Goal: Information Seeking & Learning: Learn about a topic

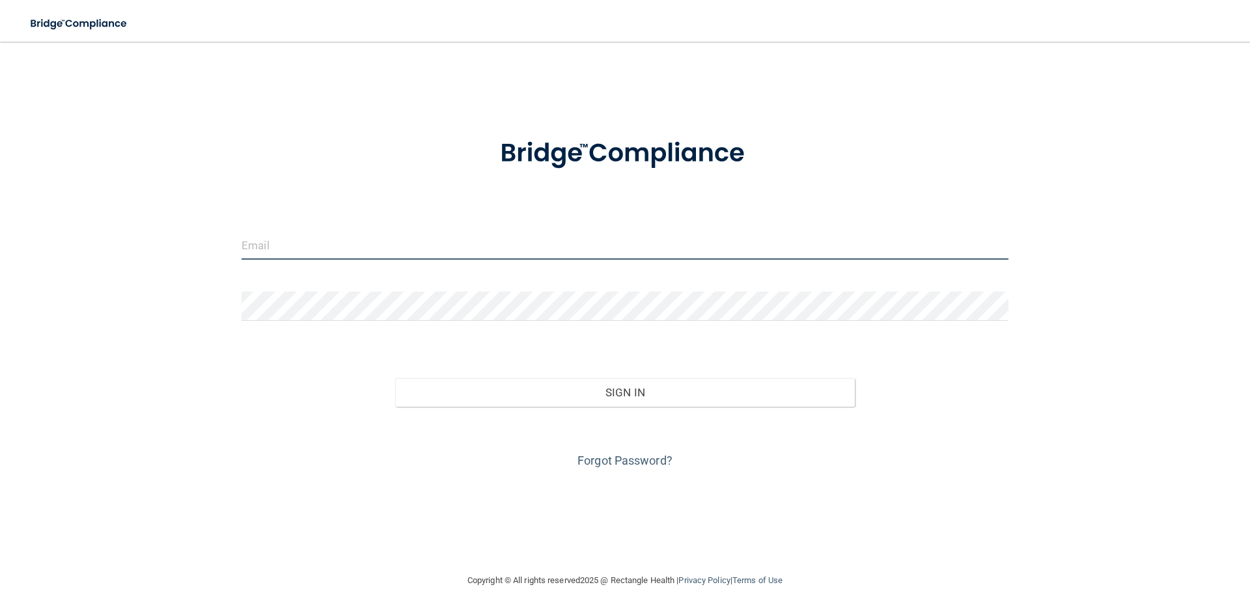
click at [317, 244] on input "email" at bounding box center [625, 244] width 767 height 29
type input "[EMAIL_ADDRESS][DOMAIN_NAME]"
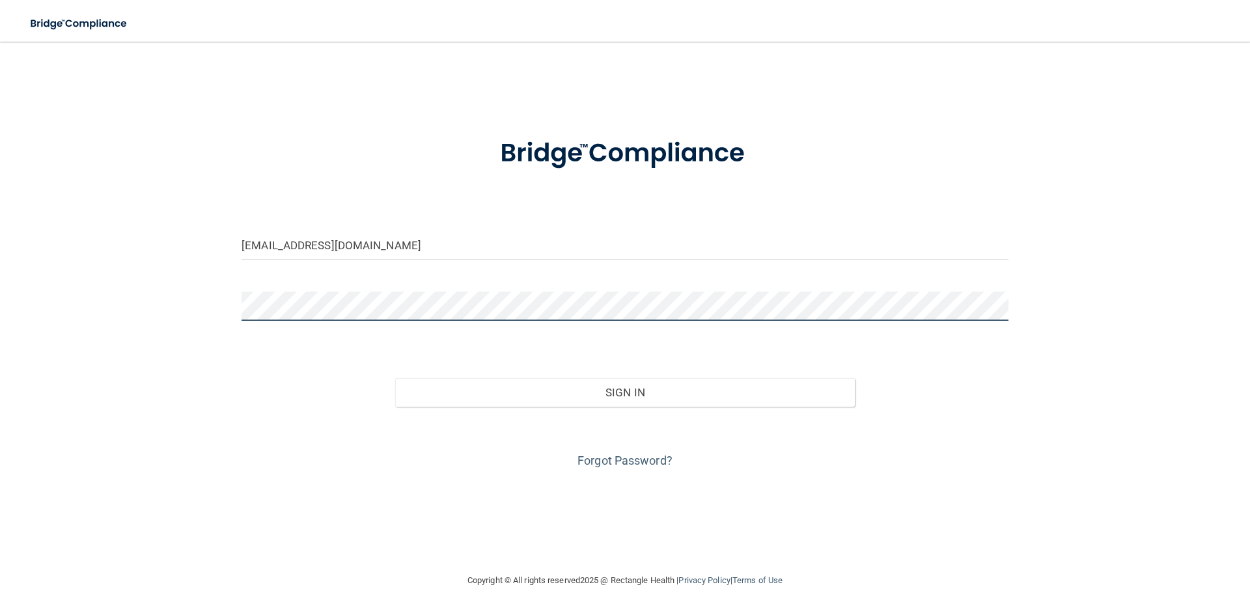
click at [395, 378] on button "Sign In" at bounding box center [625, 392] width 460 height 29
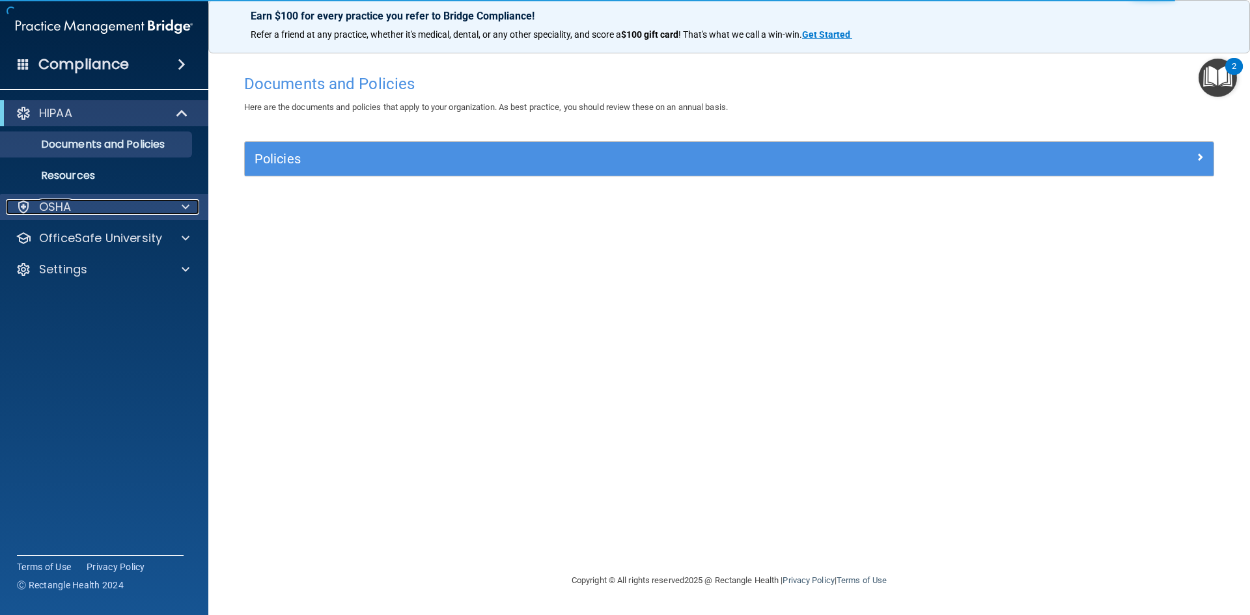
click at [128, 206] on div "OSHA" at bounding box center [86, 207] width 161 height 16
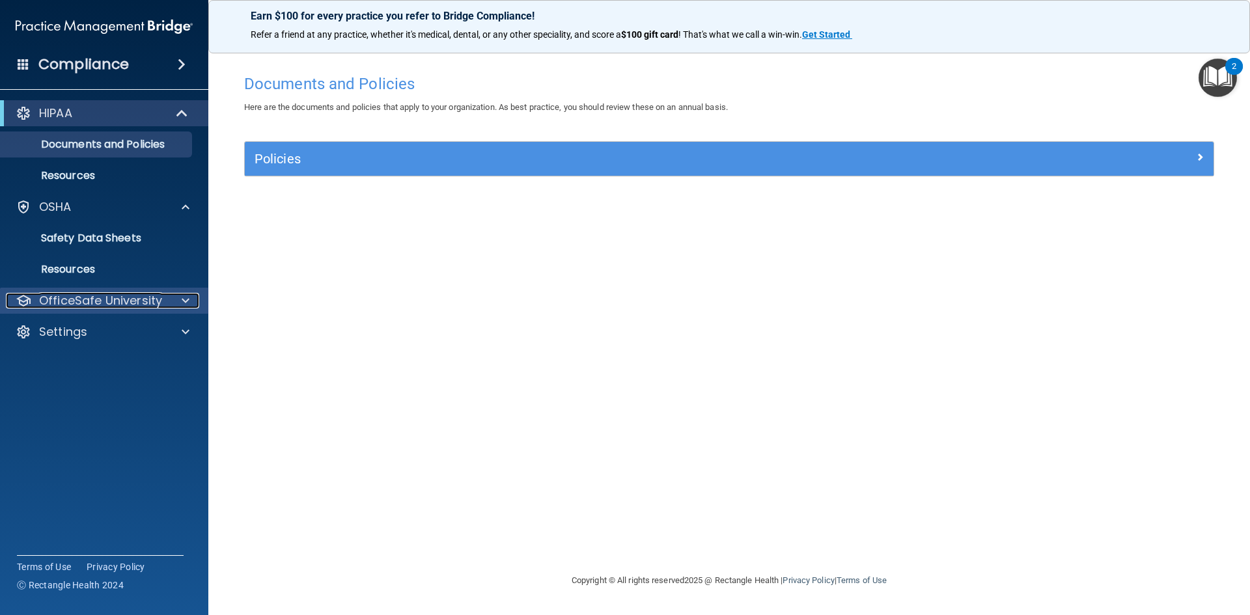
click at [143, 295] on p "OfficeSafe University" at bounding box center [100, 301] width 123 height 16
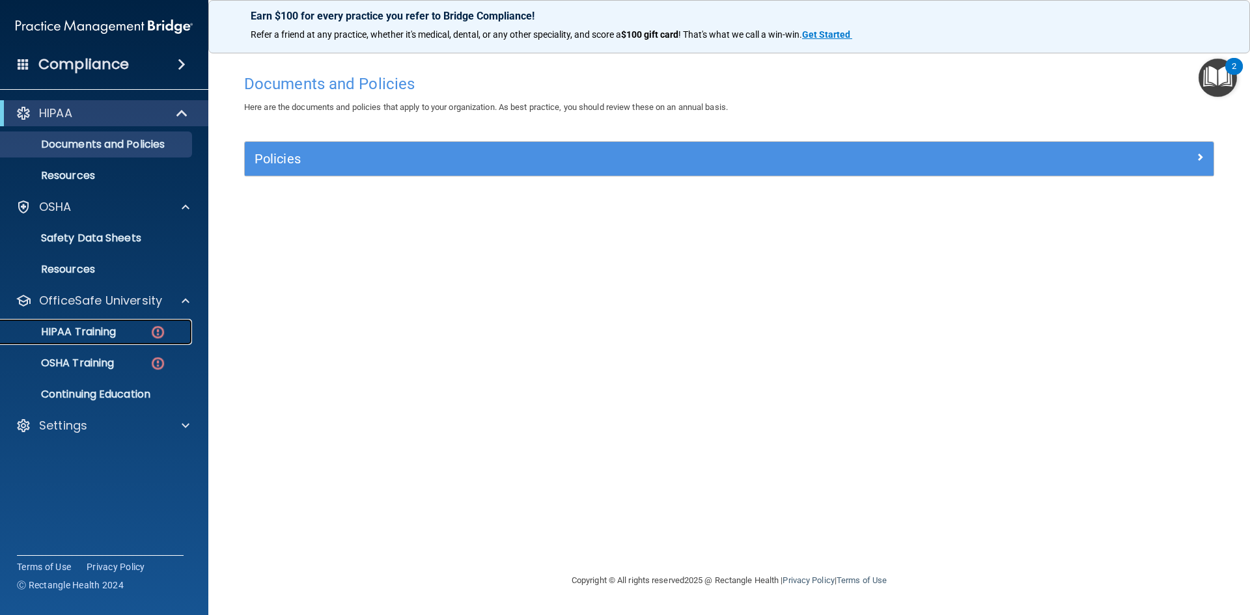
click at [133, 327] on div "HIPAA Training" at bounding box center [97, 332] width 178 height 13
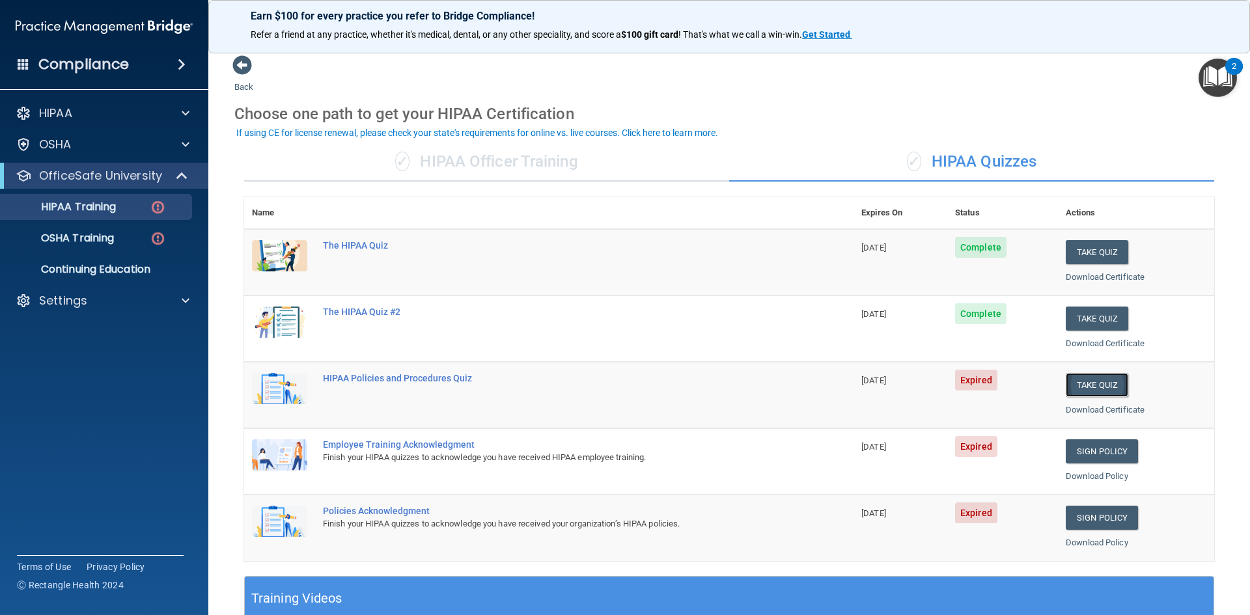
click at [1085, 383] on button "Take Quiz" at bounding box center [1097, 385] width 62 height 24
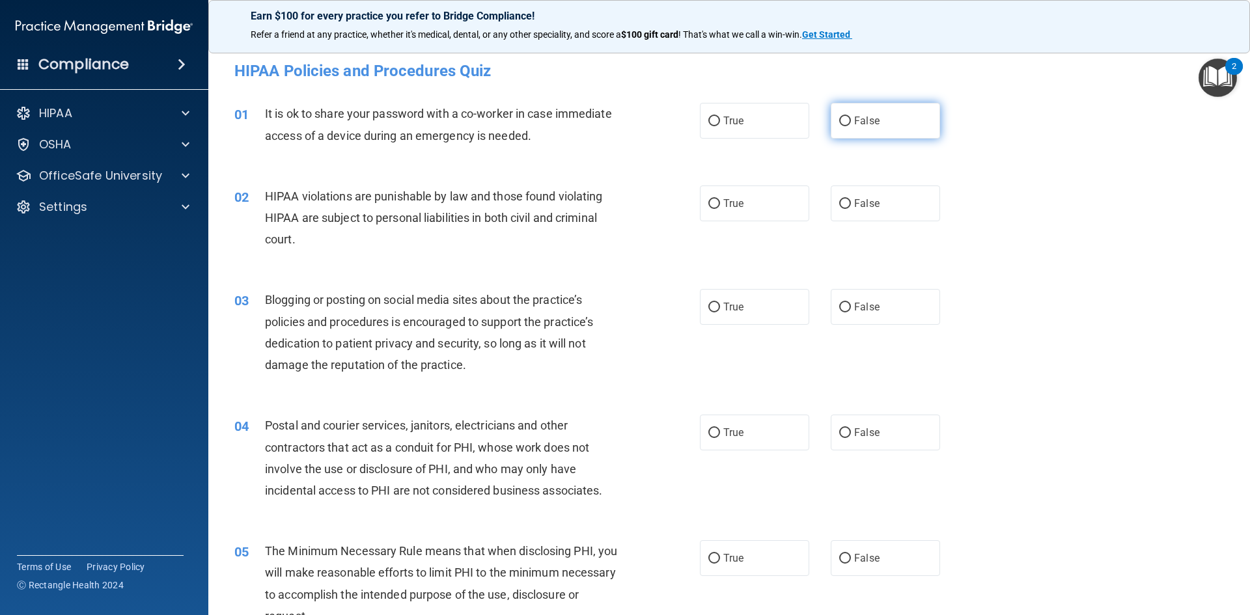
click at [859, 126] on span "False" at bounding box center [866, 121] width 25 height 12
click at [851, 126] on input "False" at bounding box center [845, 122] width 12 height 10
radio input "true"
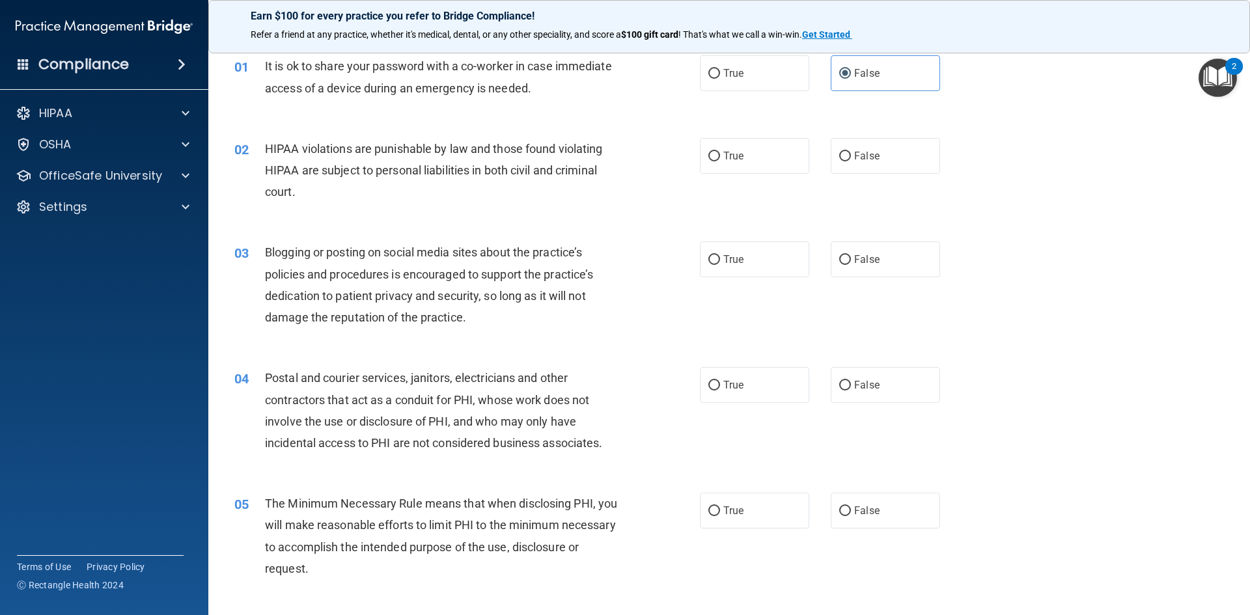
scroll to position [130, 0]
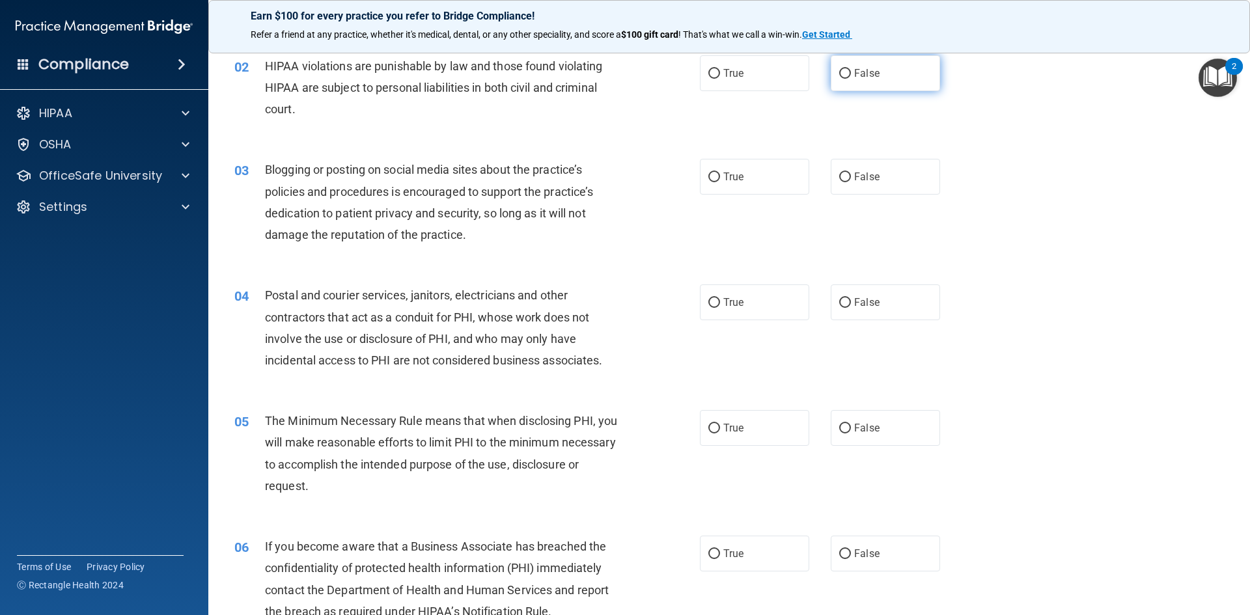
click at [877, 81] on label "False" at bounding box center [885, 73] width 109 height 36
click at [851, 79] on input "False" at bounding box center [845, 74] width 12 height 10
radio input "true"
click at [762, 171] on label "True" at bounding box center [754, 177] width 109 height 36
click at [720, 173] on input "True" at bounding box center [714, 178] width 12 height 10
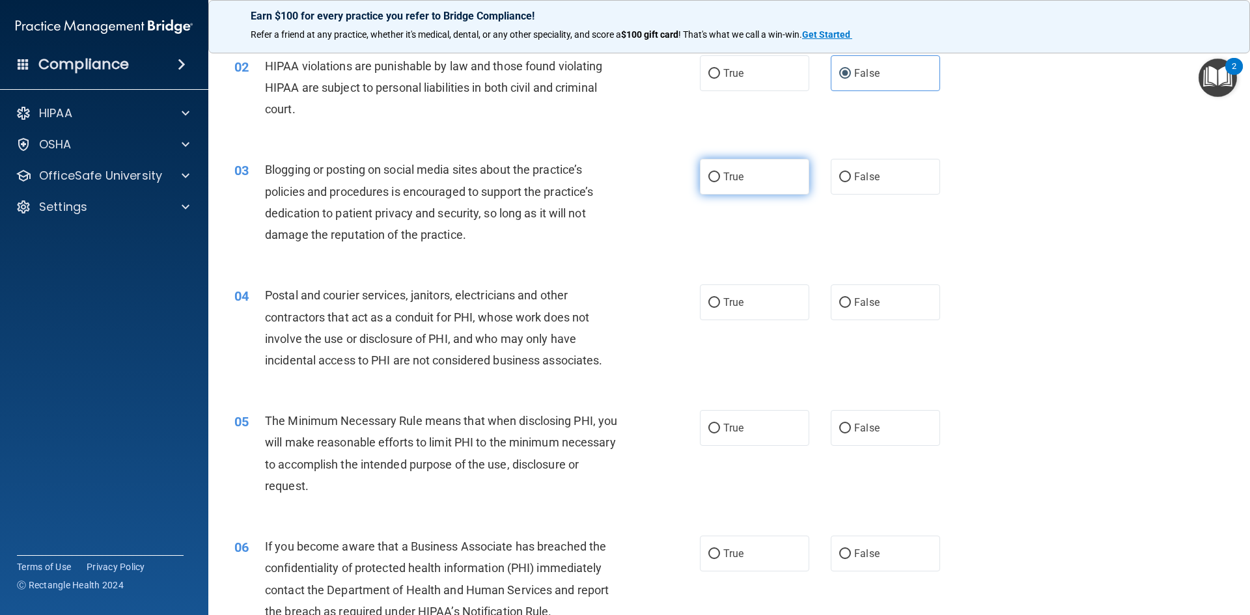
radio input "true"
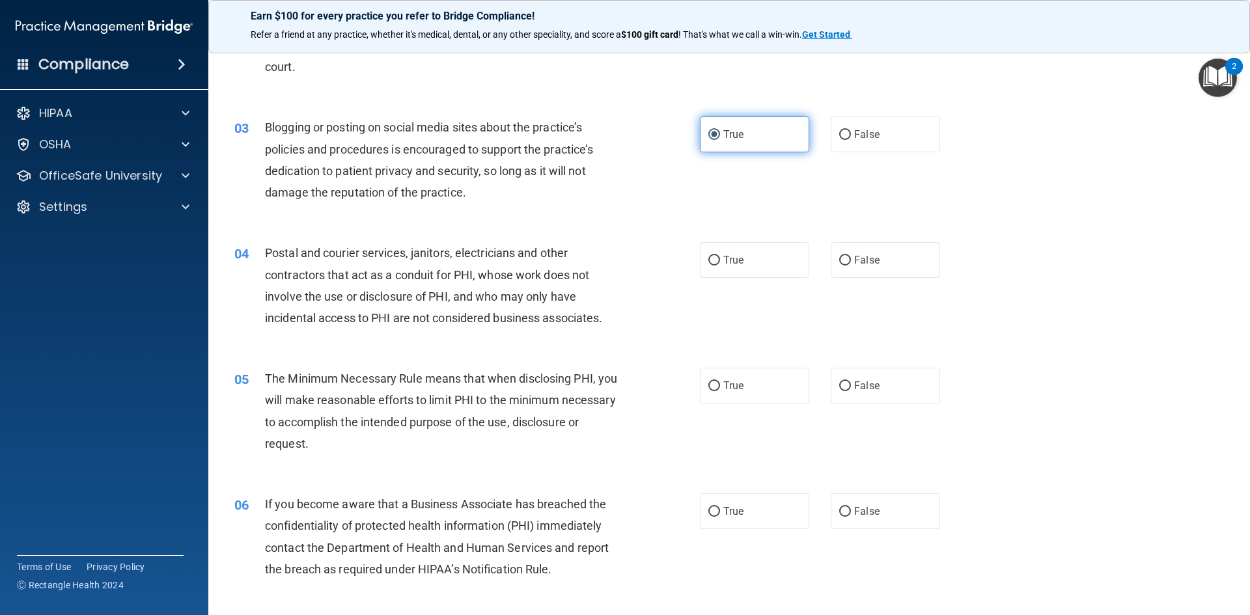
scroll to position [195, 0]
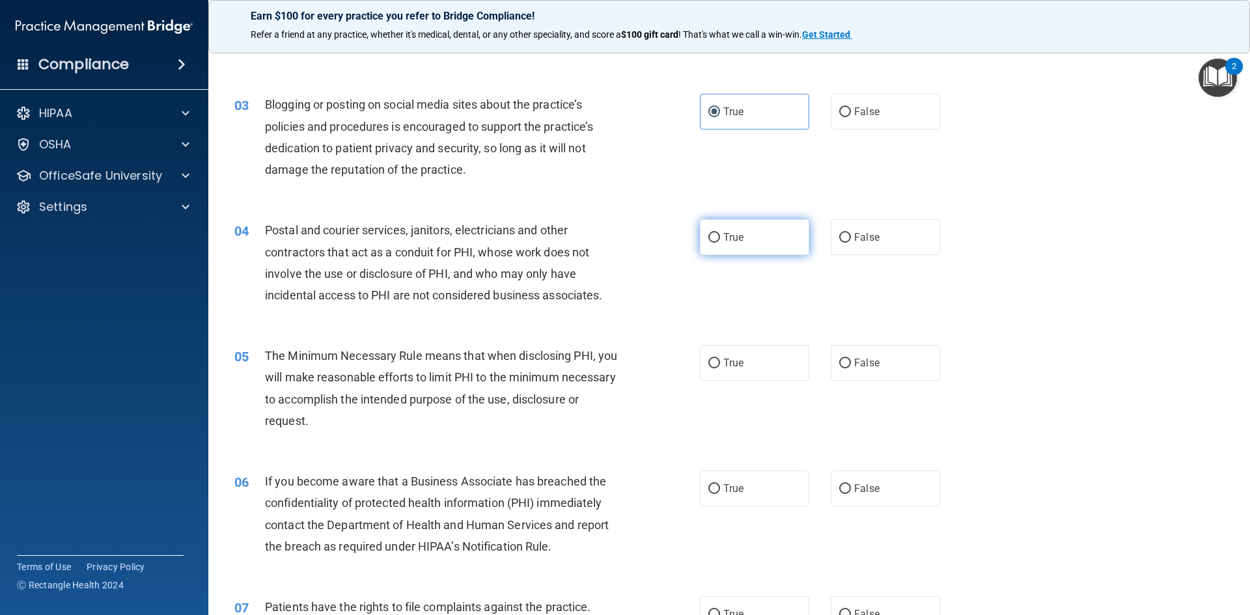
click at [749, 250] on label "True" at bounding box center [754, 237] width 109 height 36
click at [720, 243] on input "True" at bounding box center [714, 238] width 12 height 10
radio input "true"
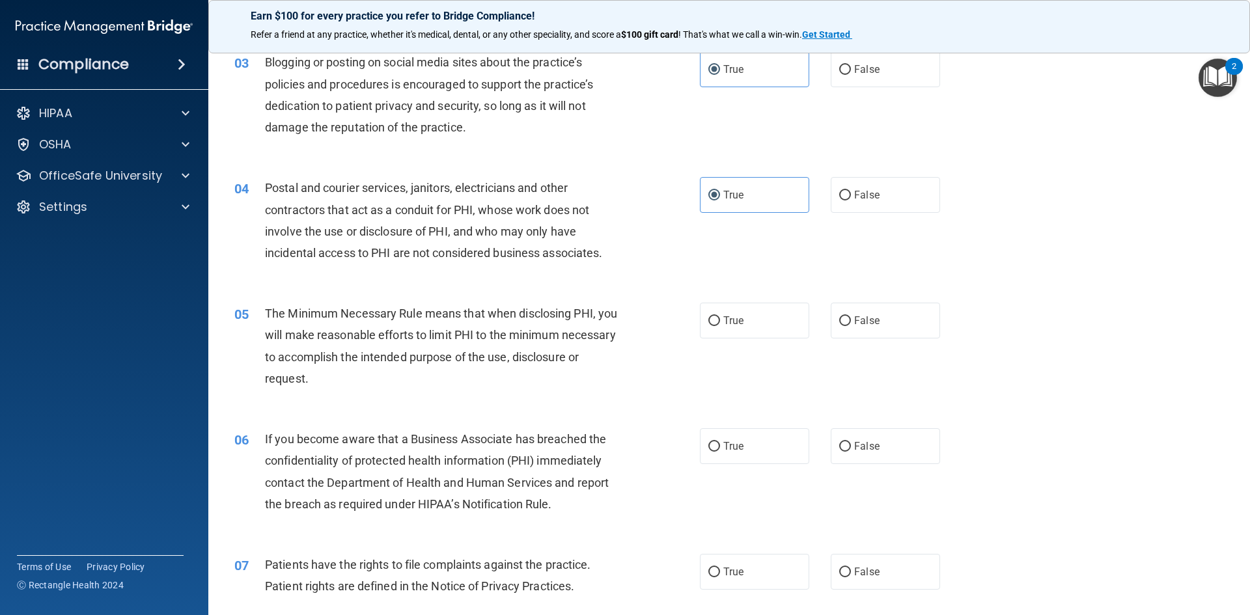
scroll to position [260, 0]
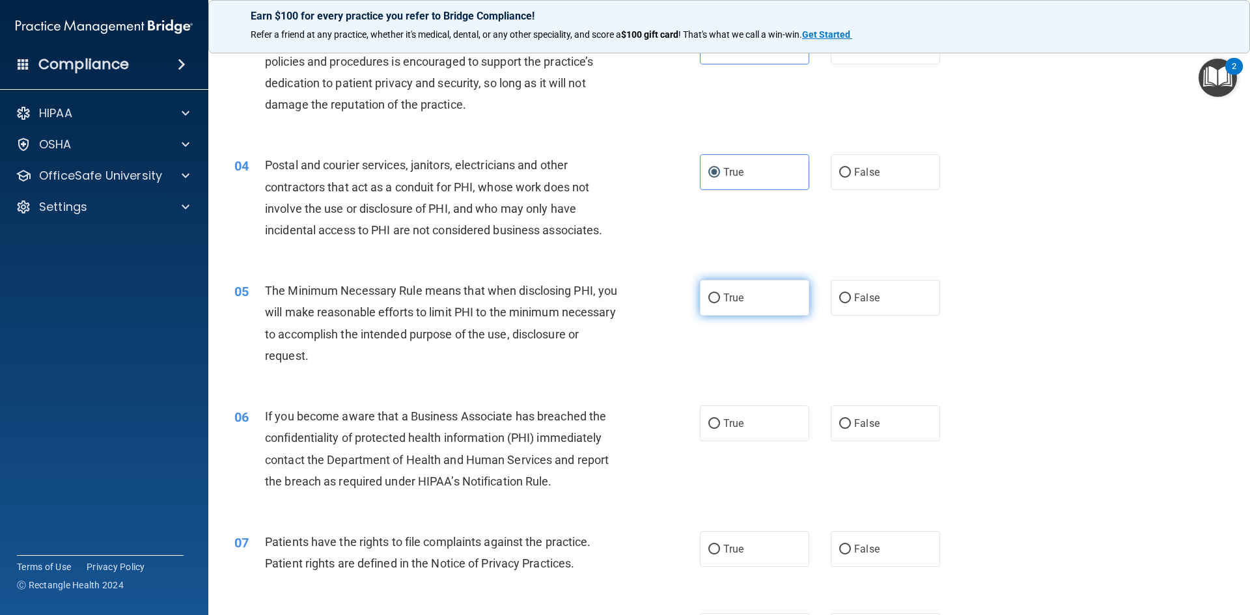
click at [749, 288] on label "True" at bounding box center [754, 298] width 109 height 36
click at [720, 294] on input "True" at bounding box center [714, 299] width 12 height 10
radio input "true"
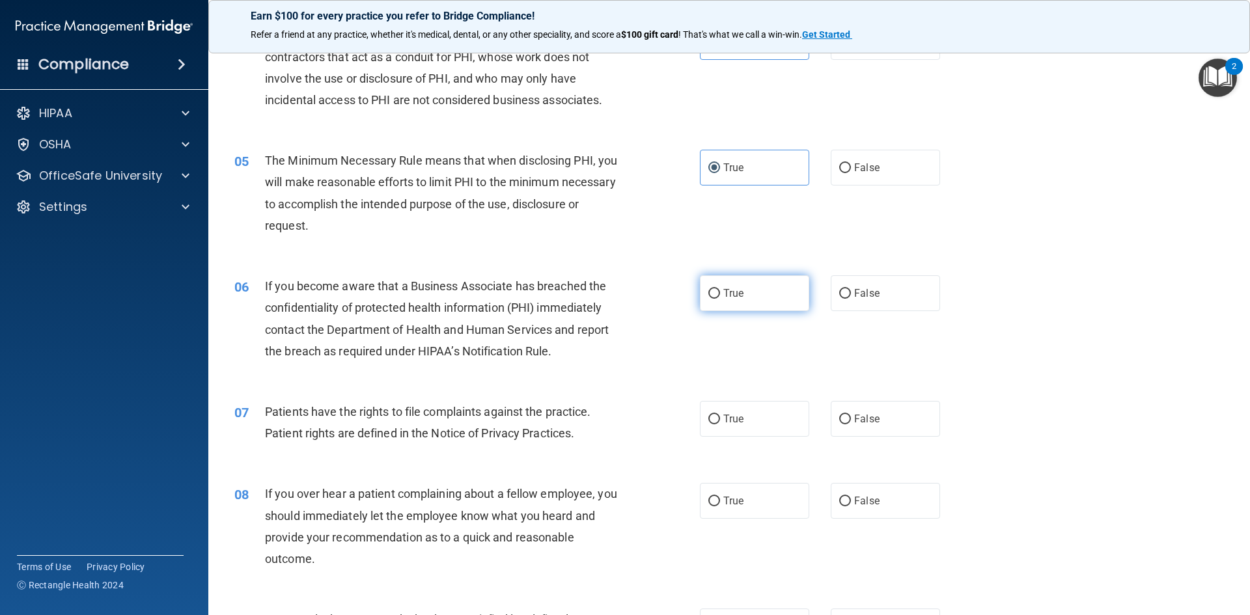
click at [734, 290] on span "True" at bounding box center [733, 293] width 20 height 12
click at [720, 290] on input "True" at bounding box center [714, 294] width 12 height 10
radio input "true"
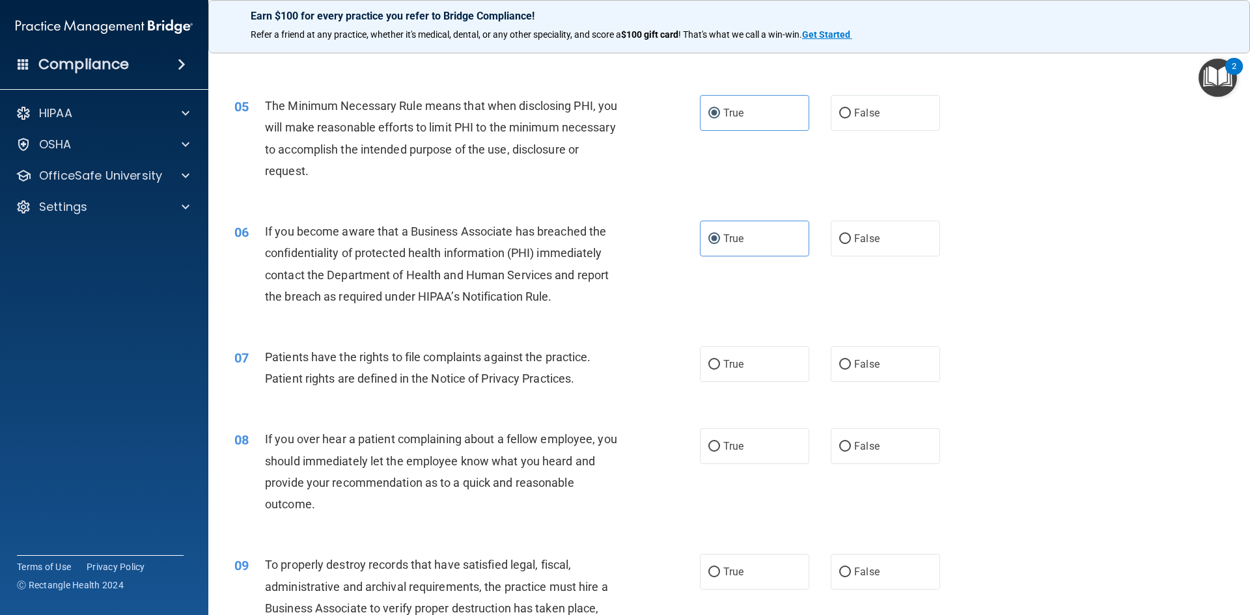
scroll to position [521, 0]
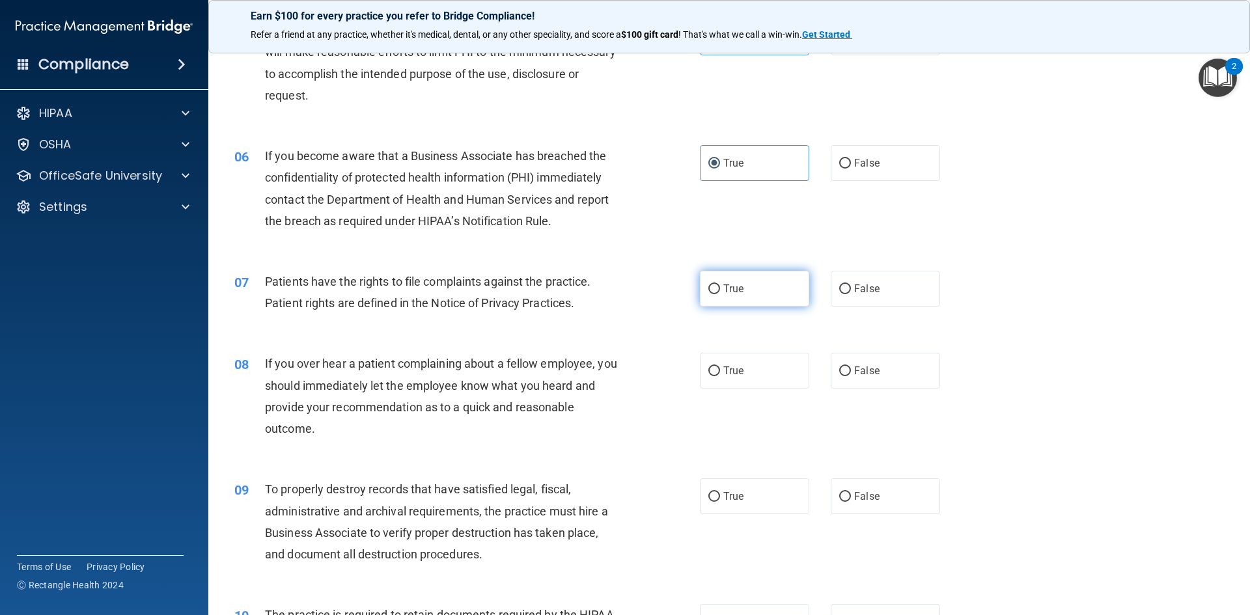
click at [772, 286] on label "True" at bounding box center [754, 289] width 109 height 36
click at [720, 286] on input "True" at bounding box center [714, 289] width 12 height 10
radio input "true"
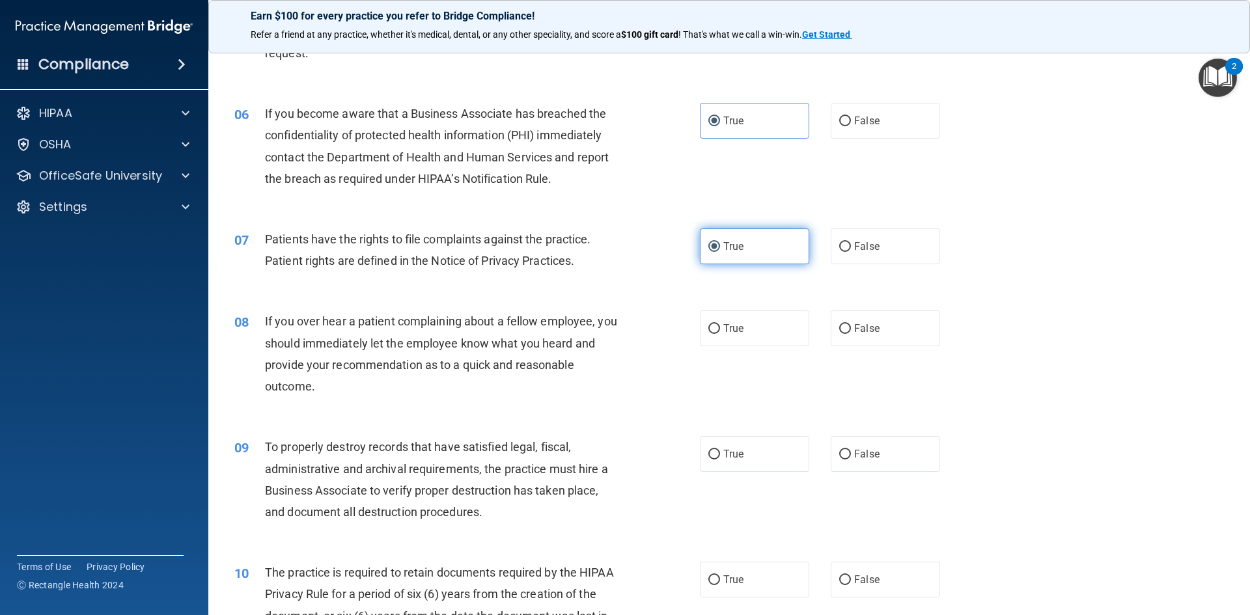
scroll to position [586, 0]
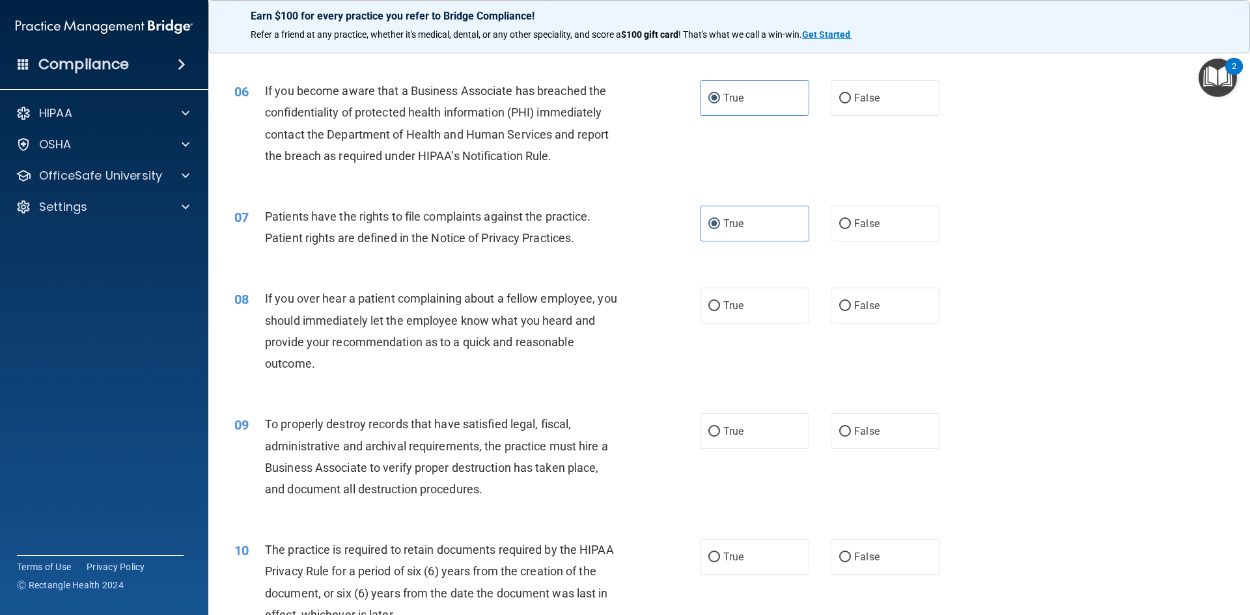
click at [862, 284] on div "08 If you over hear a patient complaining about a fellow employee, you should i…" at bounding box center [729, 334] width 1009 height 126
click at [858, 293] on label "False" at bounding box center [885, 306] width 109 height 36
click at [851, 301] on input "False" at bounding box center [845, 306] width 12 height 10
radio input "true"
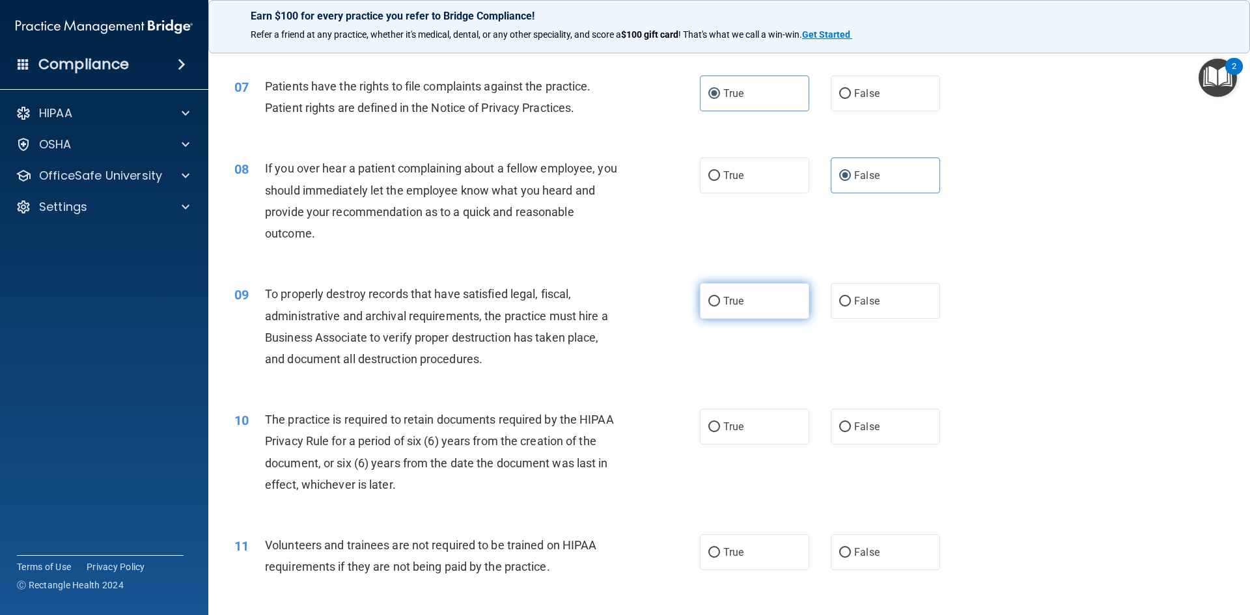
click at [749, 314] on label "True" at bounding box center [754, 301] width 109 height 36
click at [720, 307] on input "True" at bounding box center [714, 302] width 12 height 10
radio input "true"
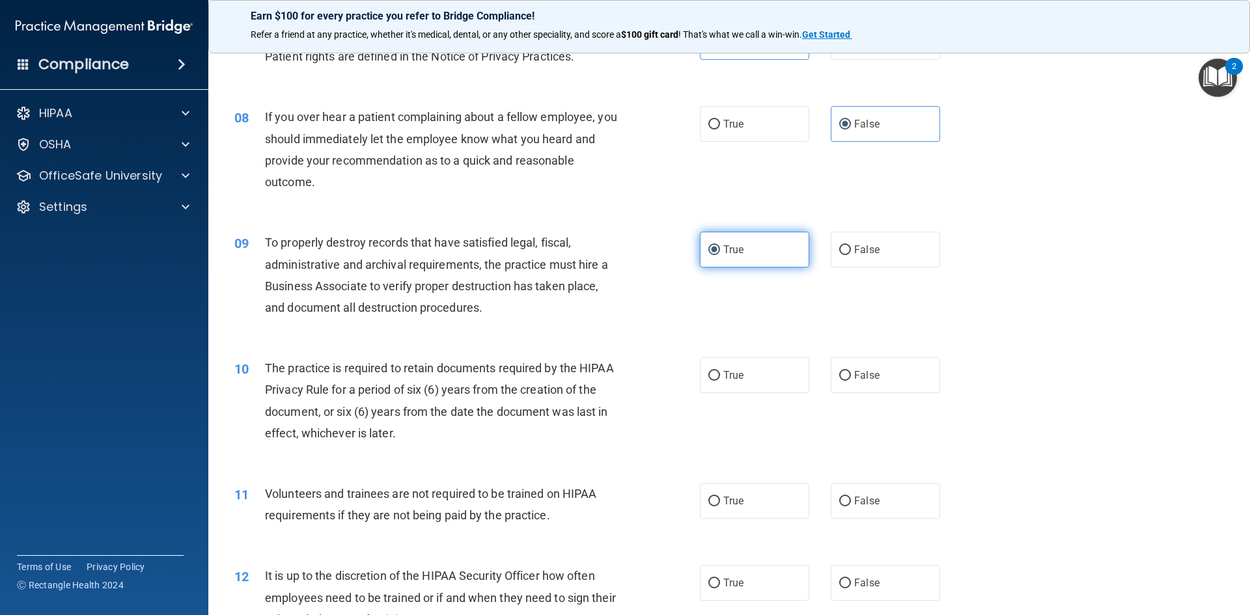
scroll to position [846, 0]
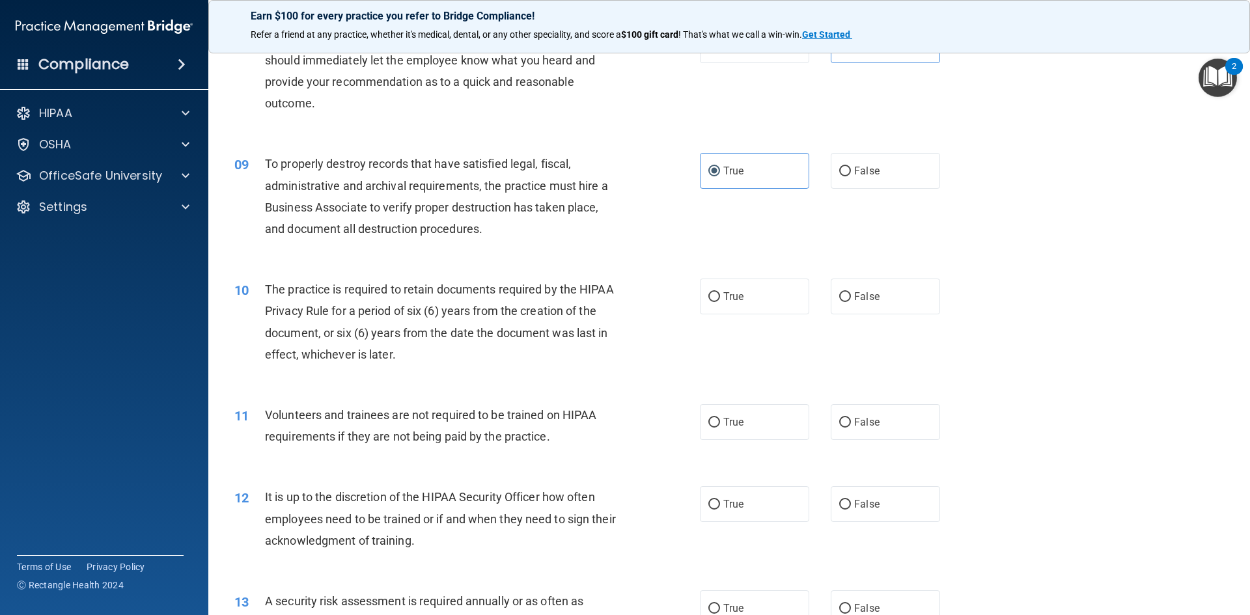
drag, startPoint x: 849, startPoint y: 176, endPoint x: 837, endPoint y: 193, distance: 20.4
click at [850, 180] on label "False" at bounding box center [885, 171] width 109 height 36
click at [850, 176] on input "False" at bounding box center [845, 172] width 12 height 10
radio input "true"
radio input "false"
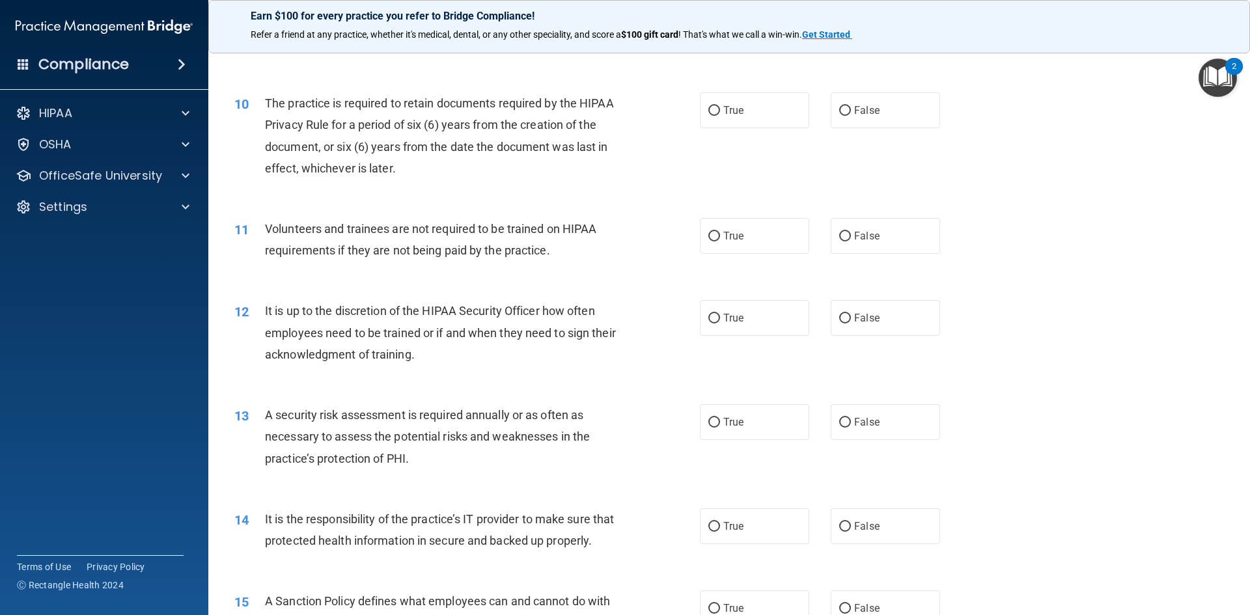
scroll to position [911, 0]
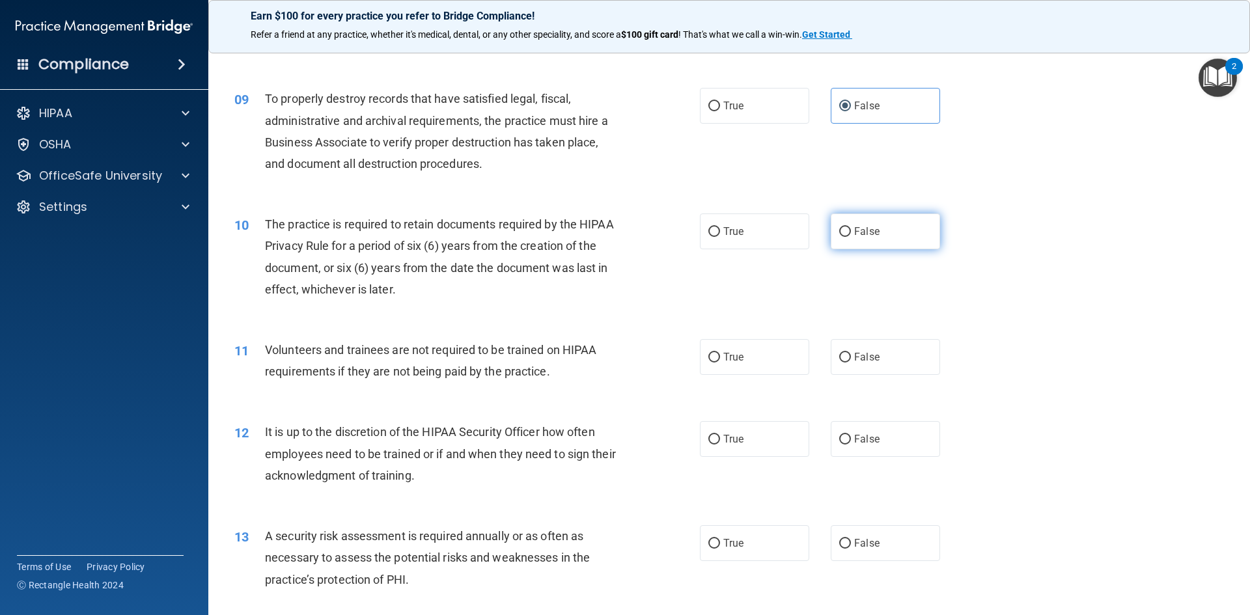
click at [854, 227] on span "False" at bounding box center [866, 231] width 25 height 12
click at [848, 227] on input "False" at bounding box center [845, 232] width 12 height 10
radio input "true"
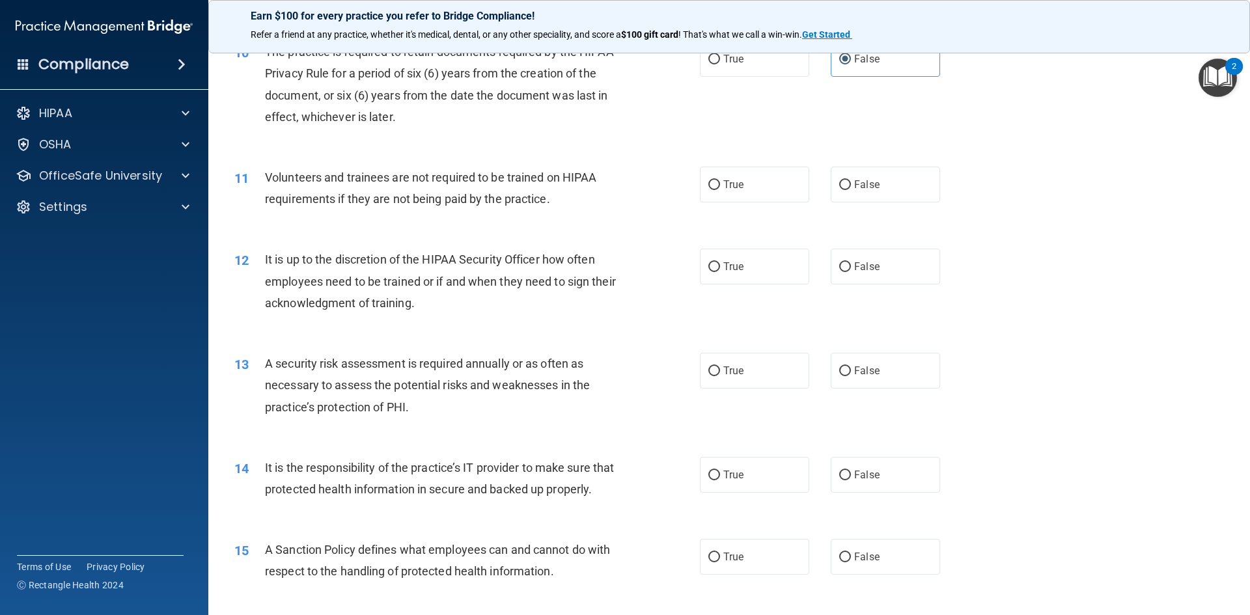
scroll to position [1107, 0]
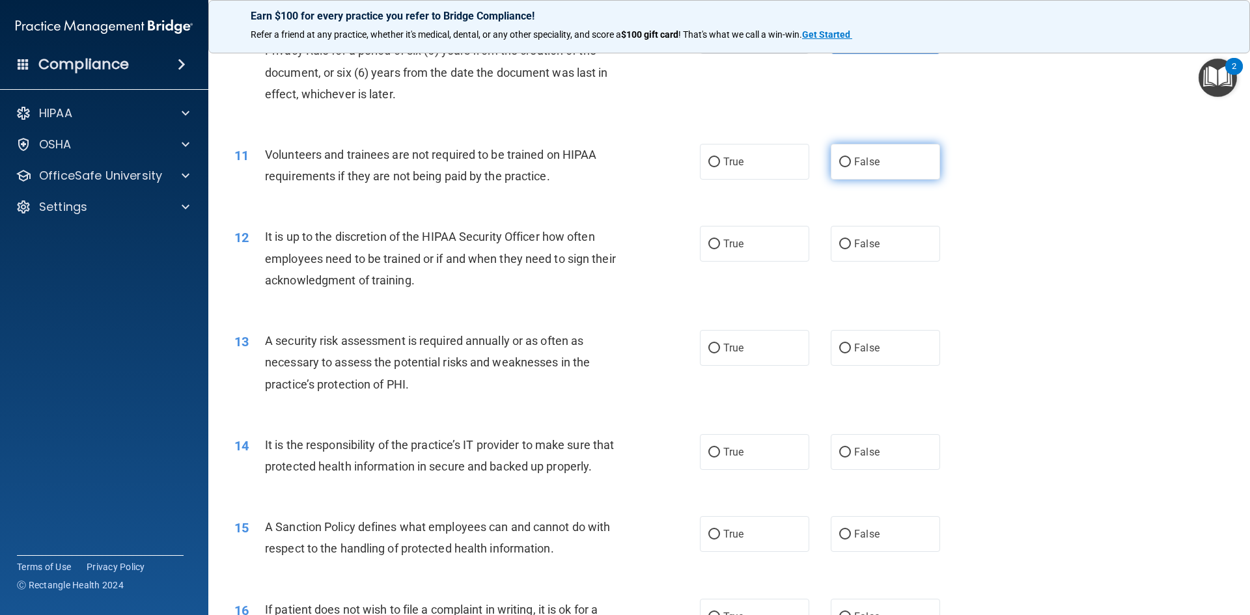
click at [844, 171] on label "False" at bounding box center [885, 162] width 109 height 36
click at [844, 167] on input "False" at bounding box center [845, 163] width 12 height 10
radio input "true"
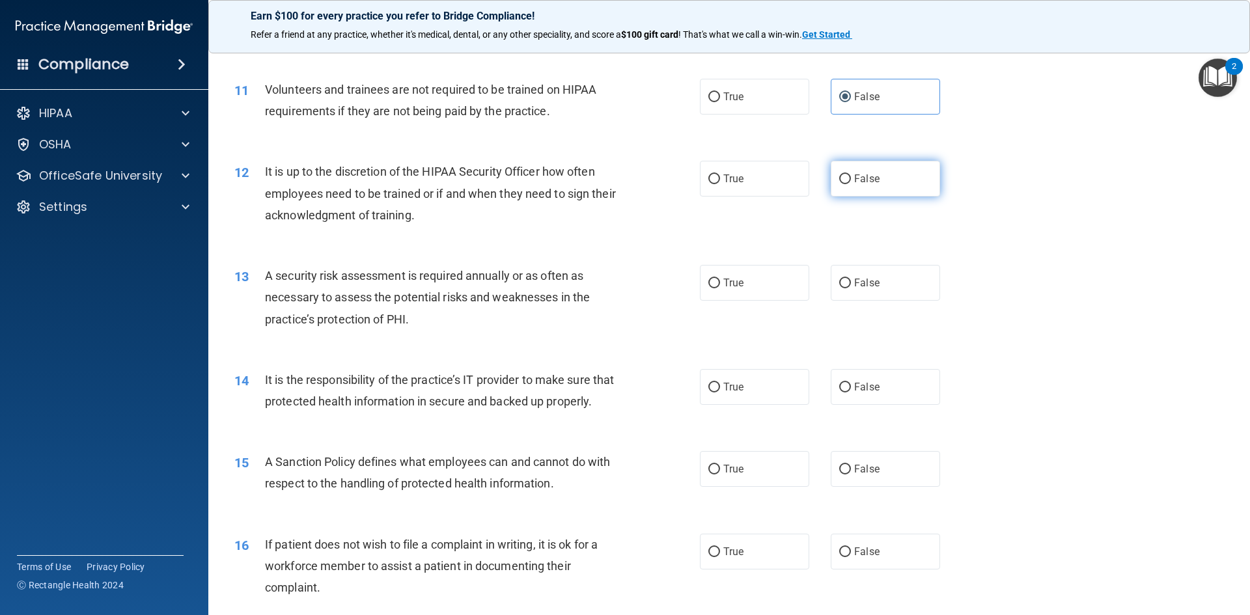
click at [840, 174] on input "False" at bounding box center [845, 179] width 12 height 10
radio input "true"
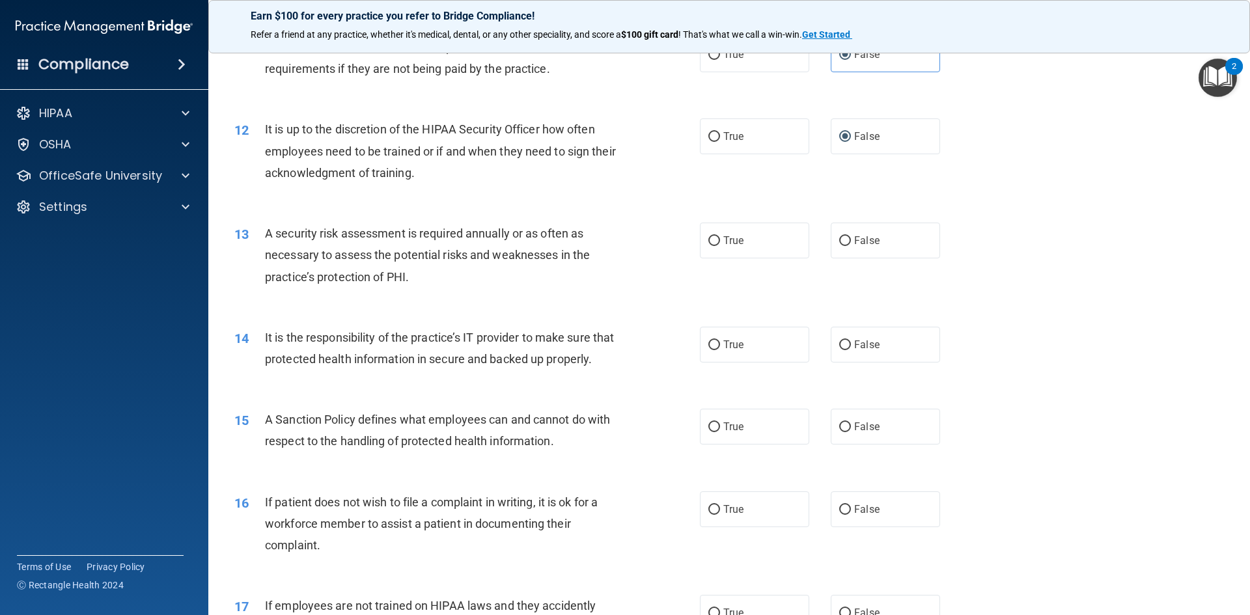
scroll to position [1237, 0]
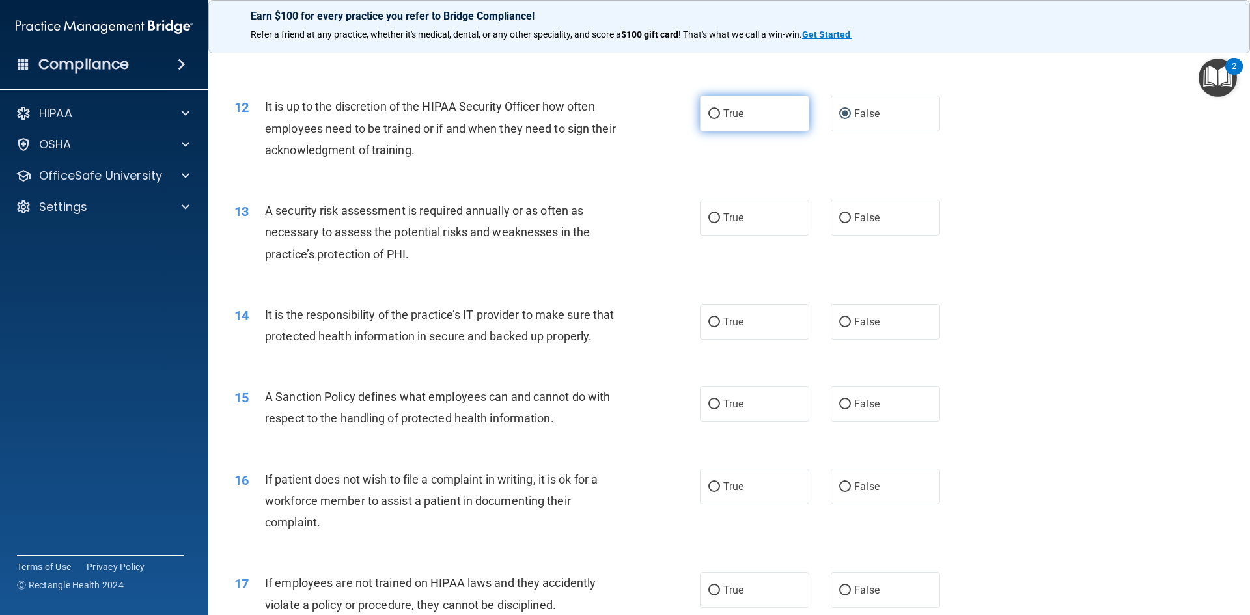
click at [750, 132] on label "True" at bounding box center [754, 114] width 109 height 36
click at [720, 119] on input "True" at bounding box center [714, 114] width 12 height 10
radio input "true"
radio input "false"
click at [732, 219] on span "True" at bounding box center [733, 218] width 20 height 12
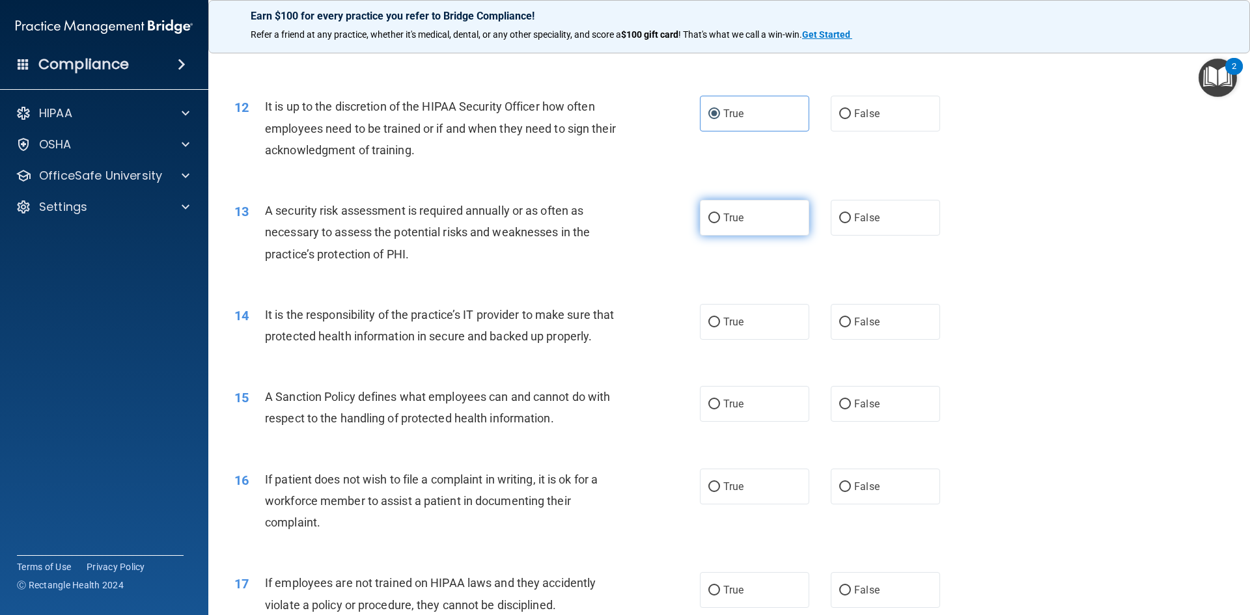
click at [720, 219] on input "True" at bounding box center [714, 219] width 12 height 10
radio input "true"
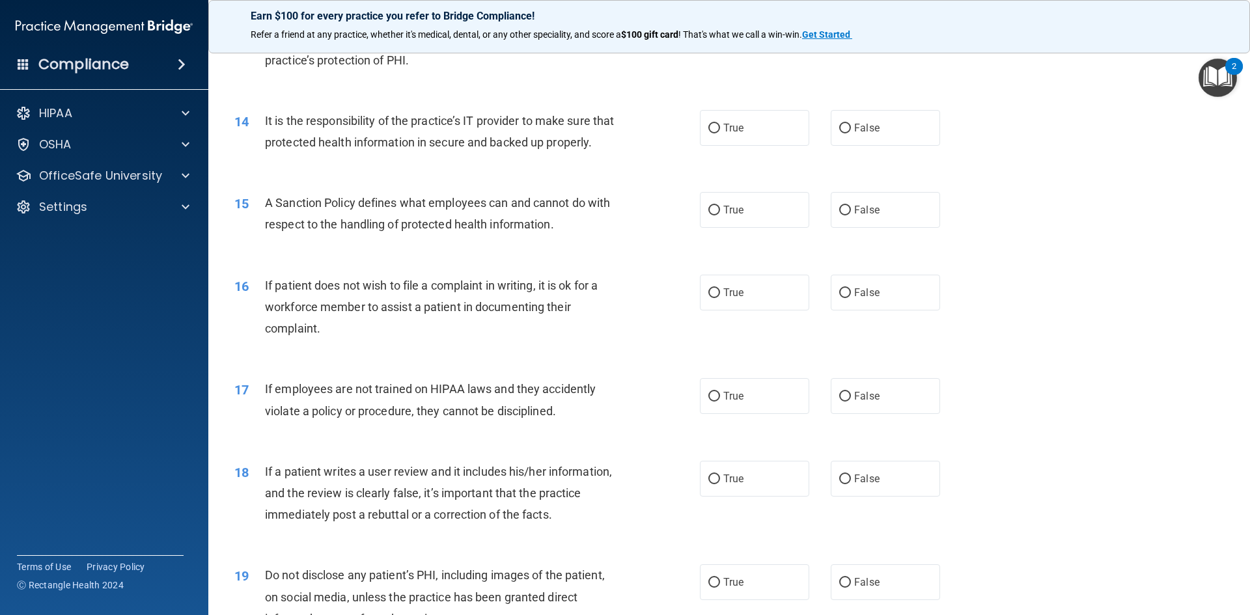
scroll to position [1432, 0]
click at [763, 135] on label "True" at bounding box center [754, 127] width 109 height 36
click at [720, 132] on input "True" at bounding box center [714, 127] width 12 height 10
radio input "true"
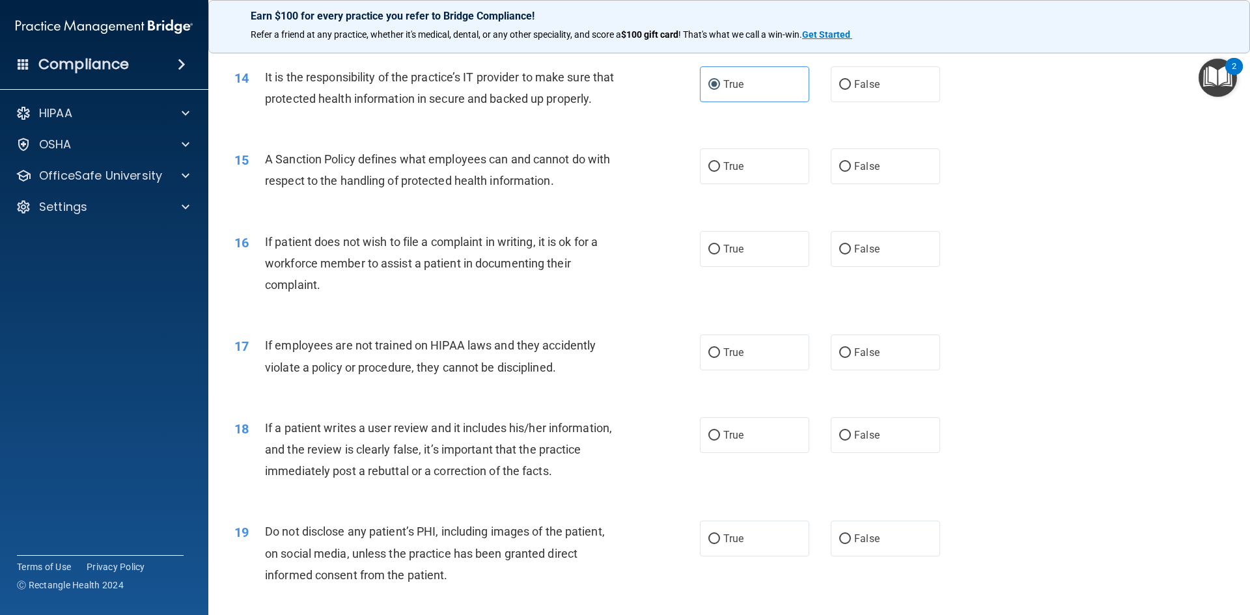
scroll to position [1497, 0]
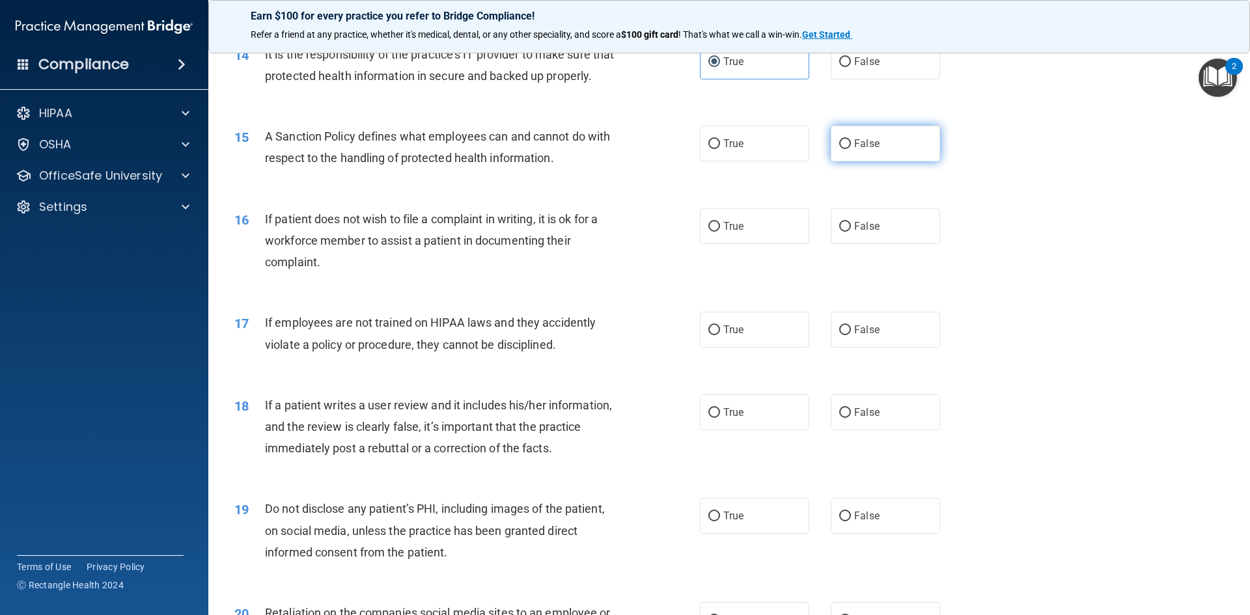
click at [839, 149] on input "False" at bounding box center [845, 144] width 12 height 10
radio input "true"
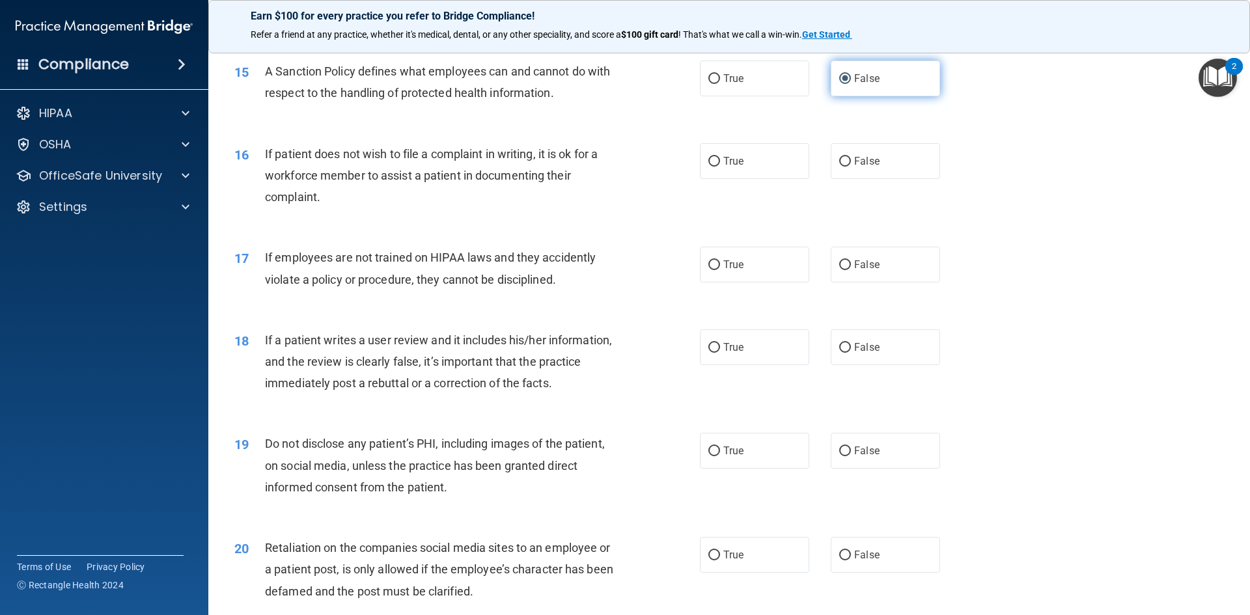
scroll to position [1628, 0]
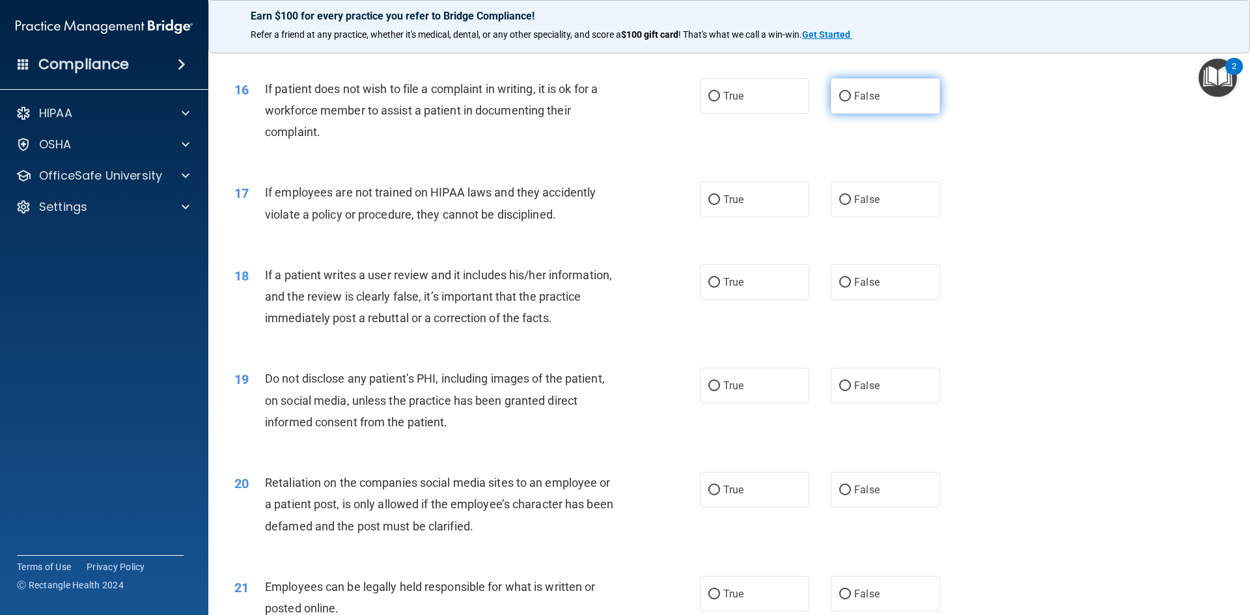
click at [848, 114] on label "False" at bounding box center [885, 96] width 109 height 36
click at [848, 102] on input "False" at bounding box center [845, 97] width 12 height 10
radio input "true"
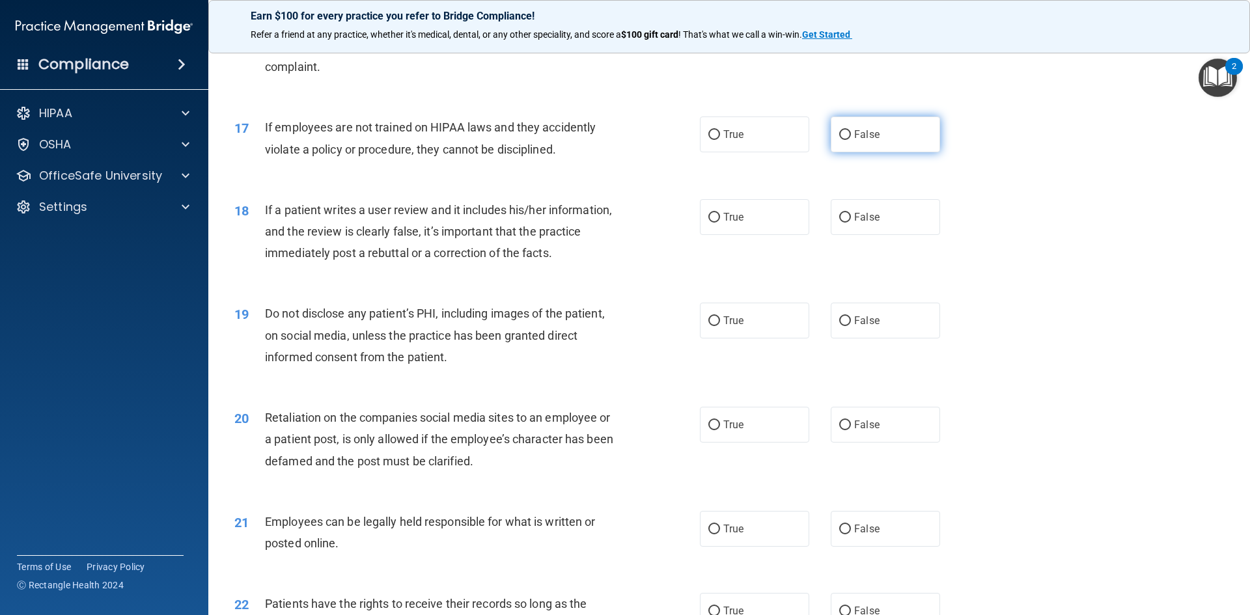
scroll to position [1758, 0]
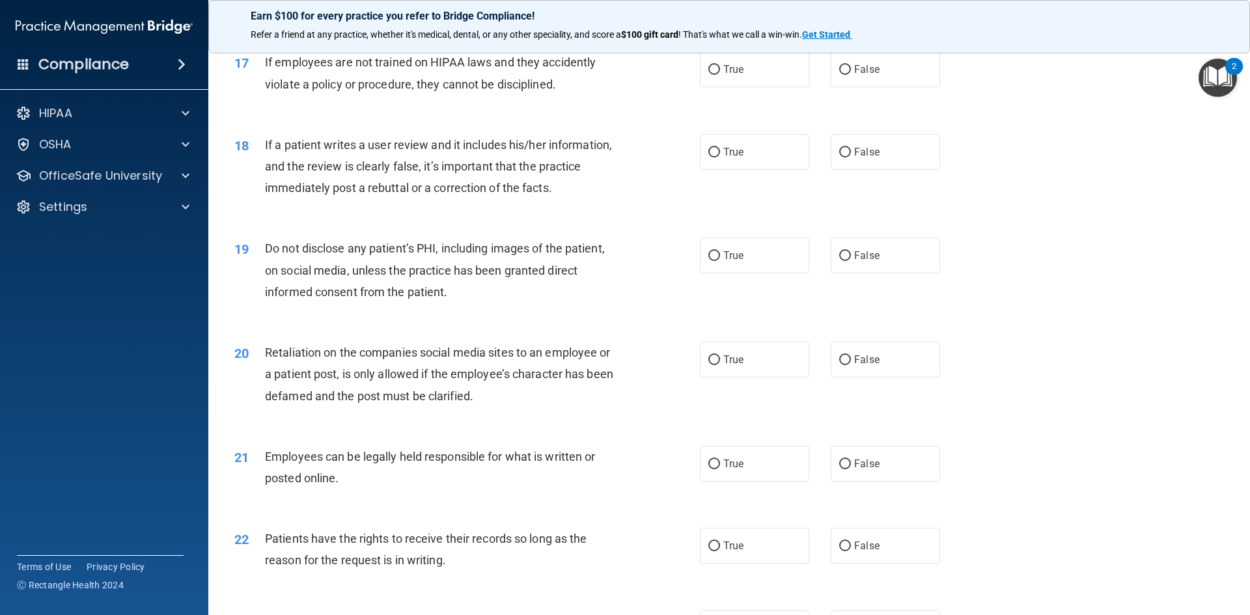
click at [850, 113] on div "17 If employees are not trained on HIPAA laws and they accidently violate a pol…" at bounding box center [729, 76] width 1009 height 82
click at [846, 87] on label "False" at bounding box center [885, 69] width 109 height 36
click at [846, 75] on input "False" at bounding box center [845, 70] width 12 height 10
radio input "true"
click at [843, 158] on input "False" at bounding box center [845, 153] width 12 height 10
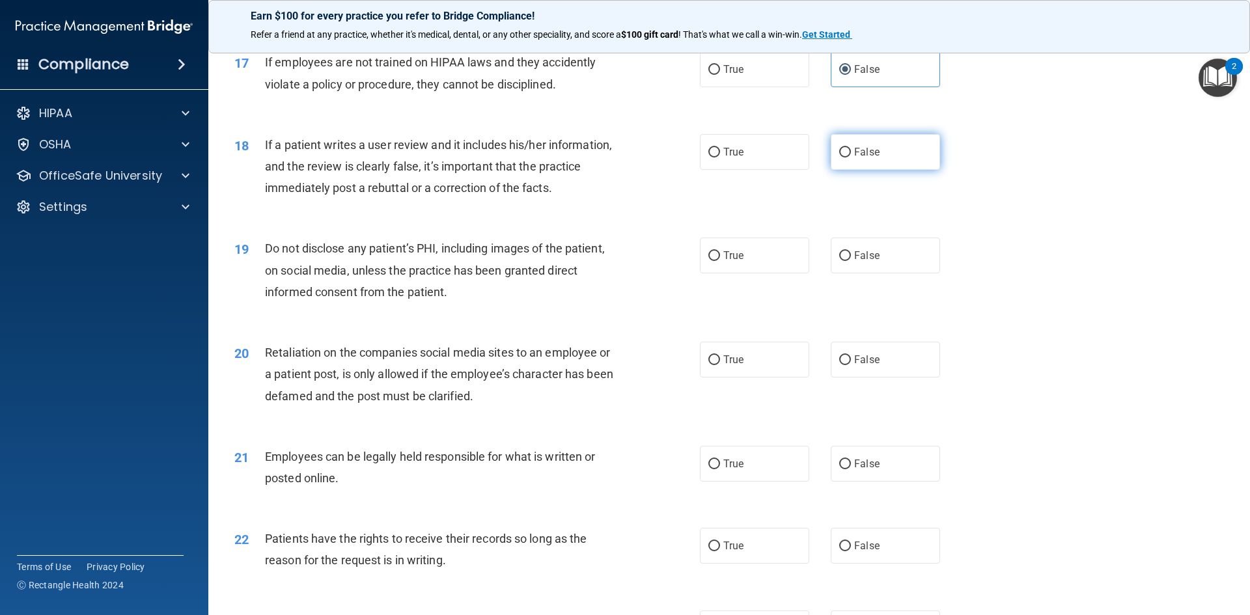
radio input "true"
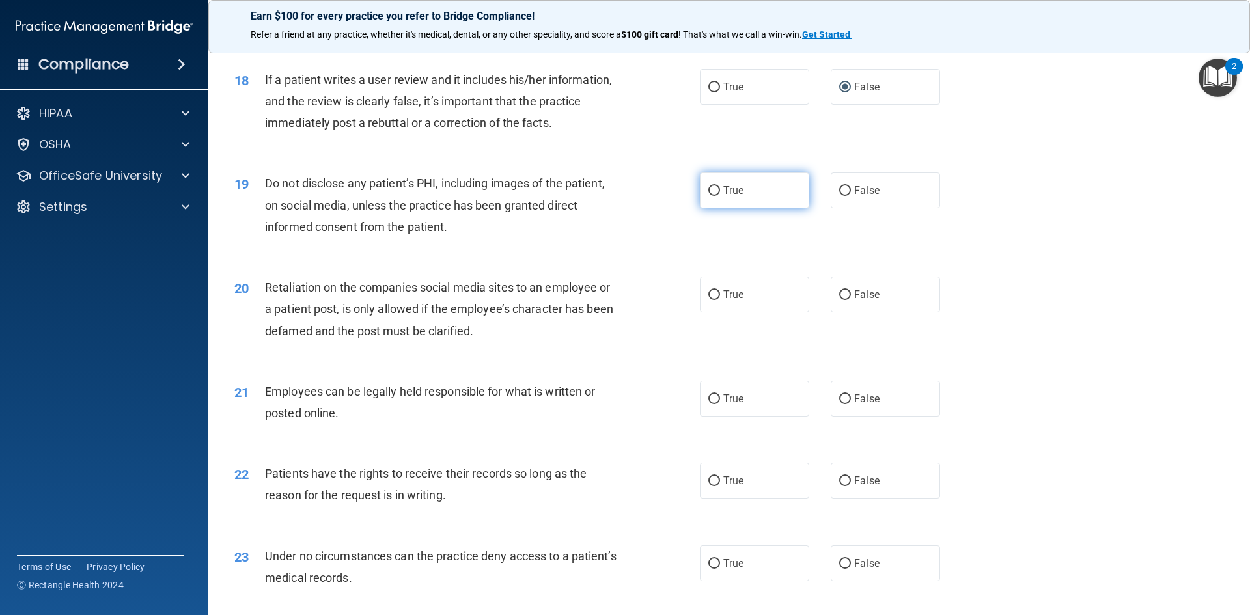
click at [764, 208] on label "True" at bounding box center [754, 191] width 109 height 36
click at [720, 196] on input "True" at bounding box center [714, 191] width 12 height 10
radio input "true"
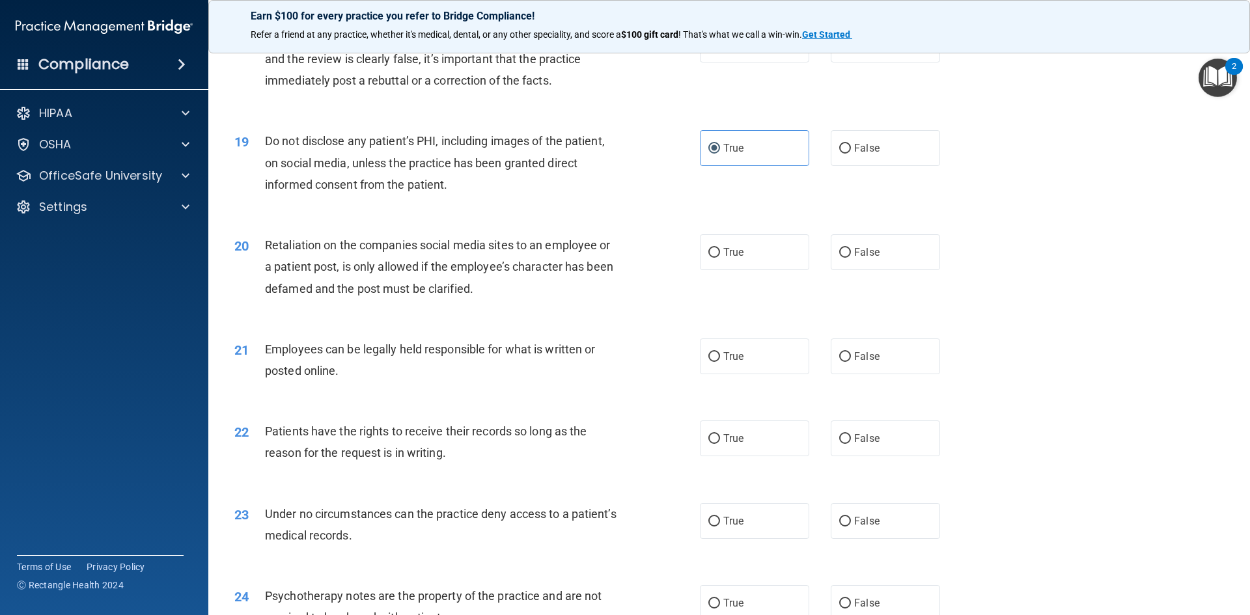
scroll to position [1888, 0]
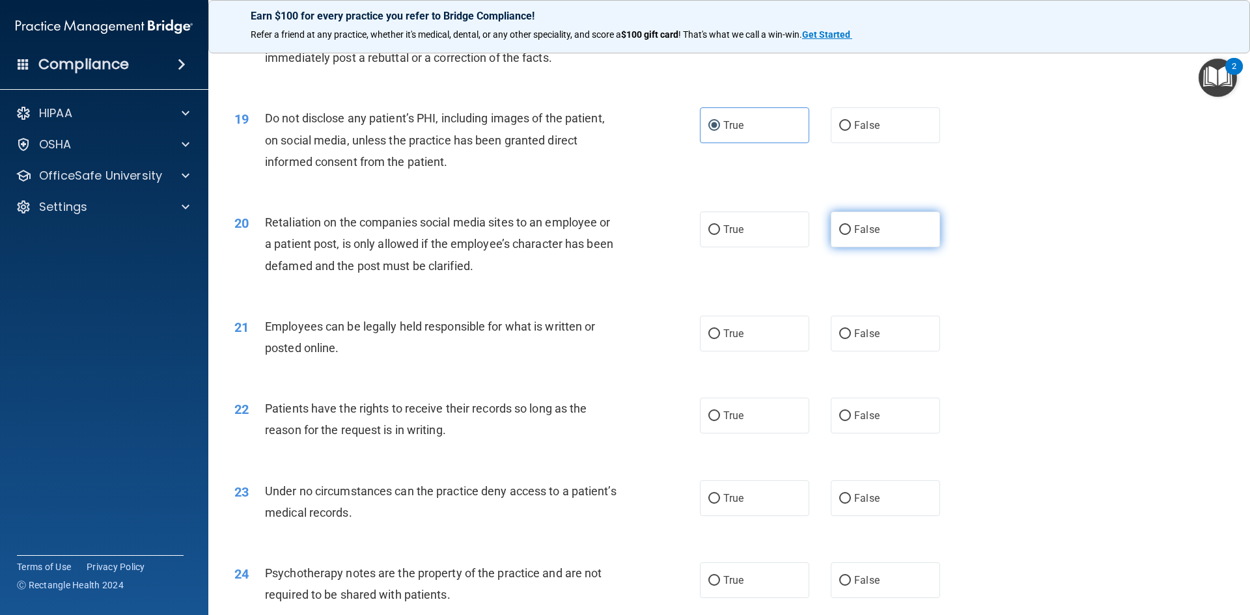
click at [848, 247] on label "False" at bounding box center [885, 230] width 109 height 36
click at [848, 235] on input "False" at bounding box center [845, 230] width 12 height 10
radio input "true"
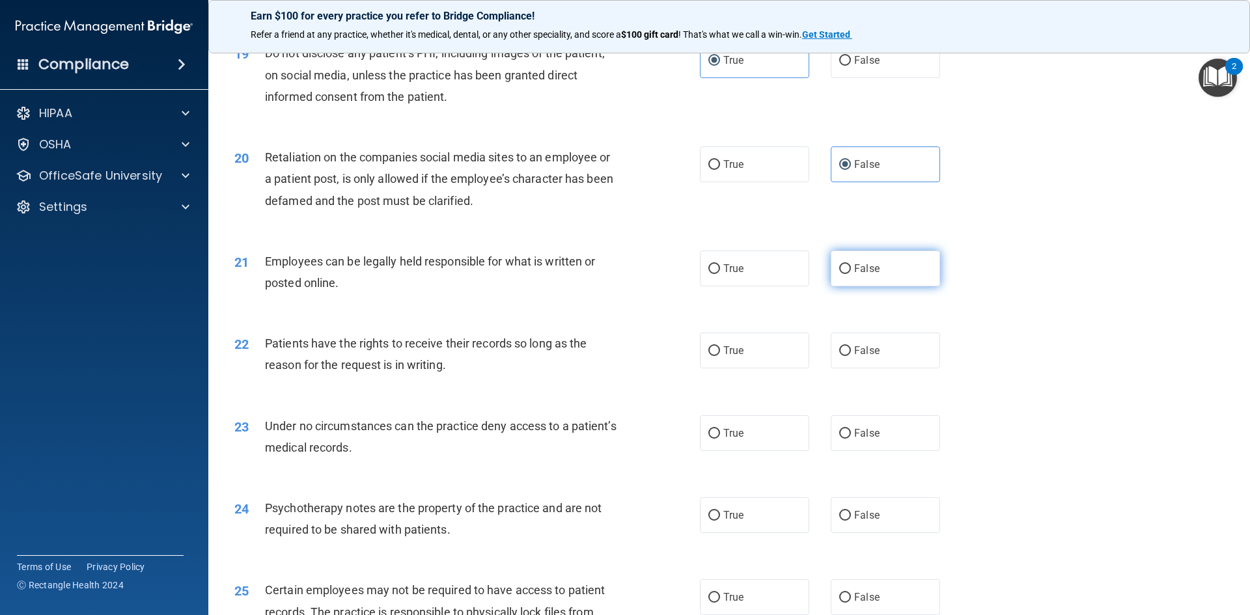
scroll to position [2018, 0]
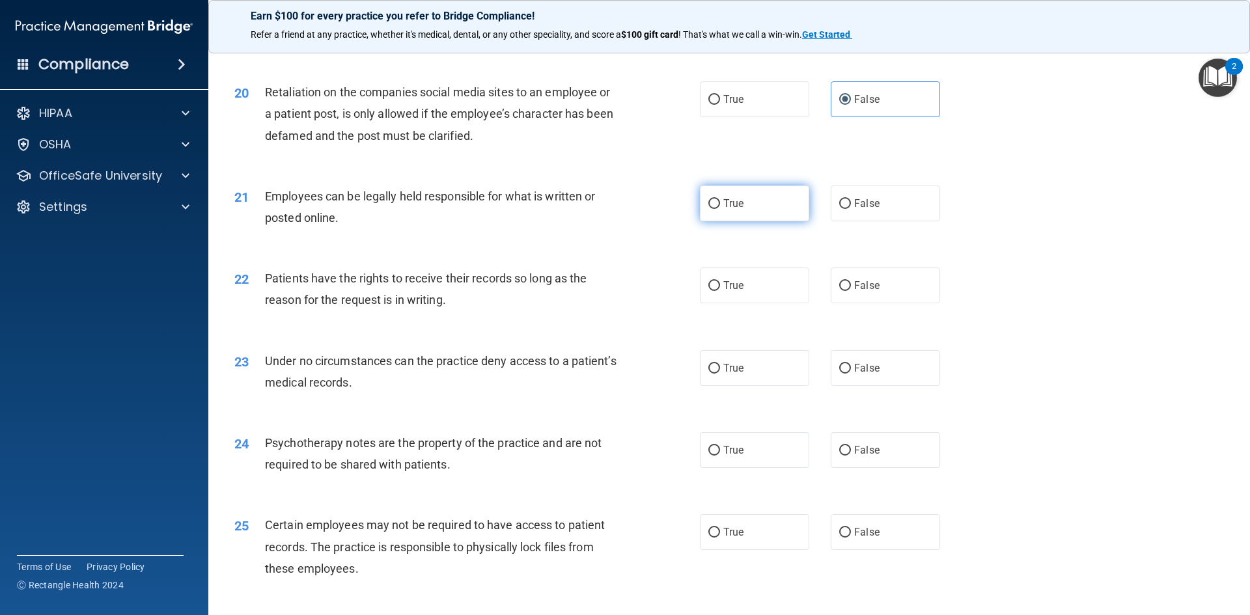
click at [777, 221] on label "True" at bounding box center [754, 204] width 109 height 36
click at [720, 209] on input "True" at bounding box center [714, 204] width 12 height 10
radio input "true"
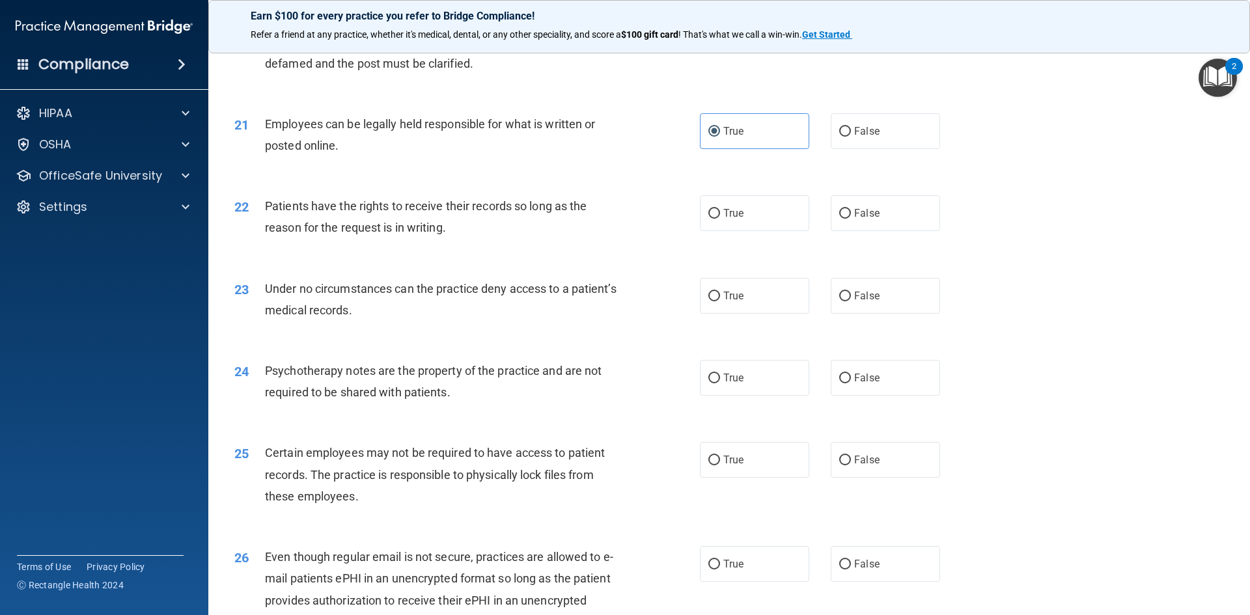
scroll to position [2148, 0]
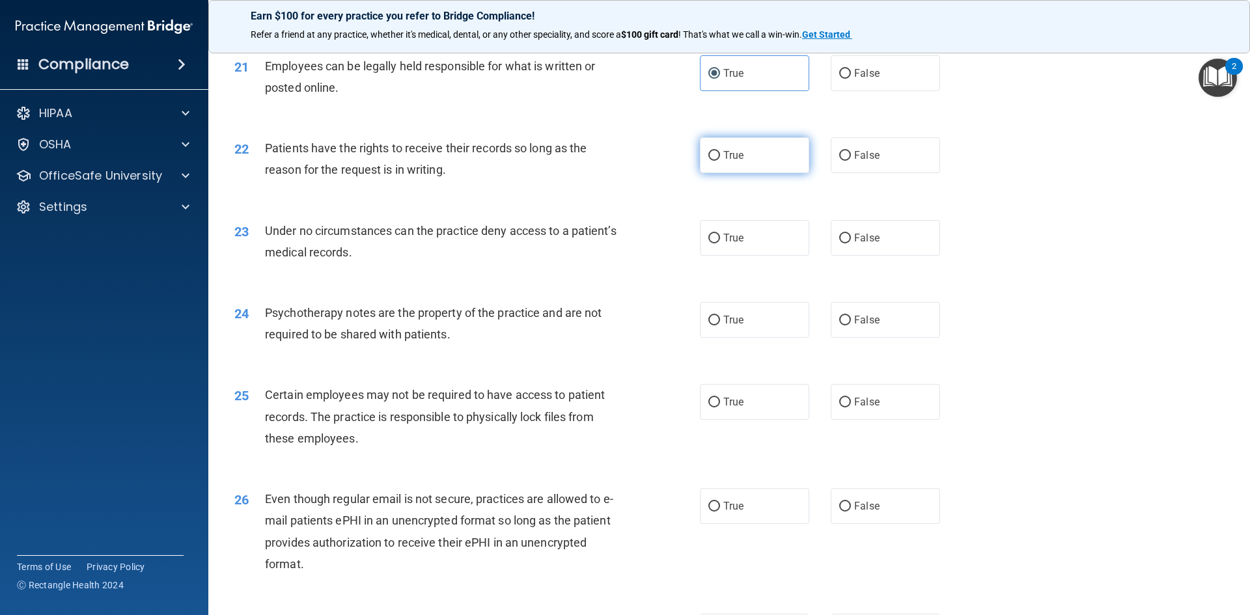
click at [801, 173] on label "True" at bounding box center [754, 155] width 109 height 36
click at [720, 161] on input "True" at bounding box center [714, 156] width 12 height 10
radio input "true"
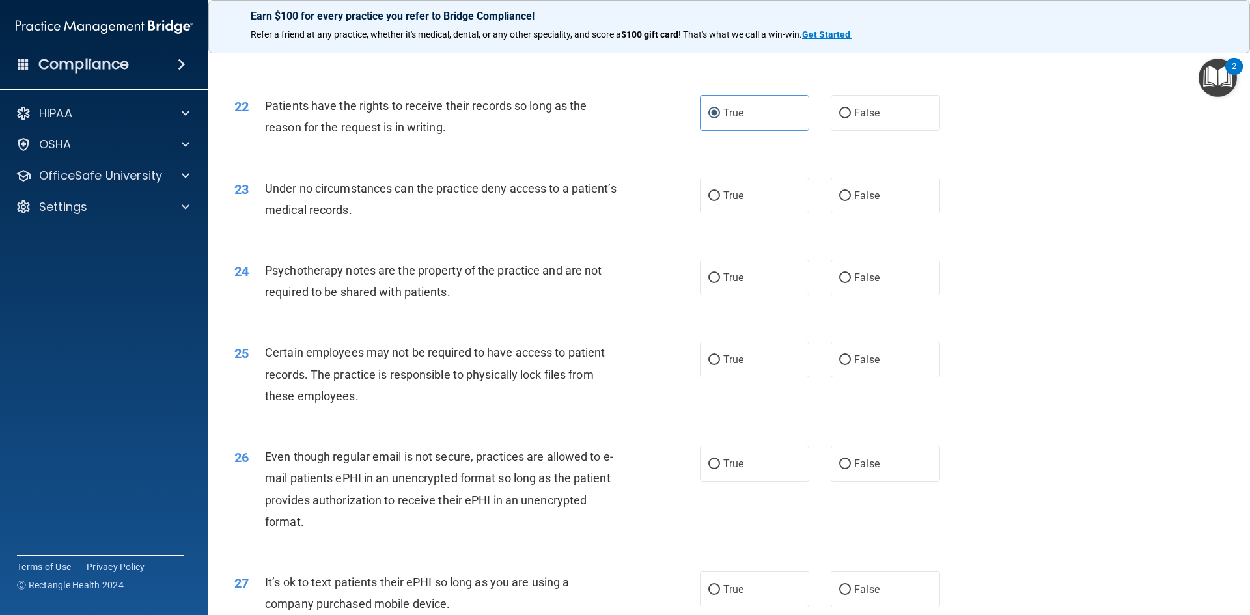
scroll to position [2213, 0]
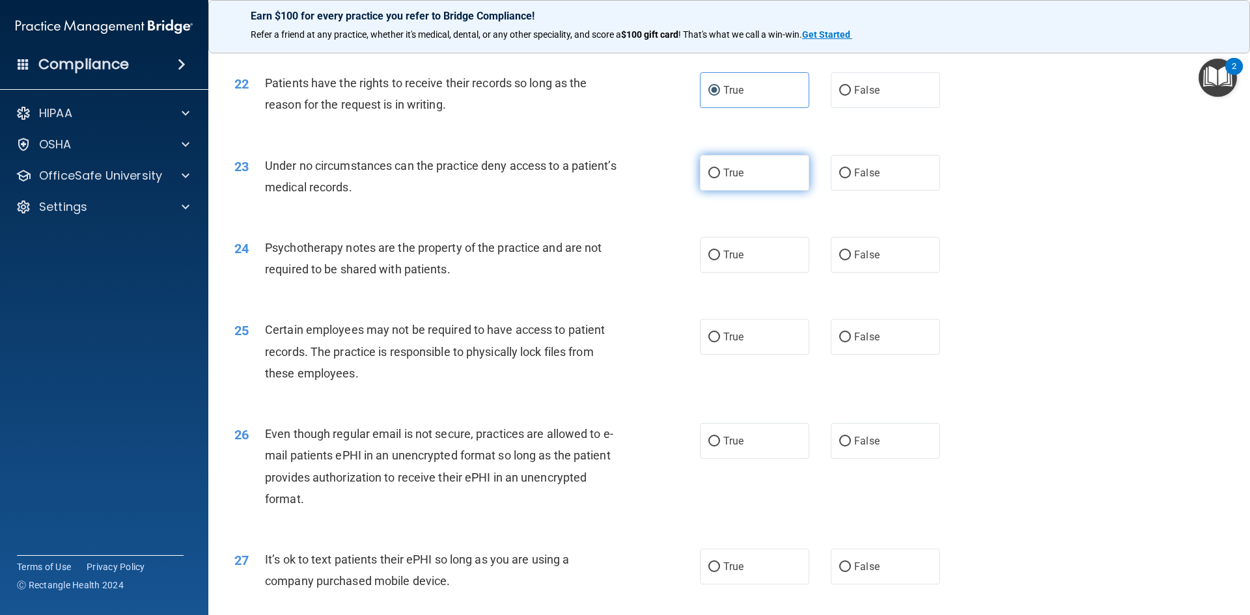
click at [782, 191] on label "True" at bounding box center [754, 173] width 109 height 36
click at [720, 178] on input "True" at bounding box center [714, 174] width 12 height 10
radio input "true"
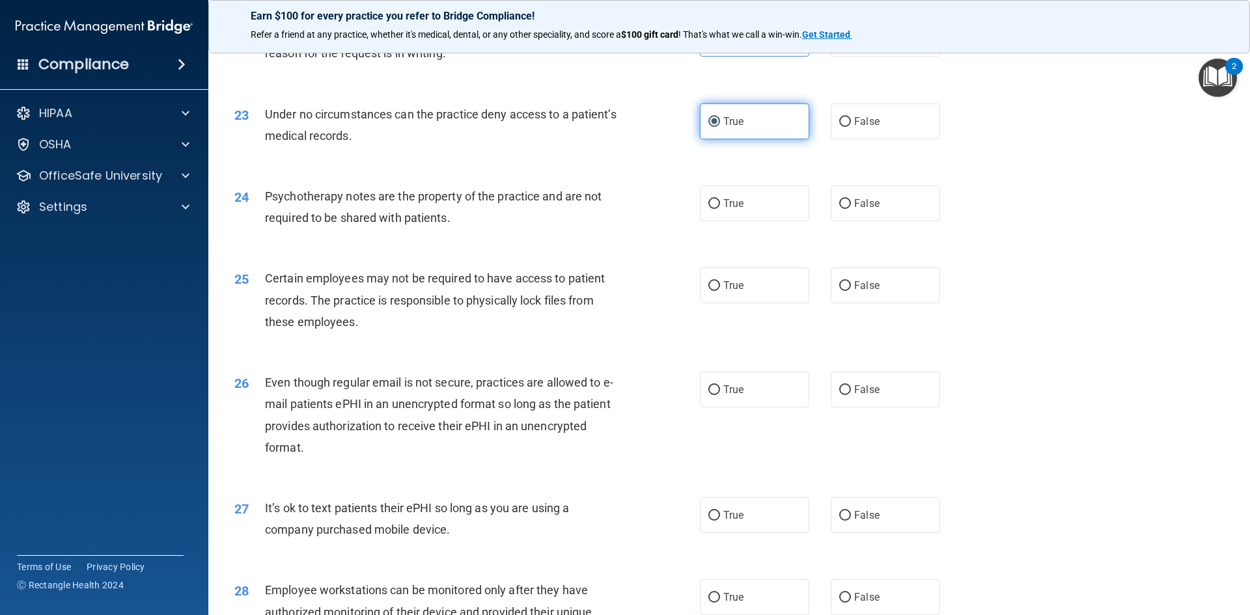
scroll to position [2344, 0]
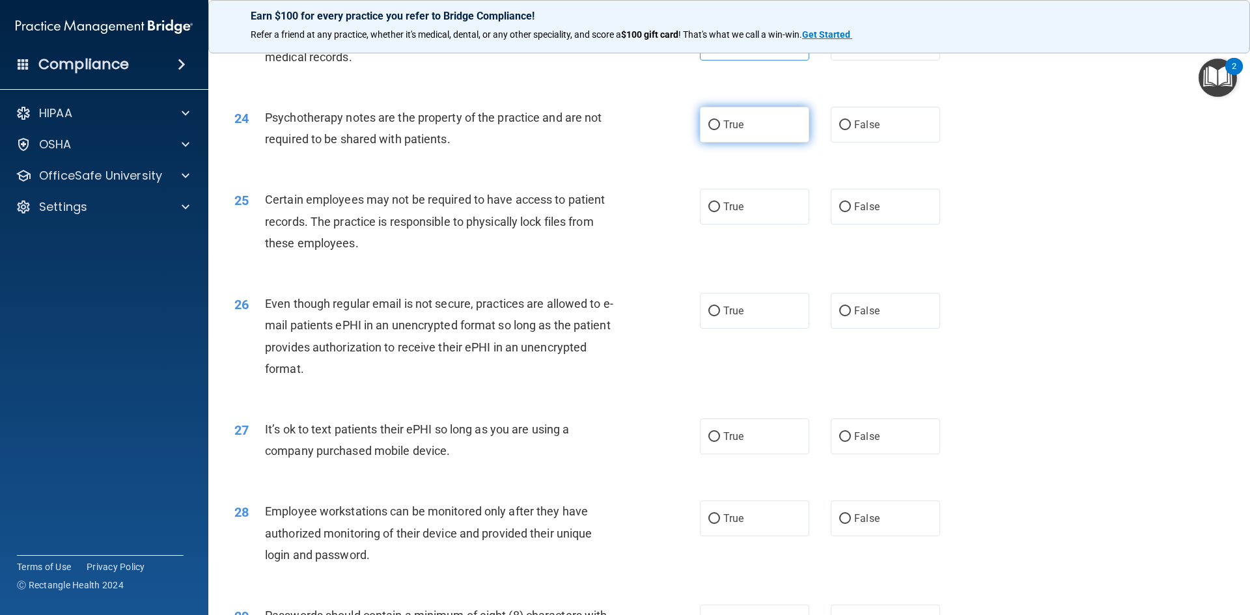
click at [789, 143] on label "True" at bounding box center [754, 125] width 109 height 36
click at [720, 130] on input "True" at bounding box center [714, 125] width 12 height 10
radio input "true"
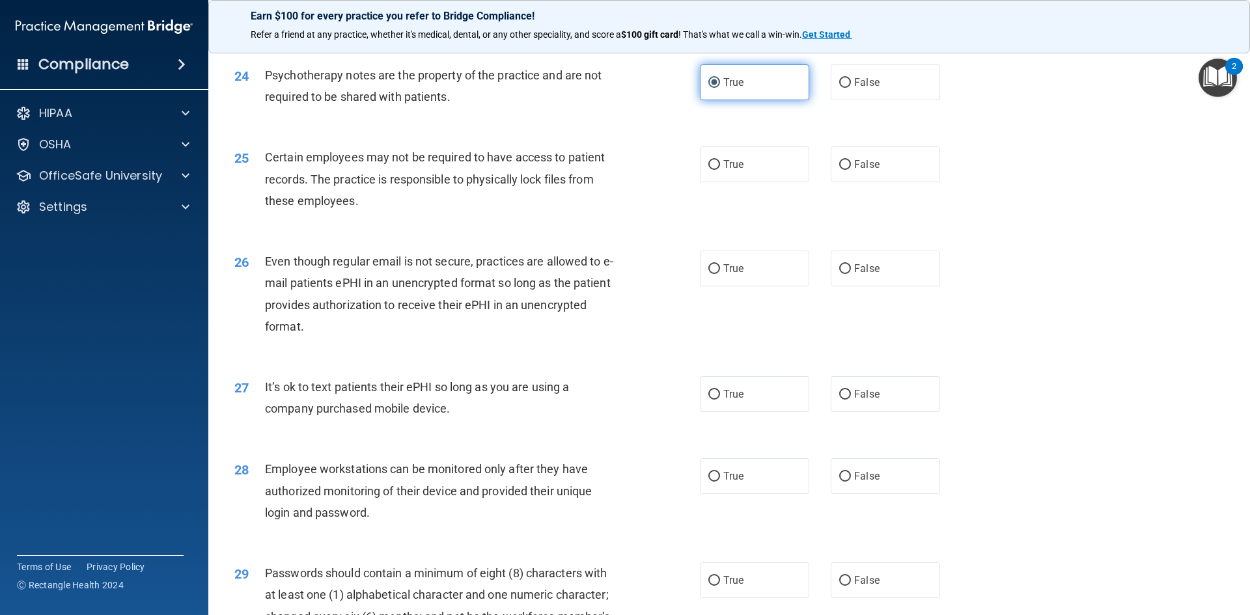
scroll to position [2409, 0]
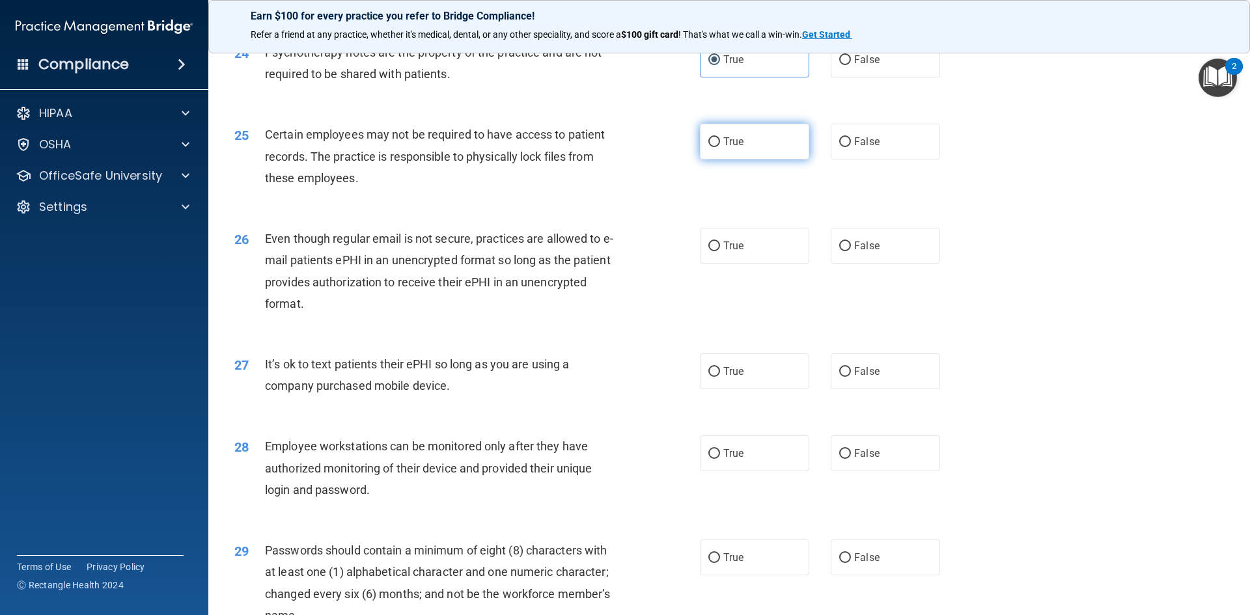
click at [763, 160] on label "True" at bounding box center [754, 142] width 109 height 36
click at [720, 147] on input "True" at bounding box center [714, 142] width 12 height 10
radio input "true"
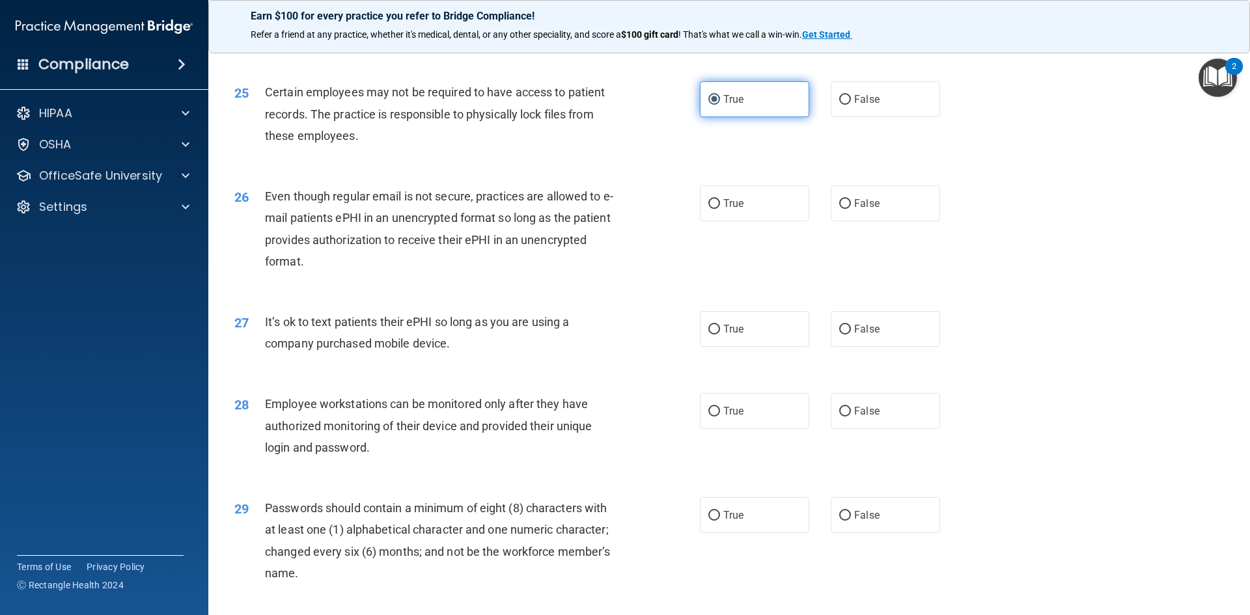
scroll to position [2474, 0]
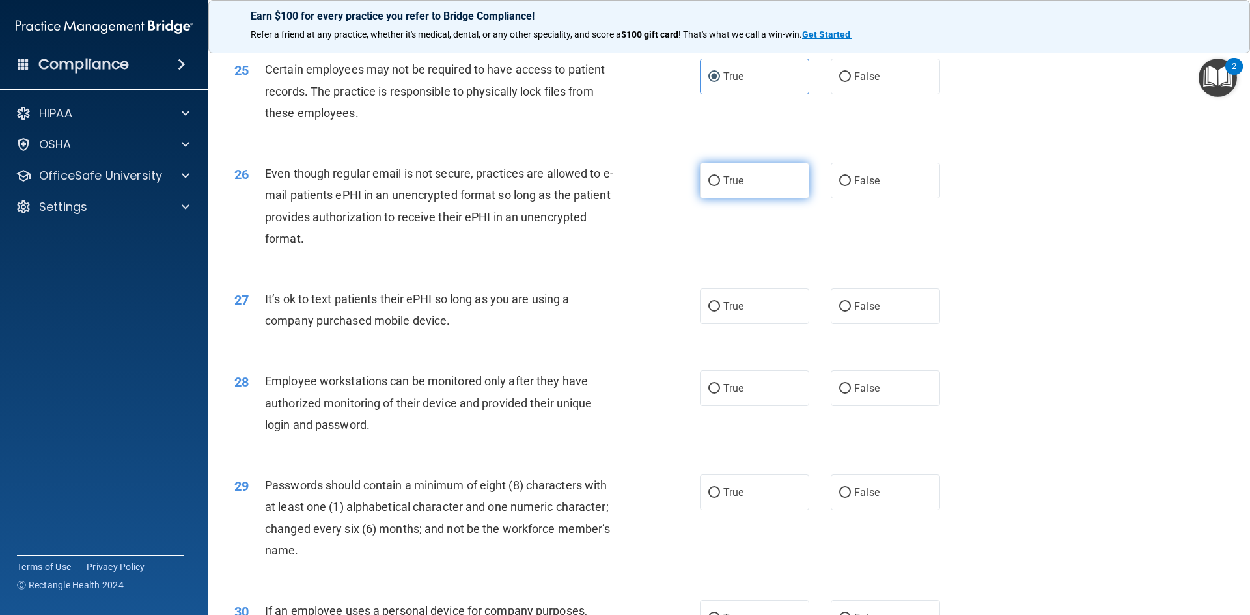
click at [744, 199] on label "True" at bounding box center [754, 181] width 109 height 36
click at [720, 186] on input "True" at bounding box center [714, 181] width 12 height 10
radio input "true"
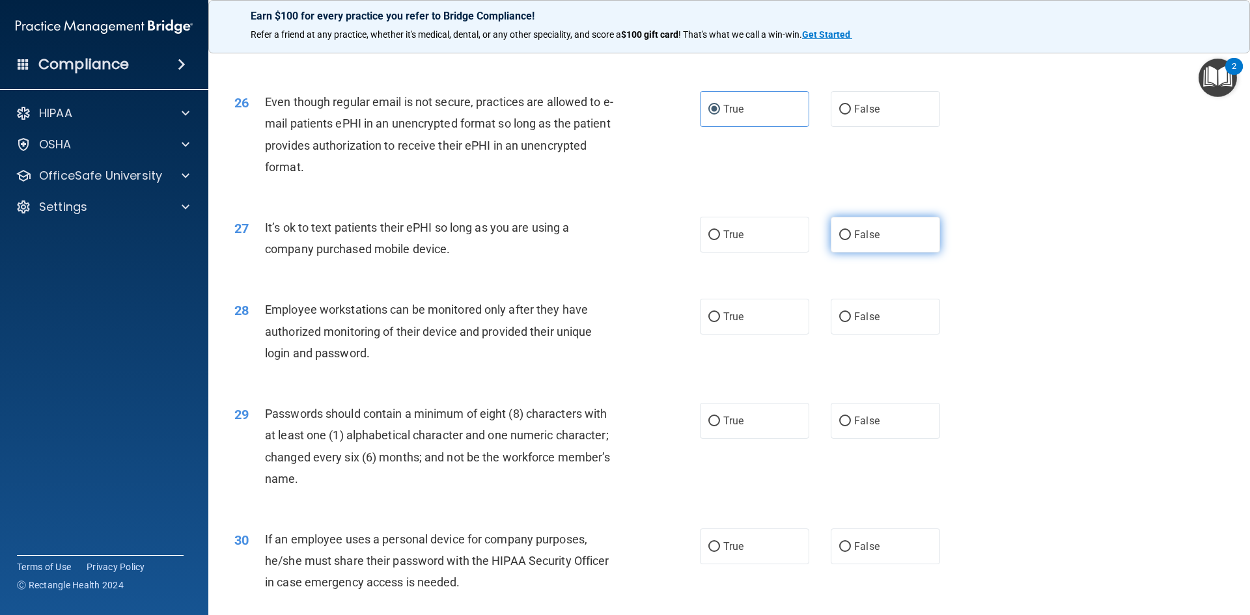
scroll to position [2653, 0]
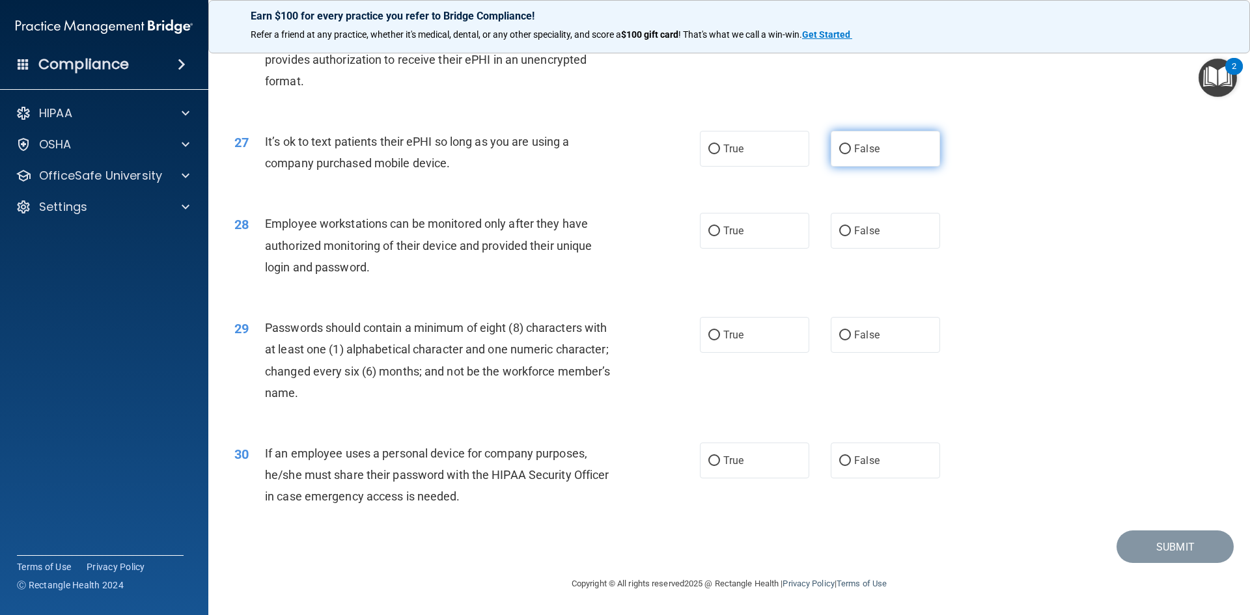
click at [858, 154] on span "False" at bounding box center [866, 149] width 25 height 12
click at [851, 154] on input "False" at bounding box center [845, 150] width 12 height 10
radio input "true"
click at [758, 227] on label "True" at bounding box center [754, 231] width 109 height 36
click at [720, 227] on input "True" at bounding box center [714, 232] width 12 height 10
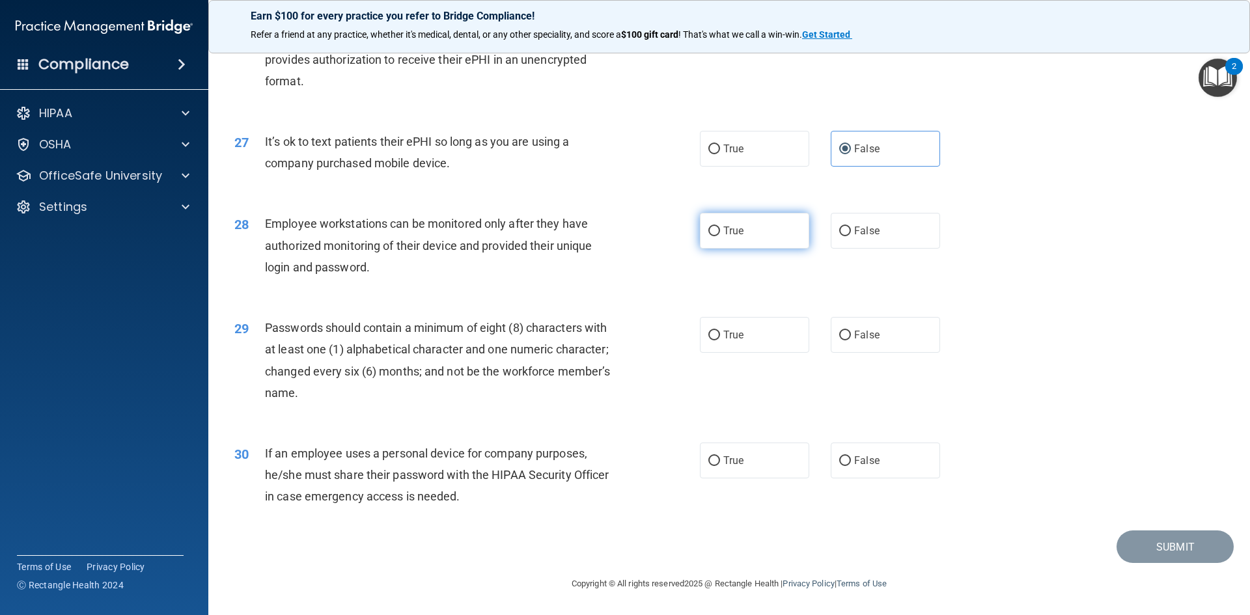
radio input "true"
click at [852, 252] on div "28 Employee workstations can be monitored only after they have authorized monit…" at bounding box center [729, 249] width 1009 height 104
click at [856, 234] on span "False" at bounding box center [866, 231] width 25 height 12
click at [851, 234] on input "False" at bounding box center [845, 232] width 12 height 10
radio input "true"
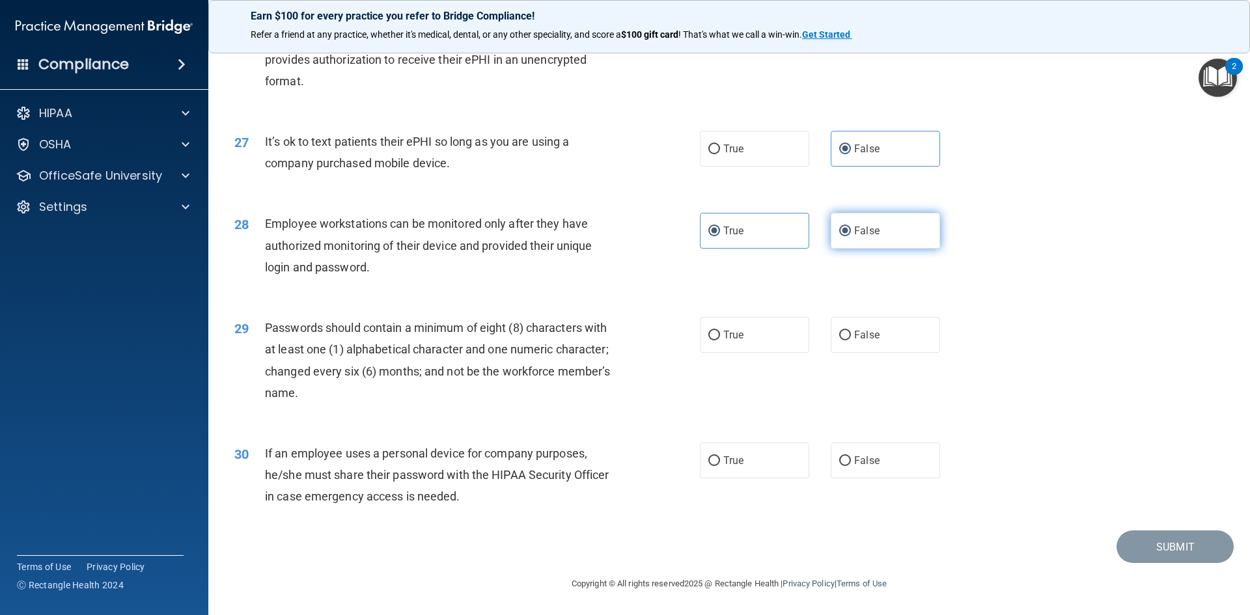
radio input "false"
click at [841, 336] on input "False" at bounding box center [845, 336] width 12 height 10
radio input "true"
click at [761, 451] on label "True" at bounding box center [754, 461] width 109 height 36
click at [720, 456] on input "True" at bounding box center [714, 461] width 12 height 10
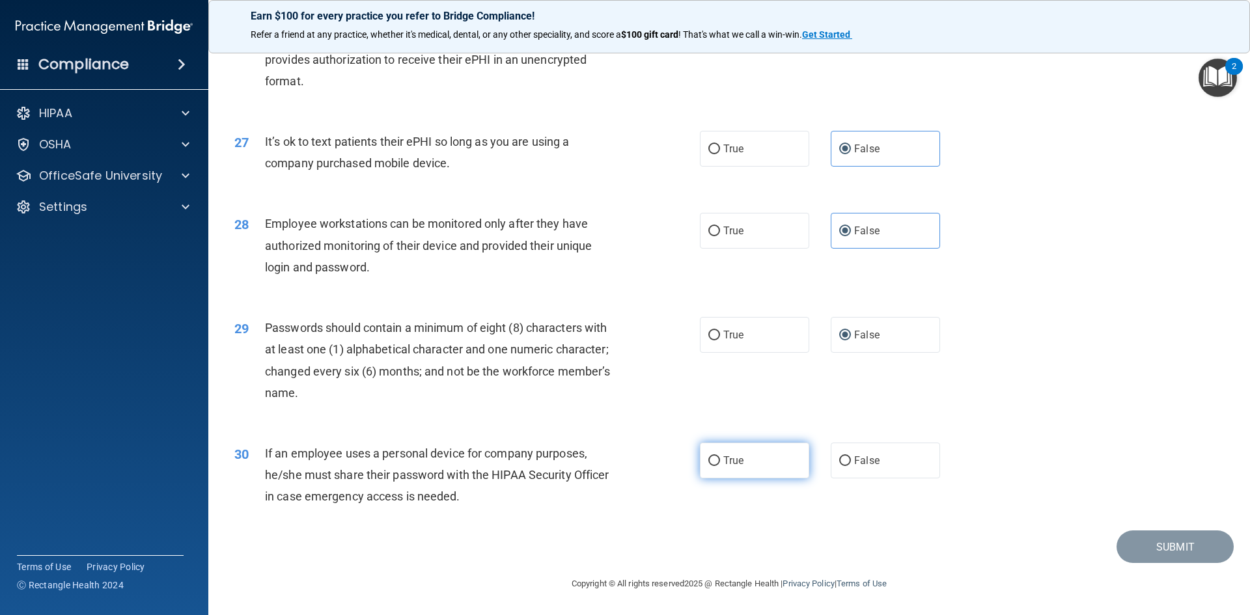
radio input "true"
drag, startPoint x: 1145, startPoint y: 542, endPoint x: 1060, endPoint y: 489, distance: 100.6
click at [1137, 537] on button "Submit" at bounding box center [1175, 547] width 117 height 33
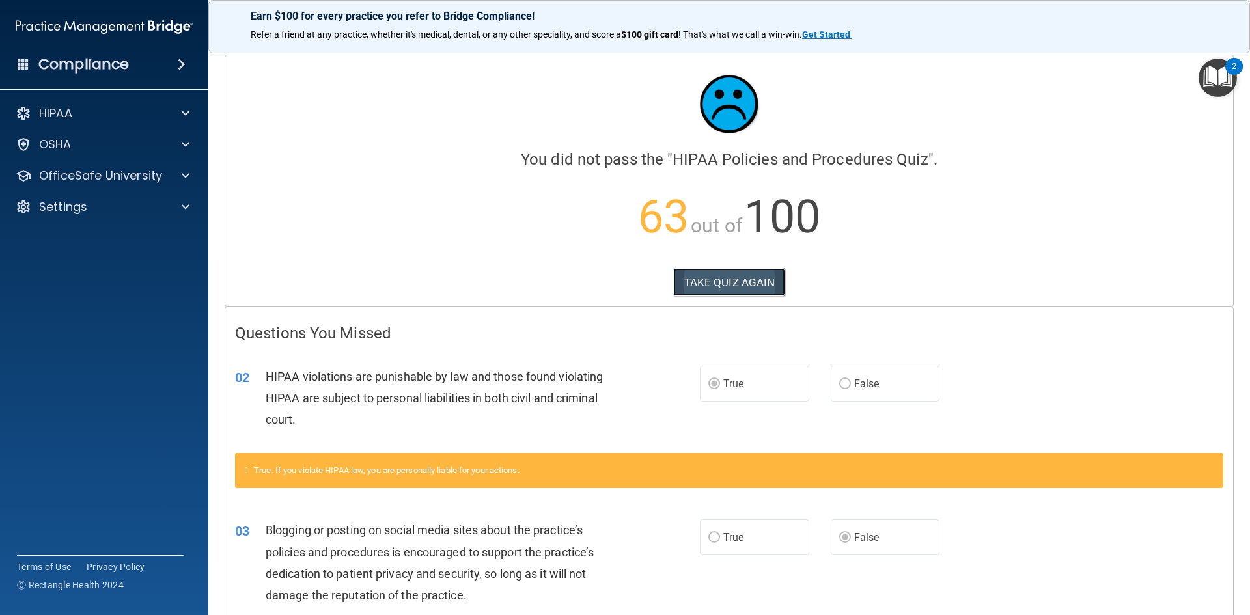
click at [703, 285] on button "TAKE QUIZ AGAIN" at bounding box center [729, 282] width 113 height 29
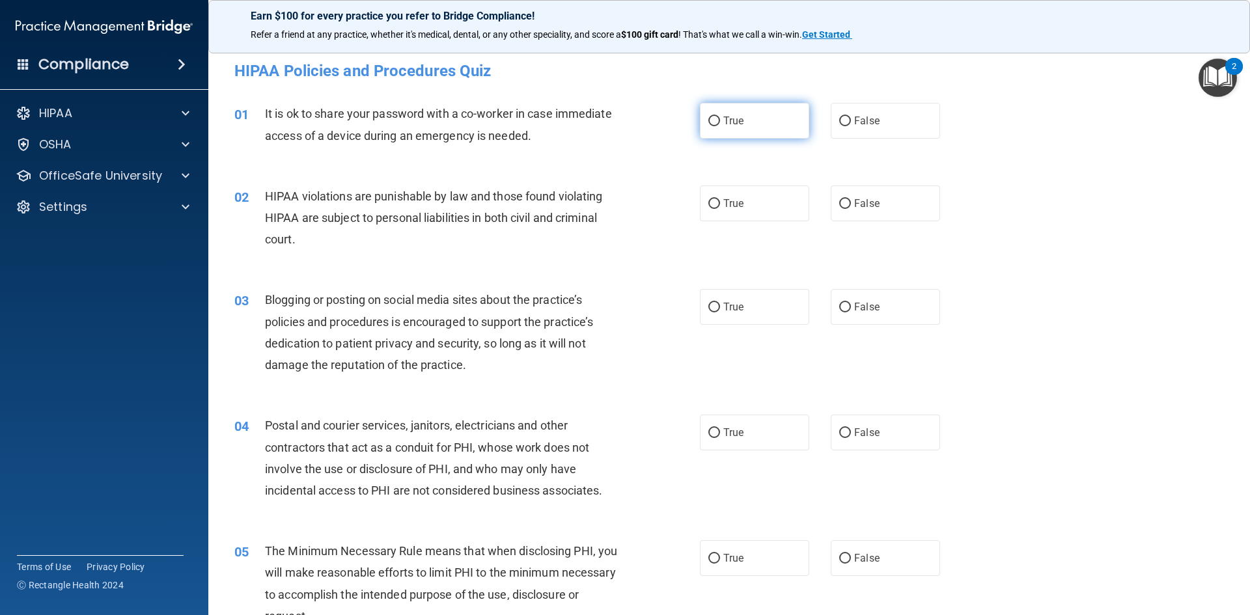
click at [723, 117] on span "True" at bounding box center [733, 121] width 20 height 12
click at [719, 117] on input "True" at bounding box center [714, 122] width 12 height 10
radio input "true"
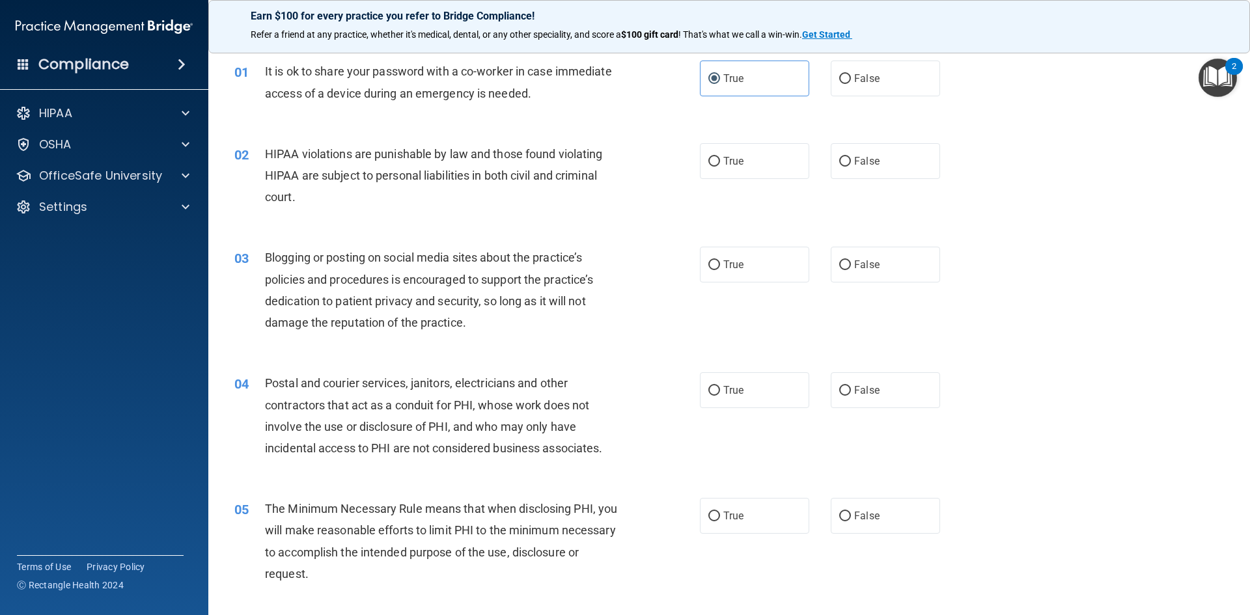
scroll to position [65, 0]
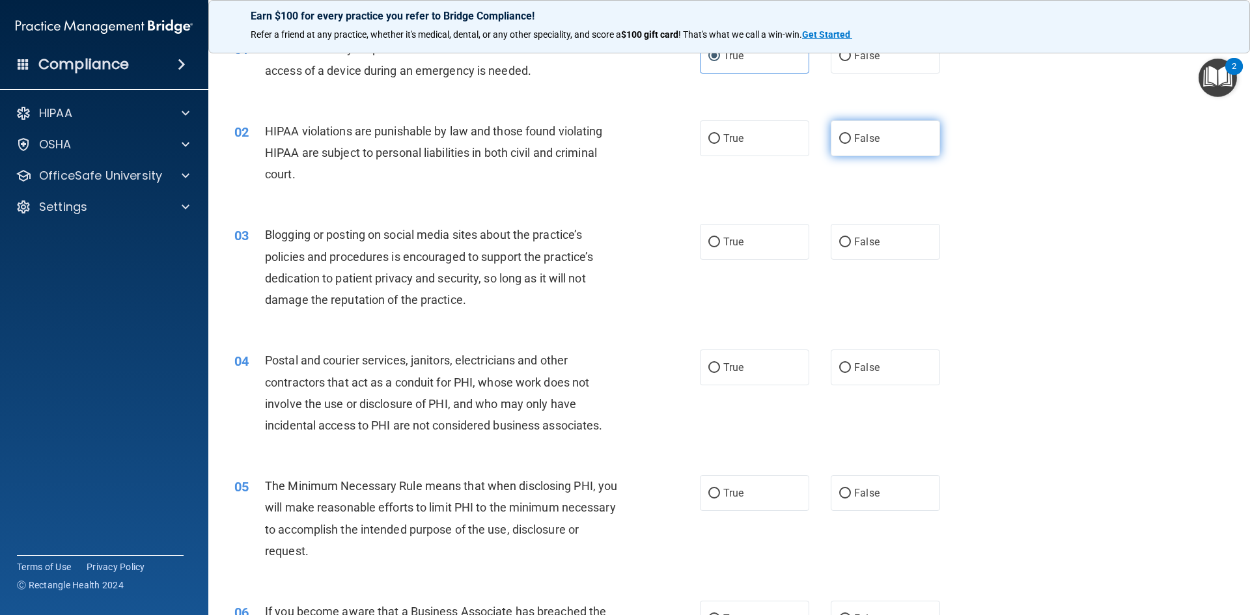
click at [854, 142] on span "False" at bounding box center [866, 138] width 25 height 12
click at [851, 142] on input "False" at bounding box center [845, 139] width 12 height 10
radio input "true"
click at [839, 239] on input "False" at bounding box center [845, 243] width 12 height 10
radio input "true"
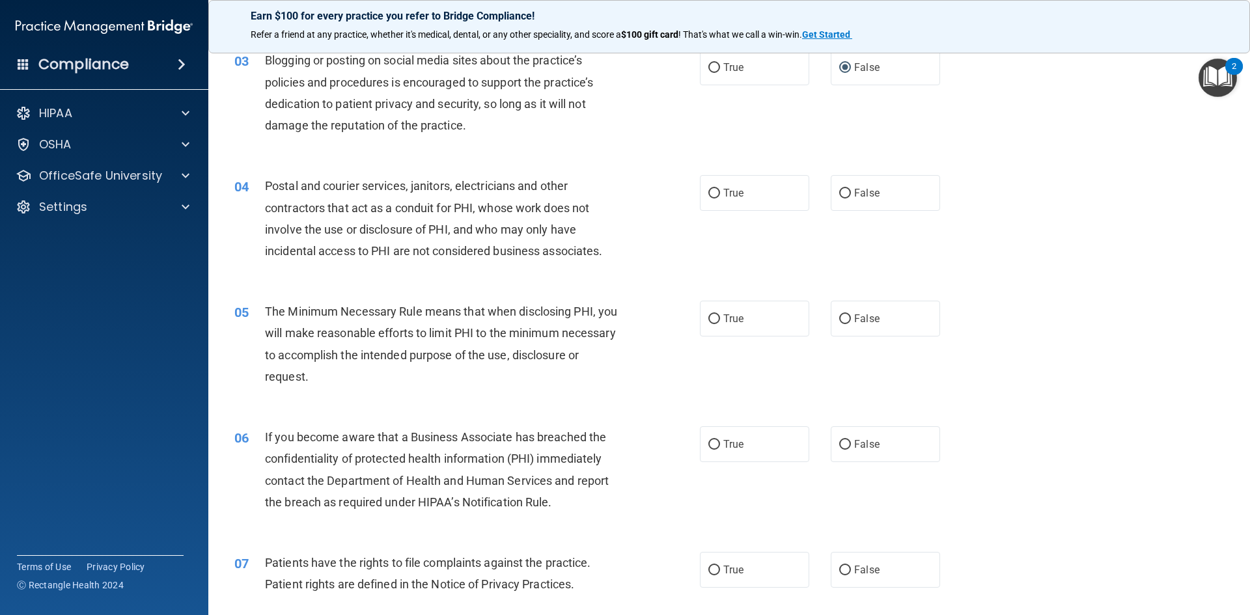
scroll to position [260, 0]
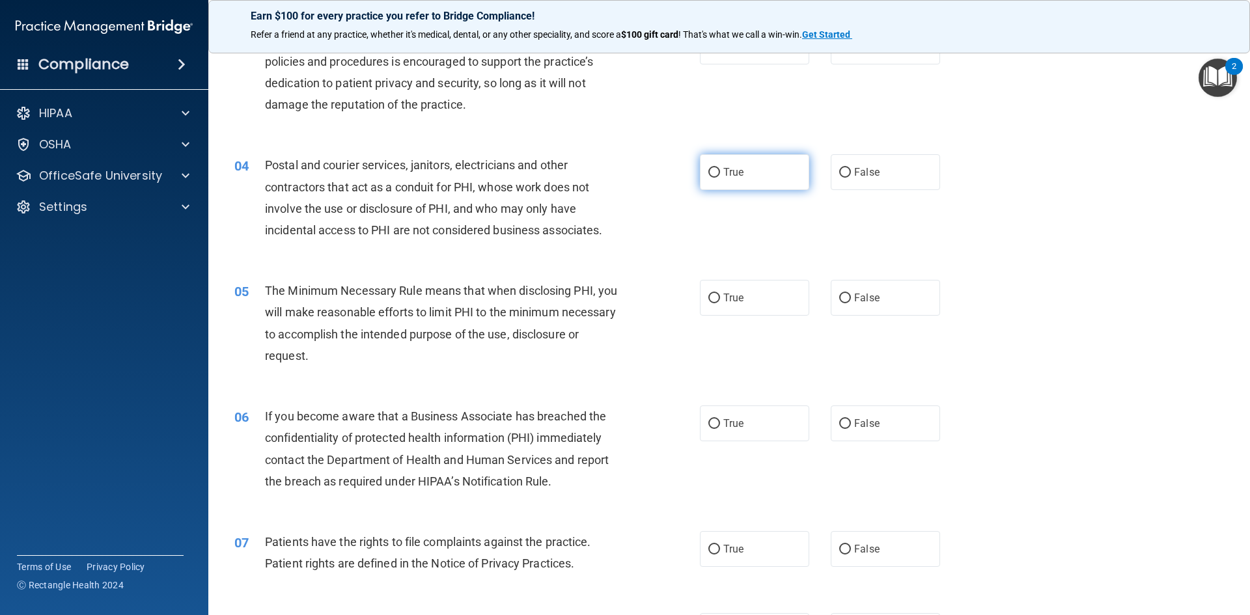
click at [733, 182] on label "True" at bounding box center [754, 172] width 109 height 36
click at [720, 178] on input "True" at bounding box center [714, 173] width 12 height 10
radio input "true"
click at [736, 282] on label "True" at bounding box center [754, 298] width 109 height 36
click at [720, 294] on input "True" at bounding box center [714, 299] width 12 height 10
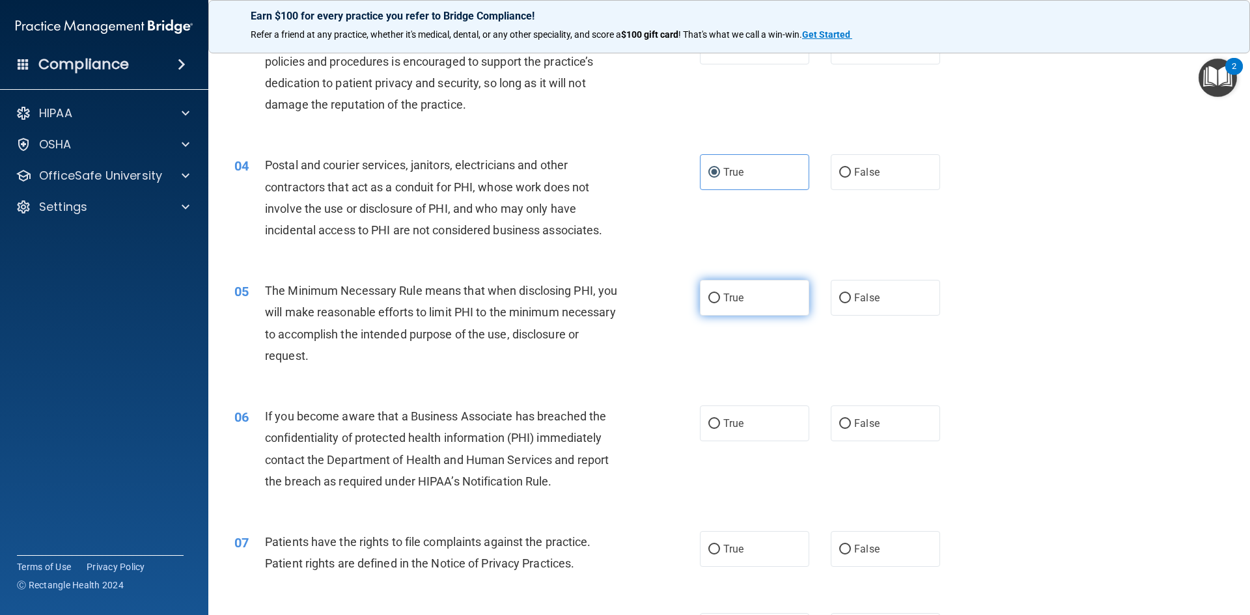
radio input "true"
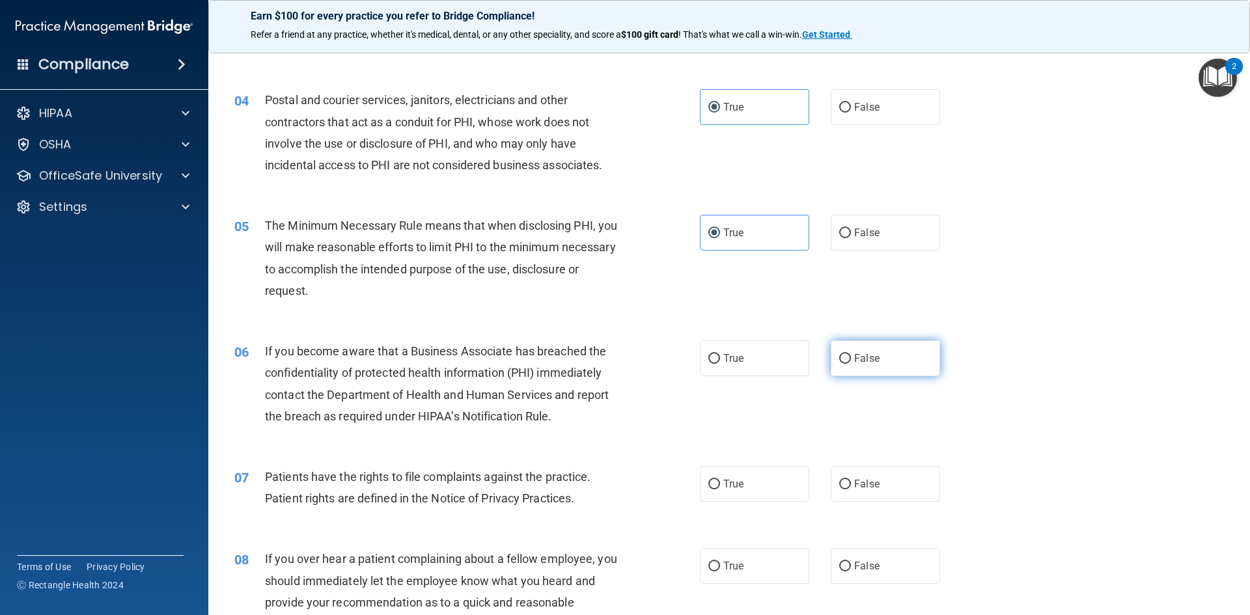
click at [868, 361] on span "False" at bounding box center [866, 358] width 25 height 12
click at [851, 361] on input "False" at bounding box center [845, 359] width 12 height 10
radio input "true"
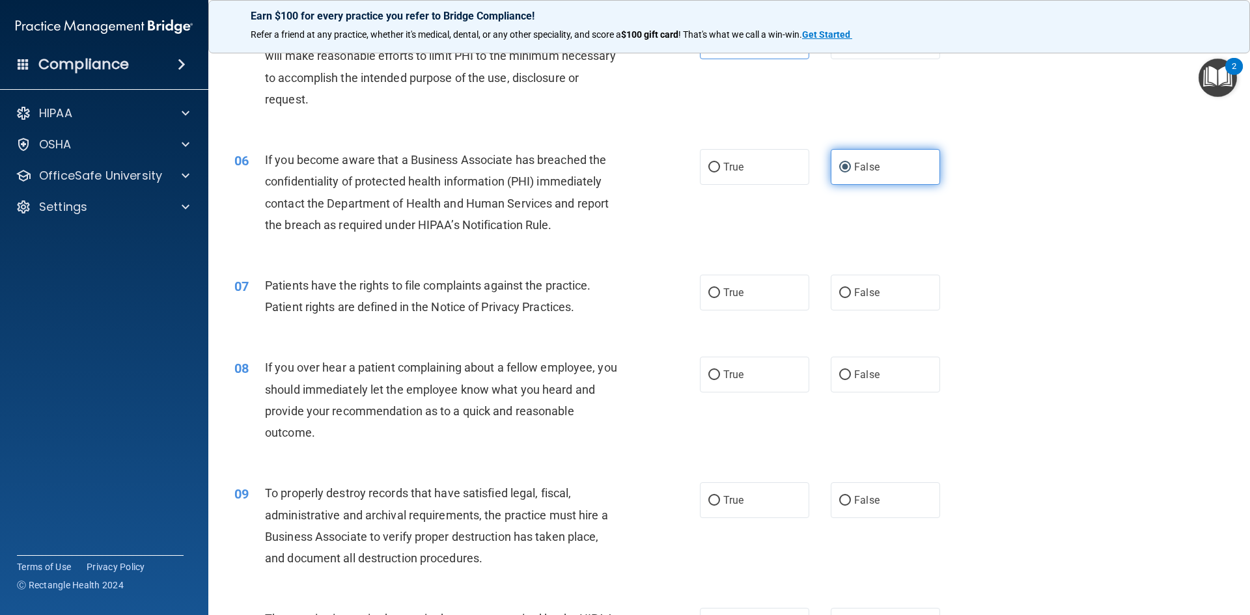
scroll to position [521, 0]
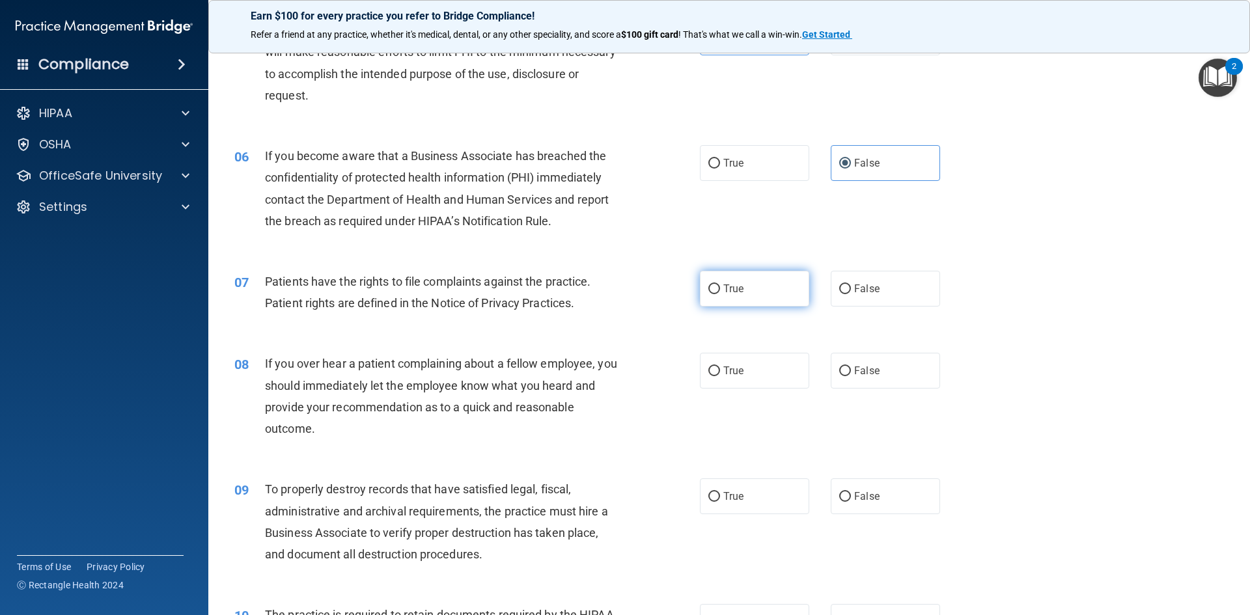
click at [725, 298] on label "True" at bounding box center [754, 289] width 109 height 36
click at [720, 294] on input "True" at bounding box center [714, 289] width 12 height 10
radio input "true"
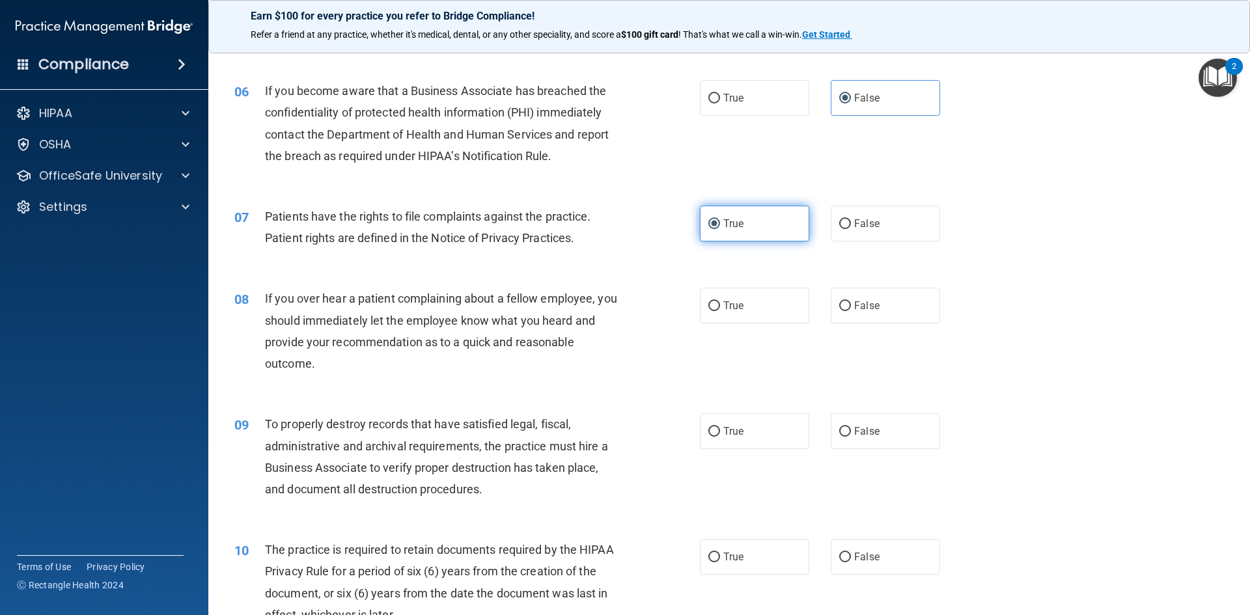
scroll to position [651, 0]
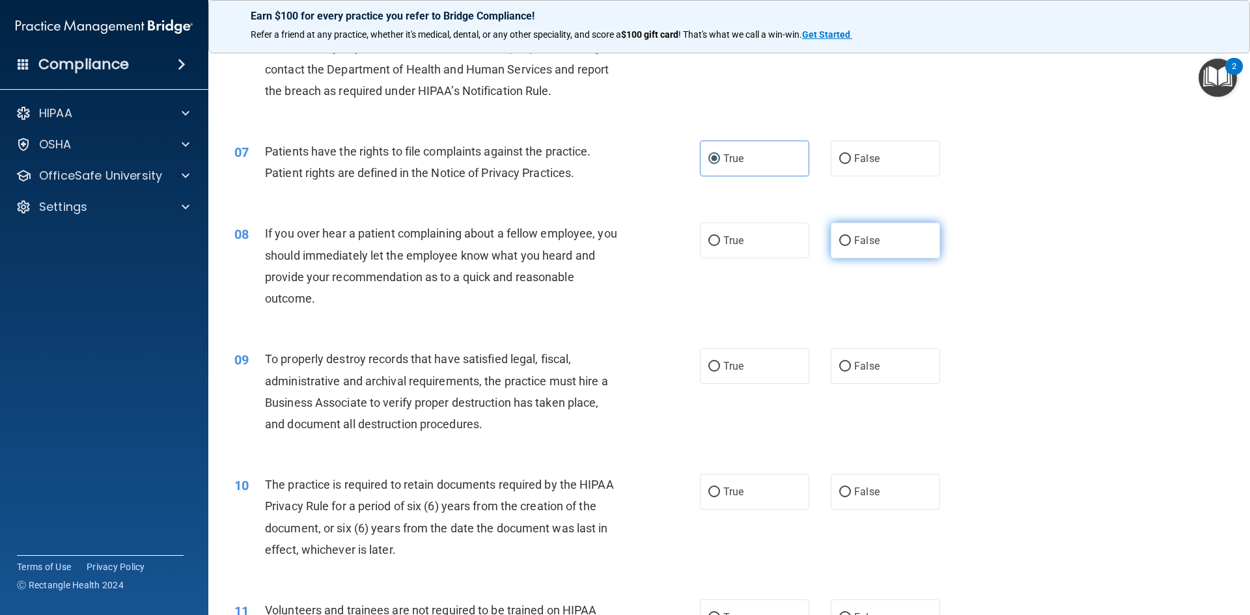
click at [852, 232] on label "False" at bounding box center [885, 241] width 109 height 36
click at [851, 236] on input "False" at bounding box center [845, 241] width 12 height 10
radio input "true"
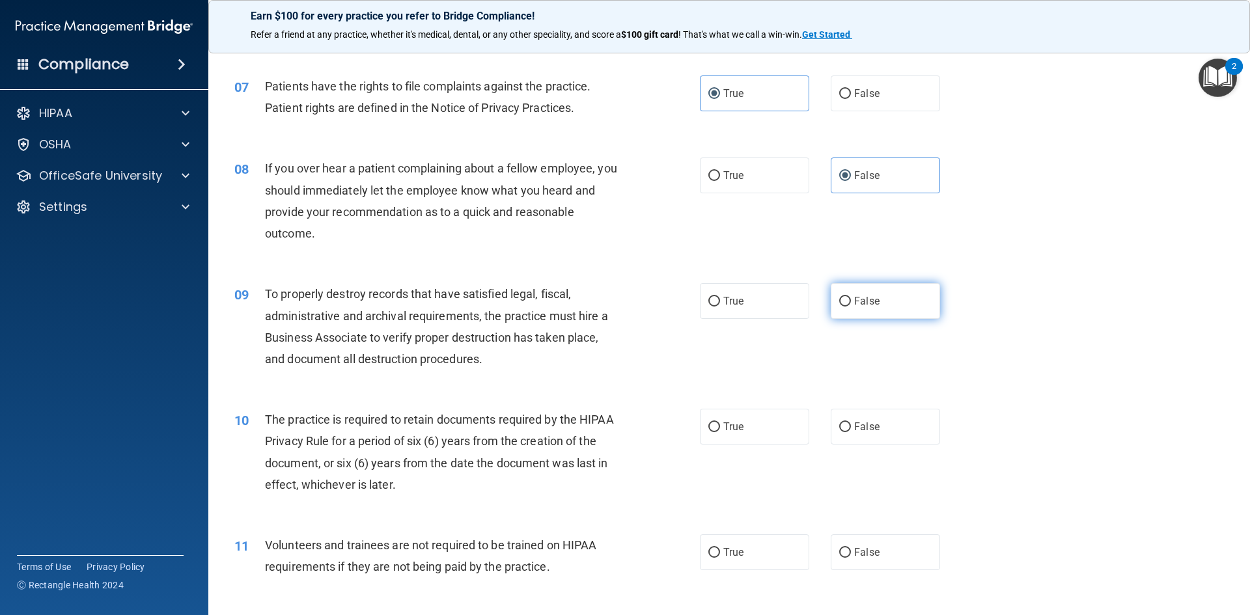
click at [854, 299] on span "False" at bounding box center [866, 301] width 25 height 12
click at [851, 299] on input "False" at bounding box center [845, 302] width 12 height 10
radio input "true"
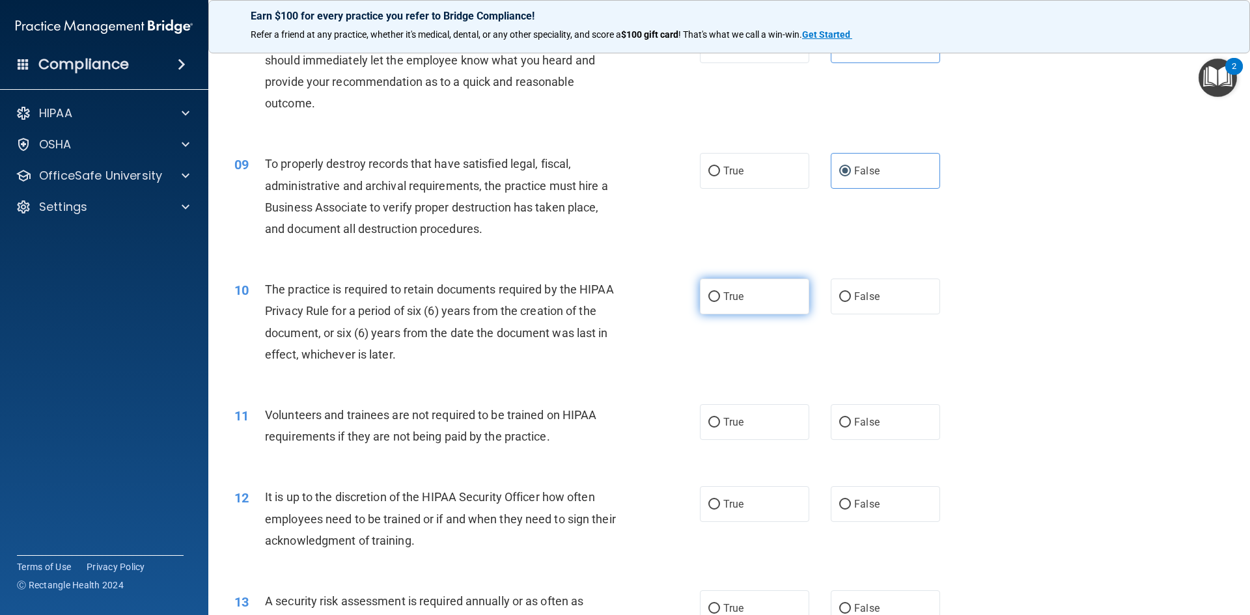
click at [732, 308] on label "True" at bounding box center [754, 297] width 109 height 36
click at [720, 302] on input "True" at bounding box center [714, 297] width 12 height 10
radio input "true"
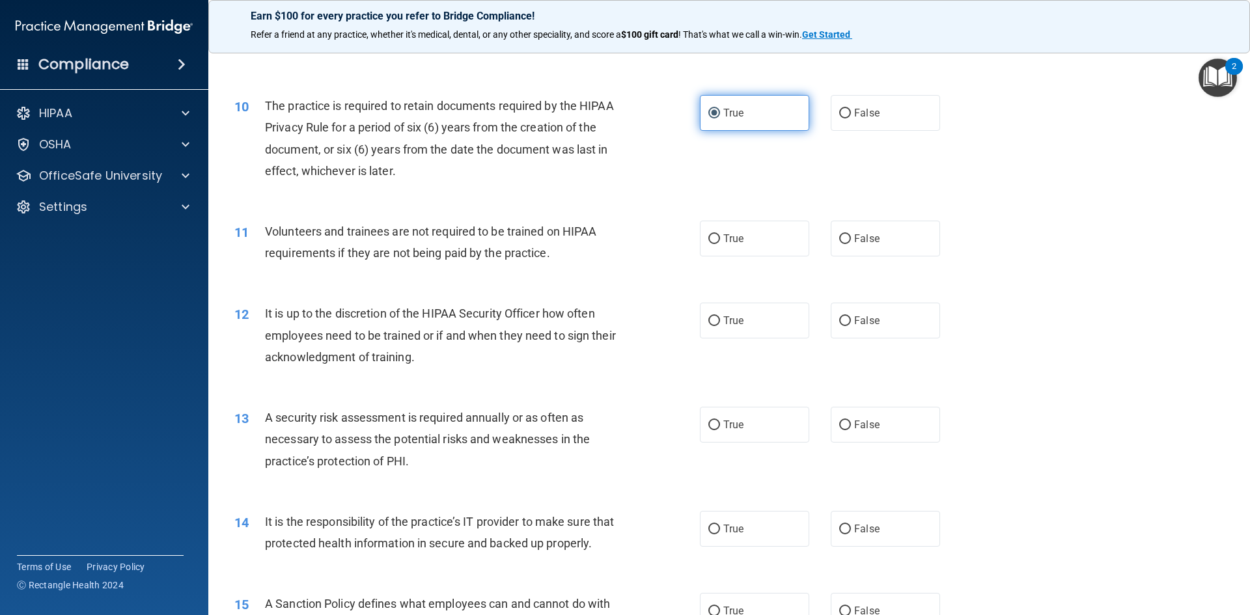
scroll to position [1042, 0]
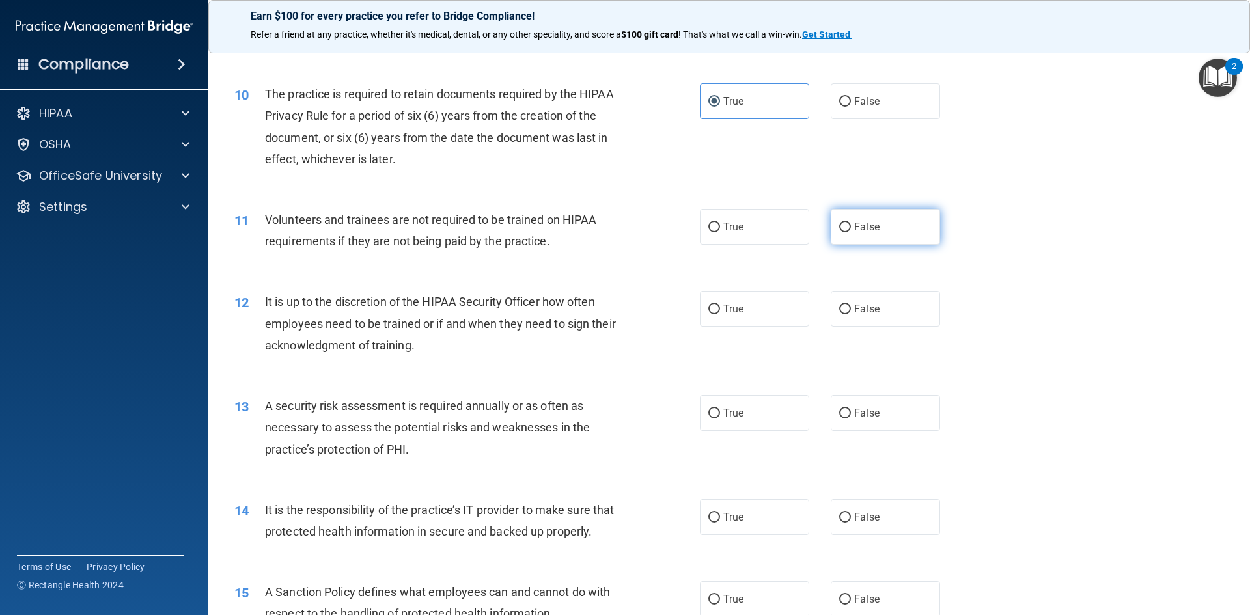
click at [837, 240] on label "False" at bounding box center [885, 227] width 109 height 36
click at [839, 232] on input "False" at bounding box center [845, 228] width 12 height 10
radio input "true"
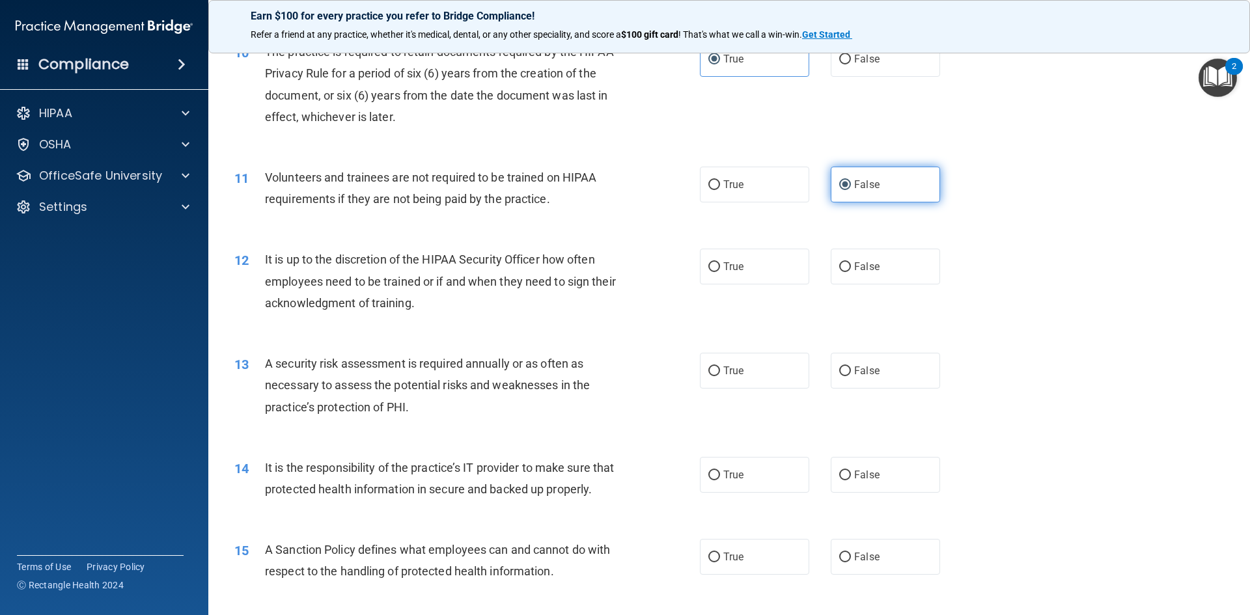
scroll to position [1107, 0]
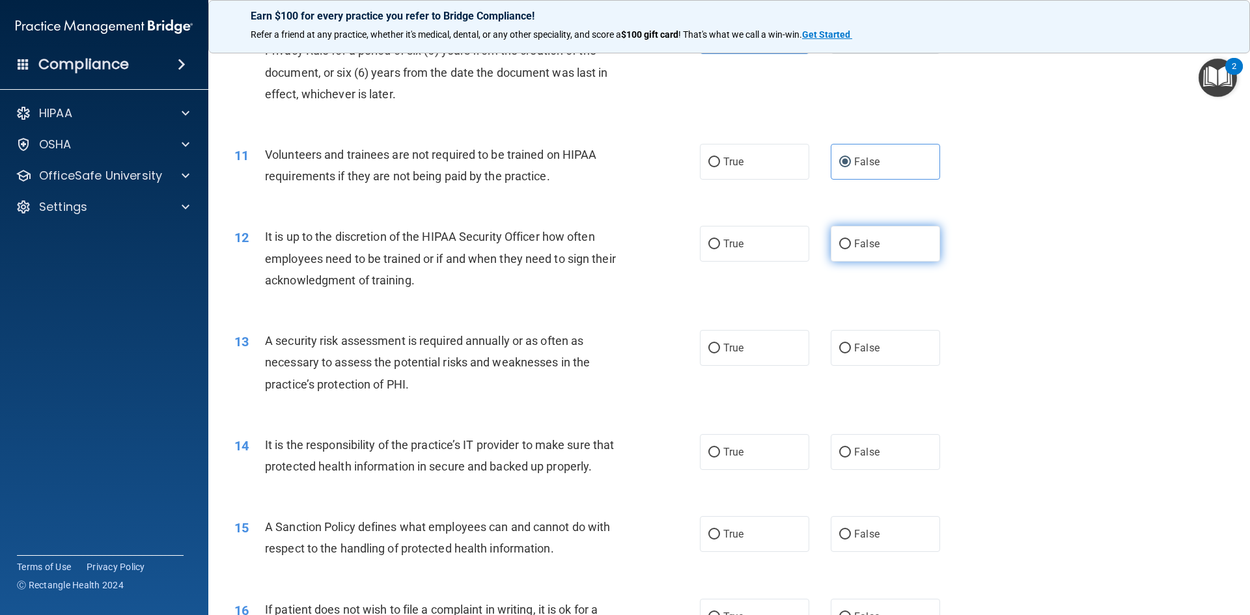
click at [842, 243] on input "False" at bounding box center [845, 245] width 12 height 10
radio input "true"
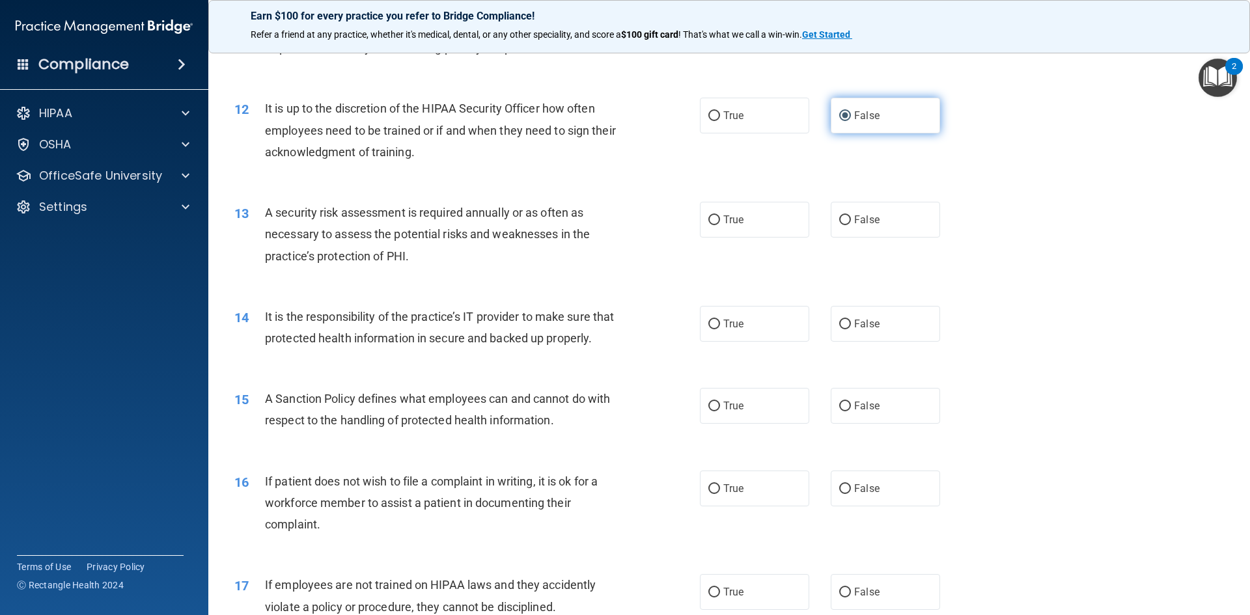
scroll to position [1237, 0]
click at [766, 229] on label "True" at bounding box center [754, 218] width 109 height 36
click at [720, 223] on input "True" at bounding box center [714, 219] width 12 height 10
radio input "true"
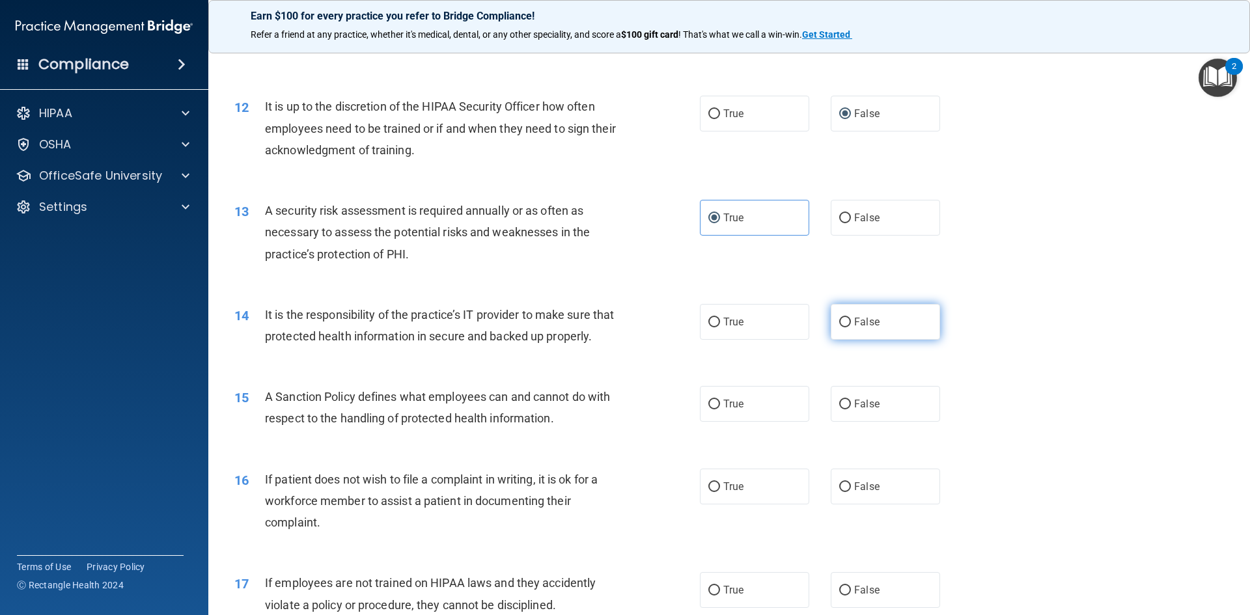
click at [855, 325] on span "False" at bounding box center [866, 322] width 25 height 12
click at [851, 325] on input "False" at bounding box center [845, 323] width 12 height 10
radio input "true"
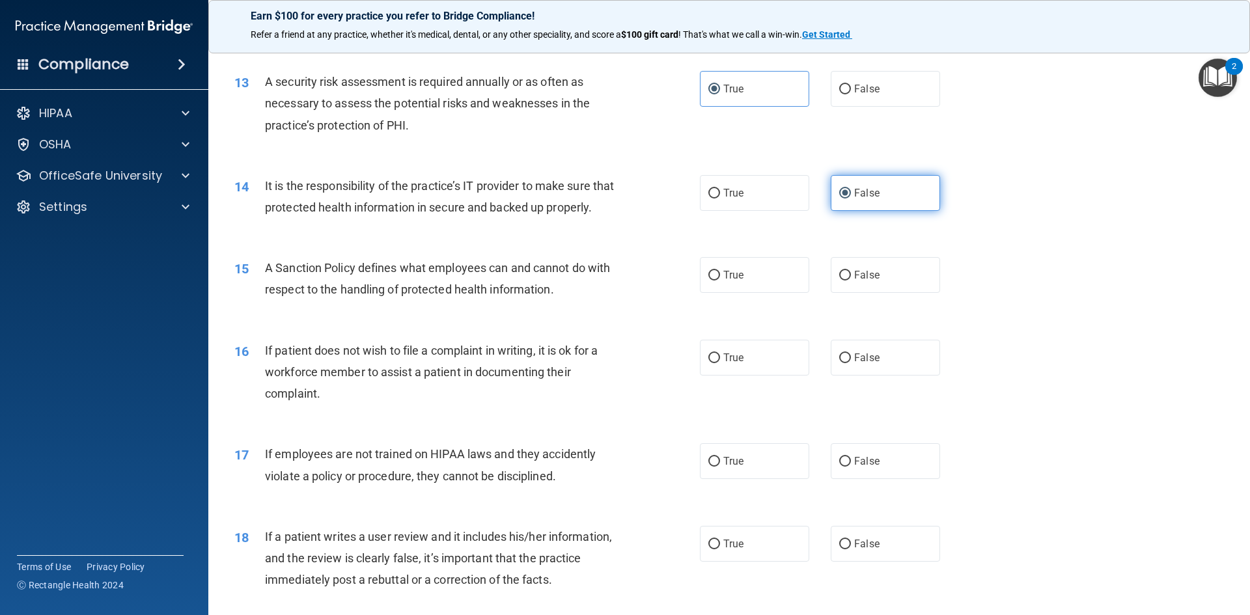
scroll to position [1367, 0]
click at [831, 292] on label "False" at bounding box center [885, 274] width 109 height 36
click at [839, 279] on input "False" at bounding box center [845, 275] width 12 height 10
radio input "true"
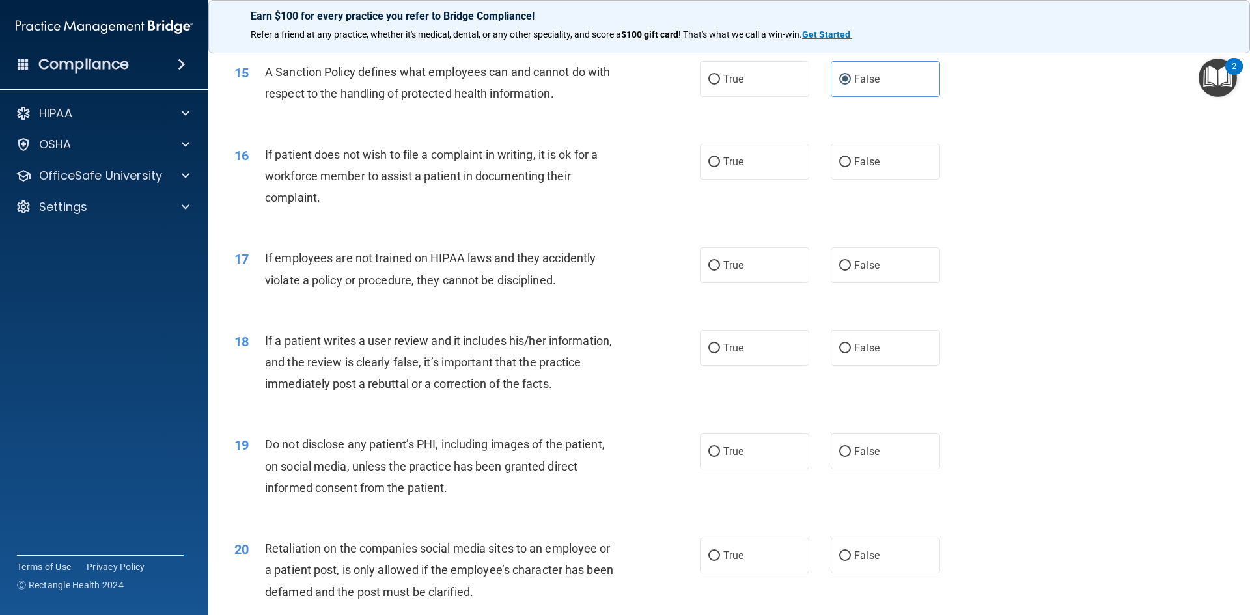
scroll to position [1562, 0]
click at [747, 179] on label "True" at bounding box center [754, 161] width 109 height 36
click at [720, 167] on input "True" at bounding box center [714, 162] width 12 height 10
radio input "true"
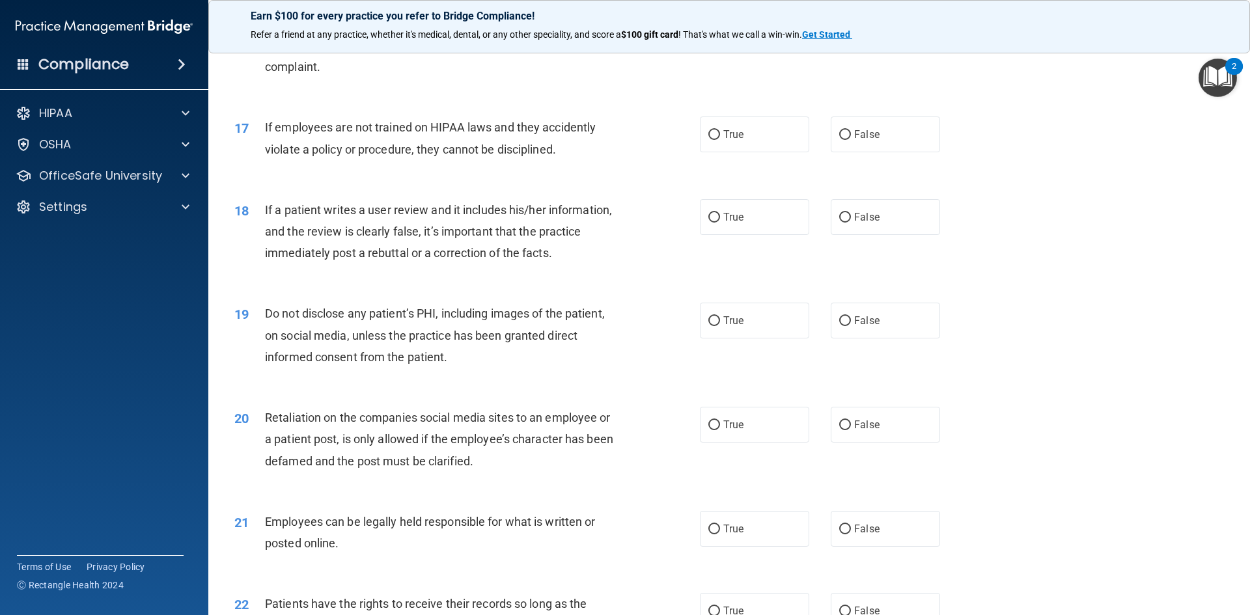
scroll to position [1758, 0]
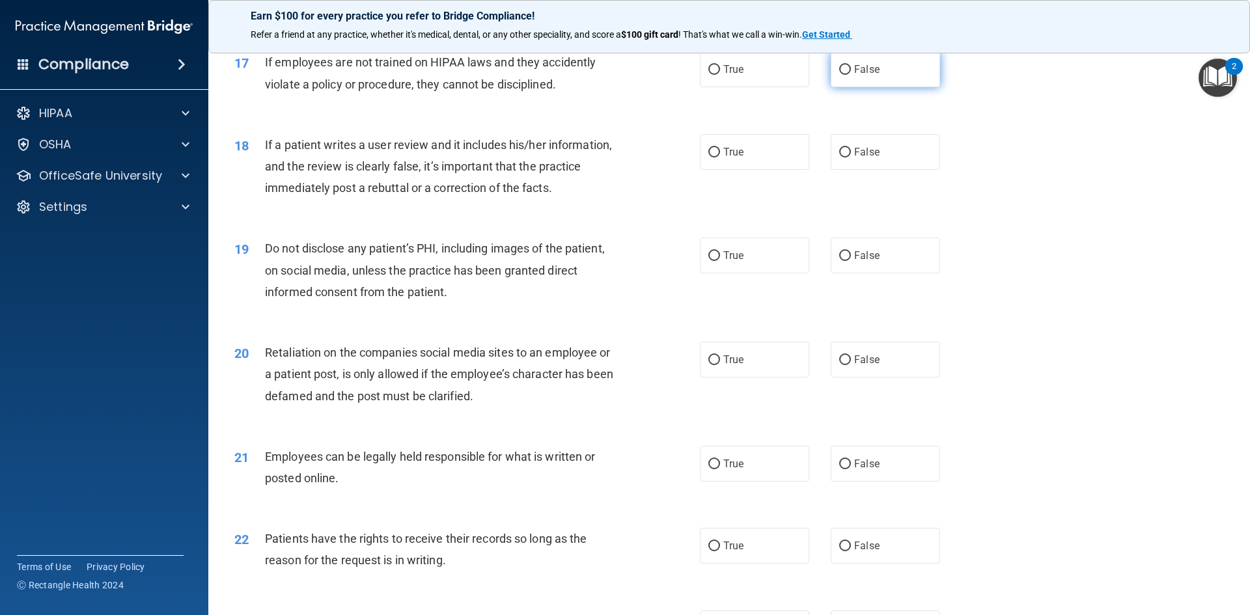
drag, startPoint x: 853, startPoint y: 90, endPoint x: 848, endPoint y: 95, distance: 7.4
click at [854, 76] on span "False" at bounding box center [866, 69] width 25 height 12
click at [851, 75] on input "False" at bounding box center [845, 70] width 12 height 10
radio input "true"
click at [806, 169] on div "True False" at bounding box center [831, 152] width 262 height 36
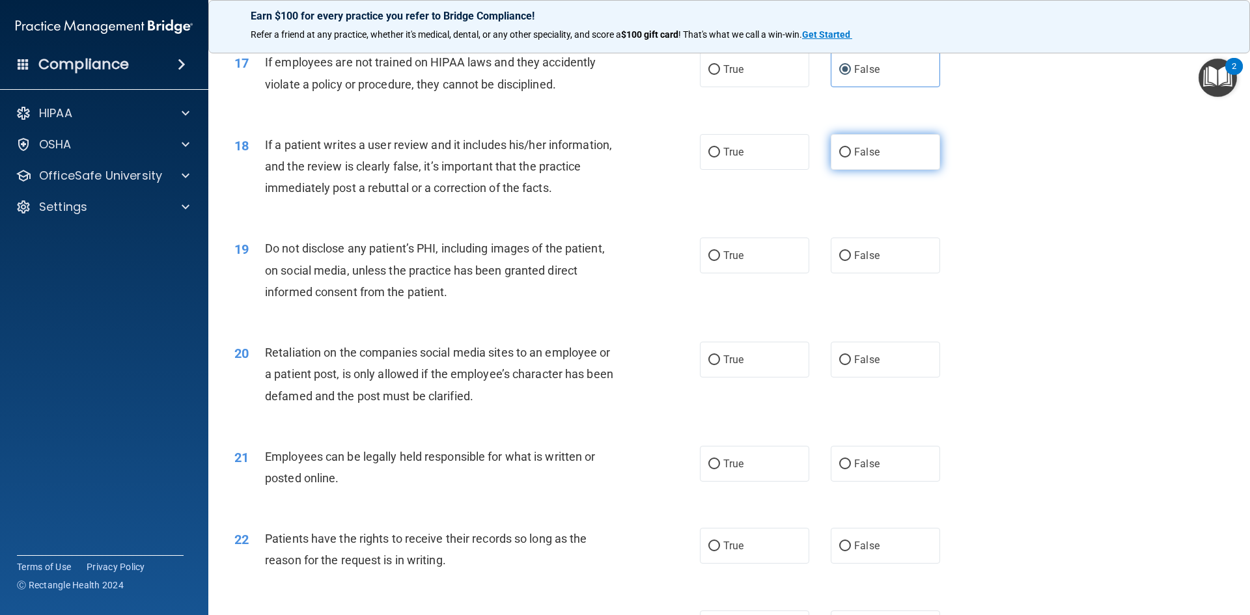
click at [834, 168] on label "False" at bounding box center [885, 152] width 109 height 36
click at [839, 158] on input "False" at bounding box center [845, 153] width 12 height 10
radio input "true"
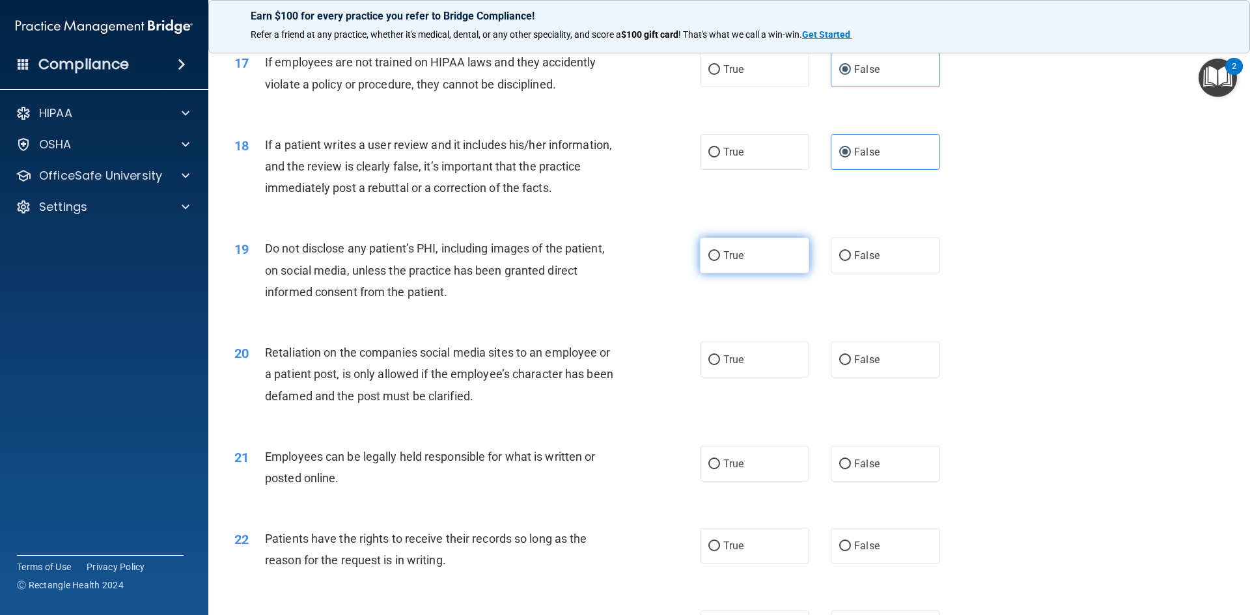
click at [738, 262] on span "True" at bounding box center [733, 255] width 20 height 12
click at [720, 261] on input "True" at bounding box center [714, 256] width 12 height 10
radio input "true"
click at [861, 366] on span "False" at bounding box center [866, 360] width 25 height 12
click at [851, 365] on input "False" at bounding box center [845, 360] width 12 height 10
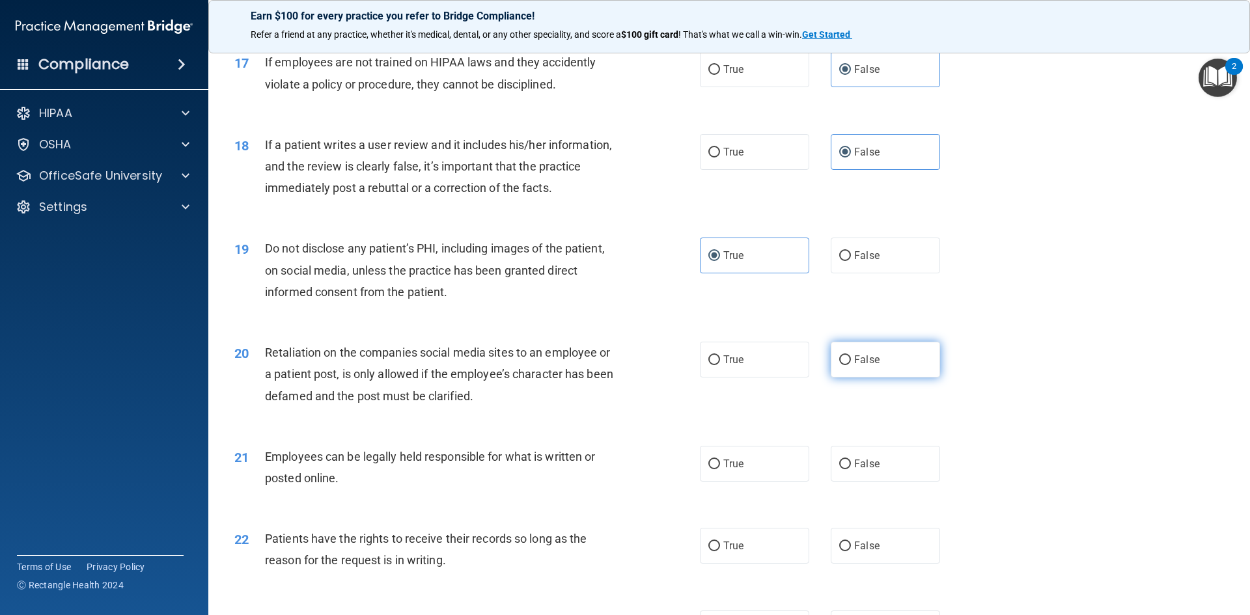
radio input "true"
click at [745, 474] on label "True" at bounding box center [754, 464] width 109 height 36
click at [720, 469] on input "True" at bounding box center [714, 465] width 12 height 10
radio input "true"
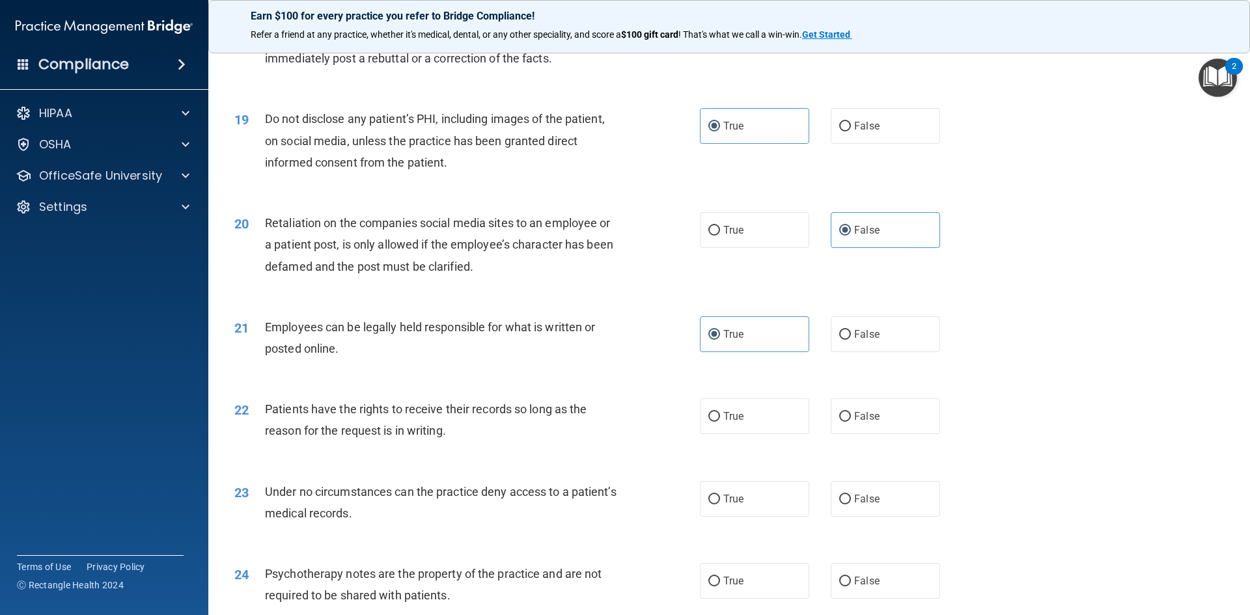
scroll to position [1888, 0]
click at [870, 434] on label "False" at bounding box center [885, 416] width 109 height 36
click at [851, 421] on input "False" at bounding box center [845, 416] width 12 height 10
radio input "true"
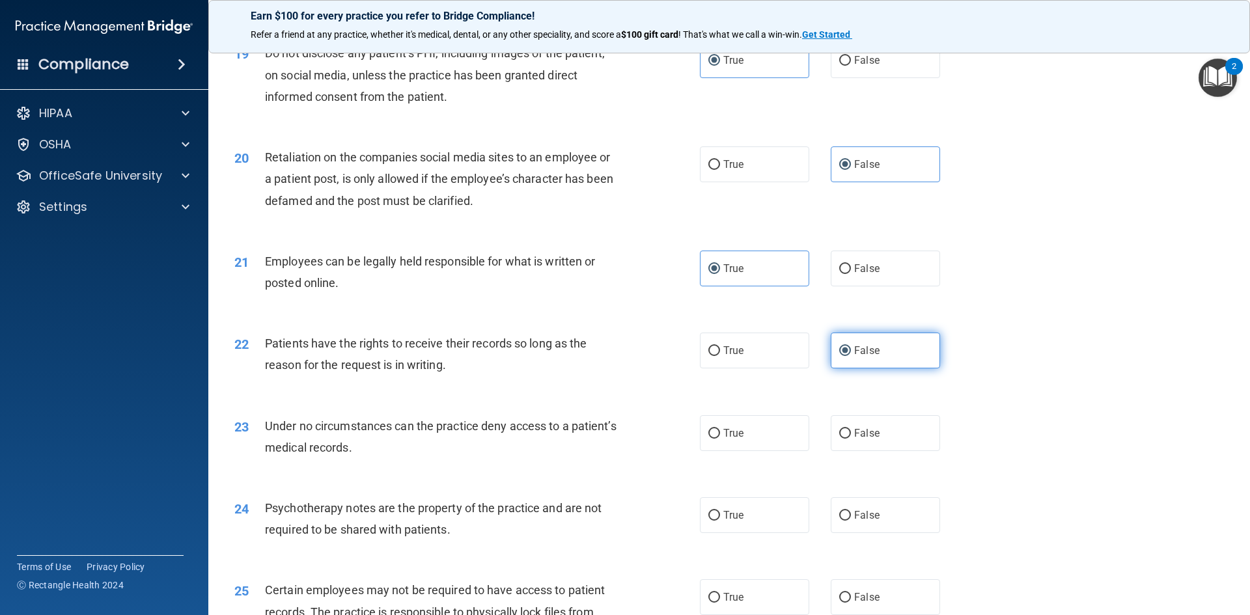
scroll to position [2018, 0]
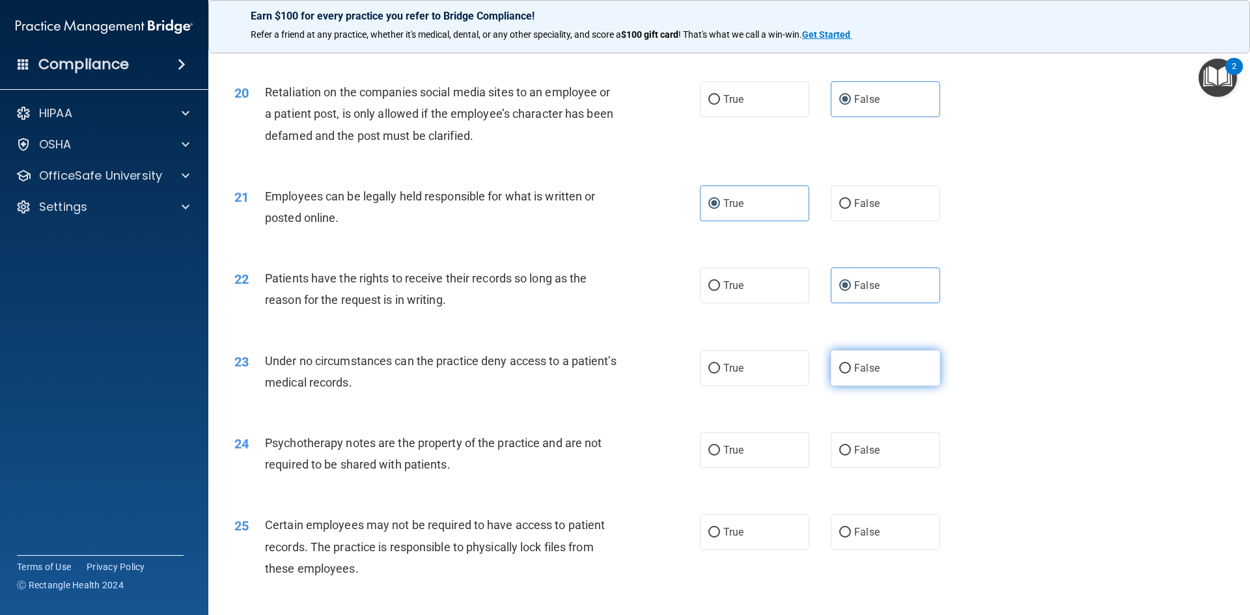
click at [885, 386] on label "False" at bounding box center [885, 368] width 109 height 36
click at [851, 374] on input "False" at bounding box center [845, 369] width 12 height 10
radio input "true"
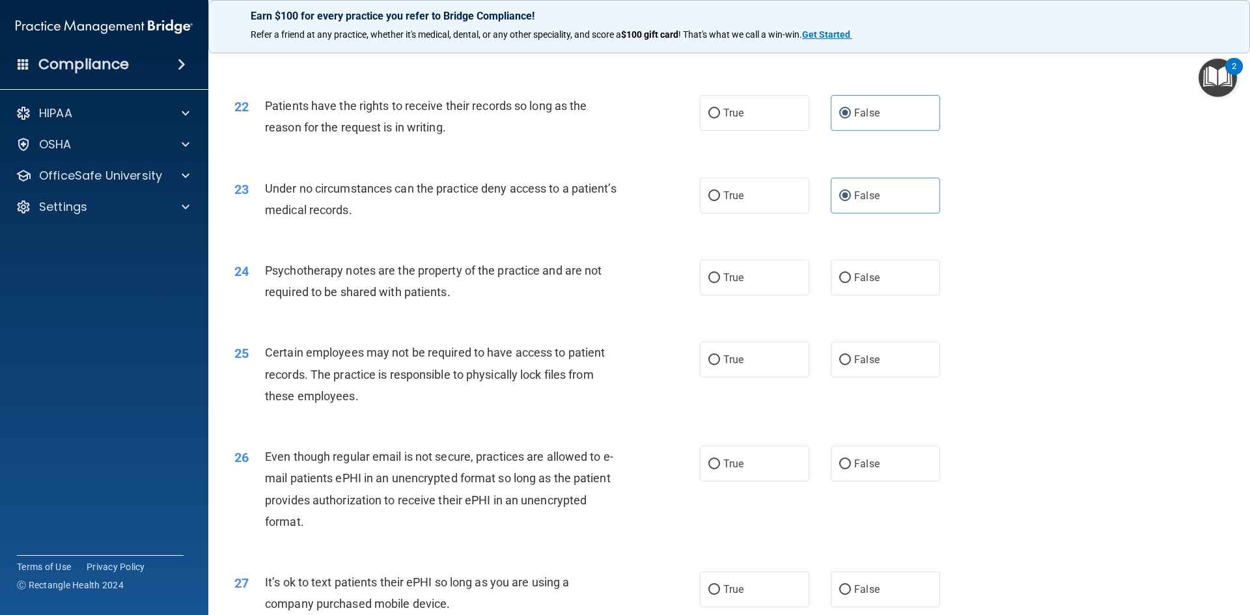
scroll to position [2213, 0]
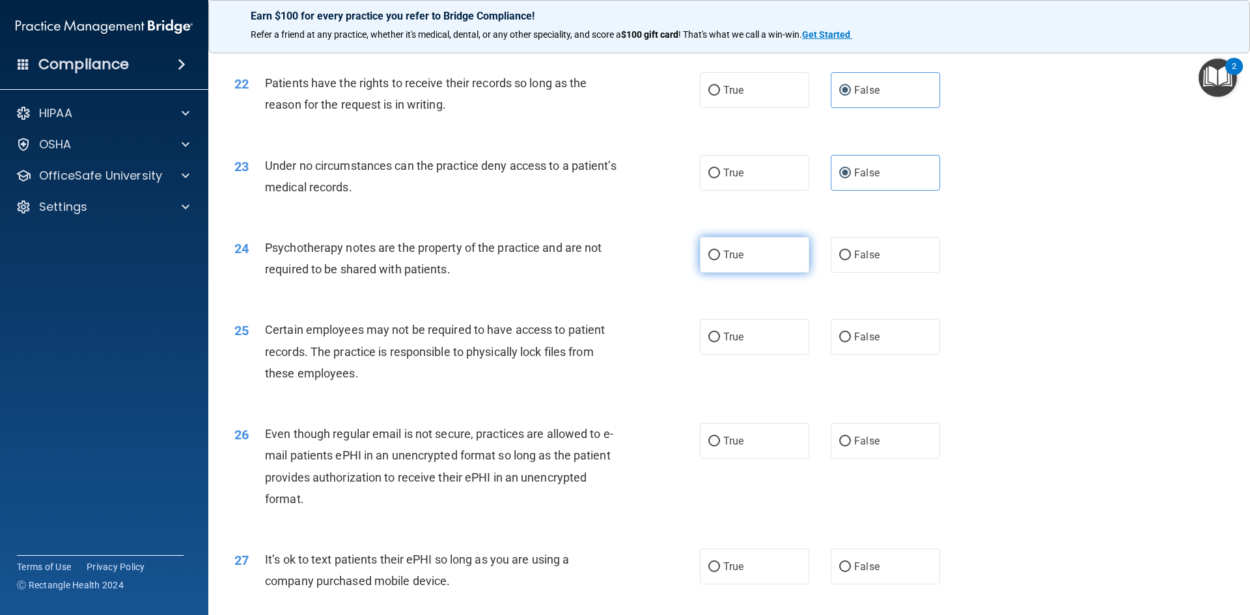
click at [746, 273] on label "True" at bounding box center [754, 255] width 109 height 36
click at [720, 260] on input "True" at bounding box center [714, 256] width 12 height 10
radio input "true"
click at [755, 355] on label "True" at bounding box center [754, 337] width 109 height 36
click at [720, 342] on input "True" at bounding box center [714, 338] width 12 height 10
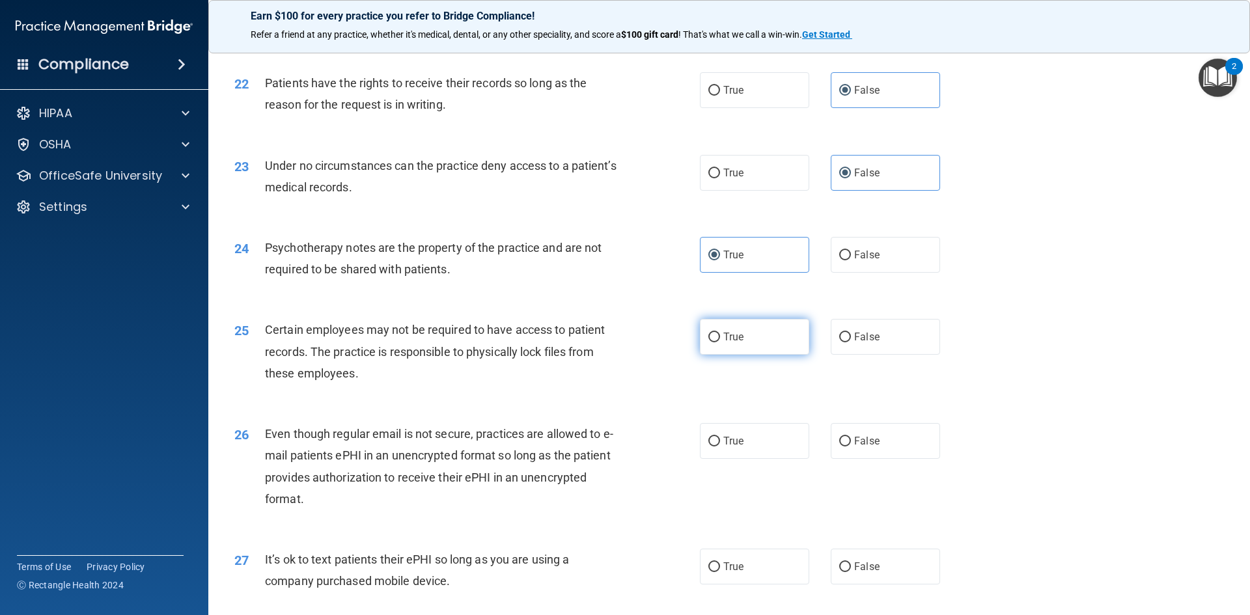
radio input "true"
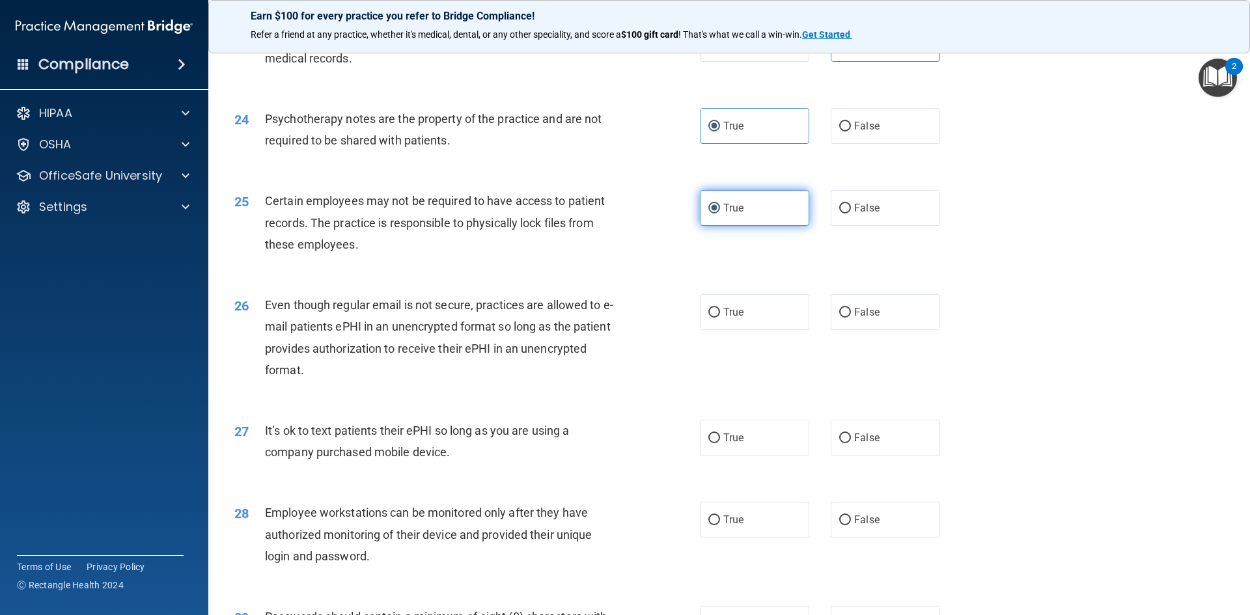
scroll to position [2344, 0]
click at [752, 329] on label "True" at bounding box center [754, 311] width 109 height 36
click at [720, 316] on input "True" at bounding box center [714, 312] width 12 height 10
radio input "true"
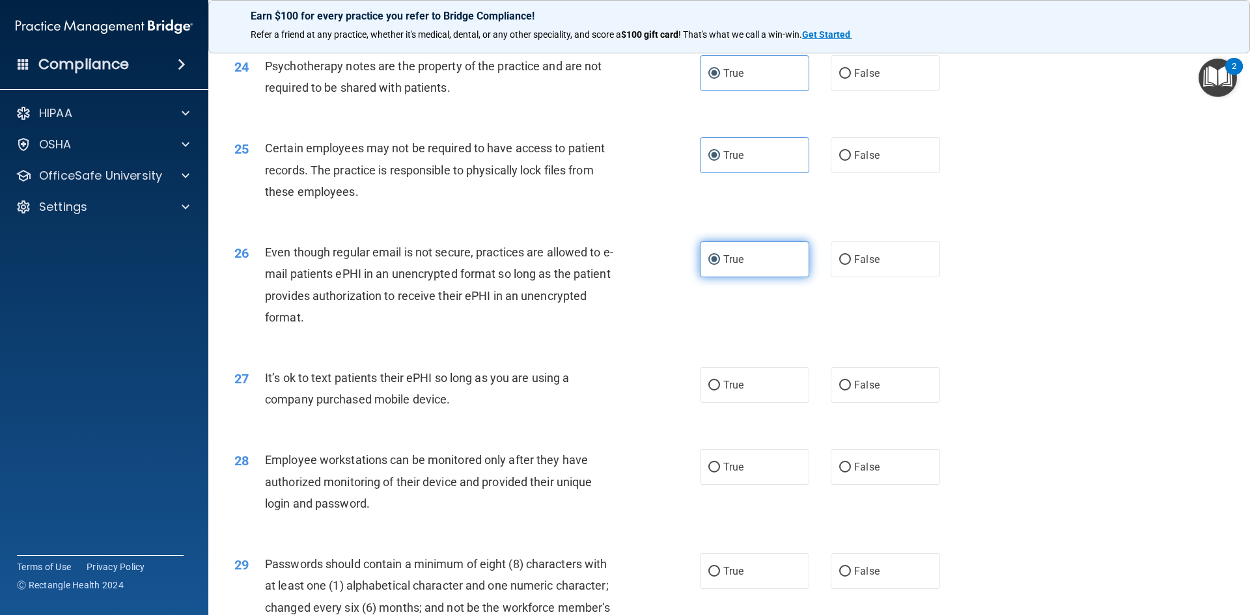
scroll to position [2474, 0]
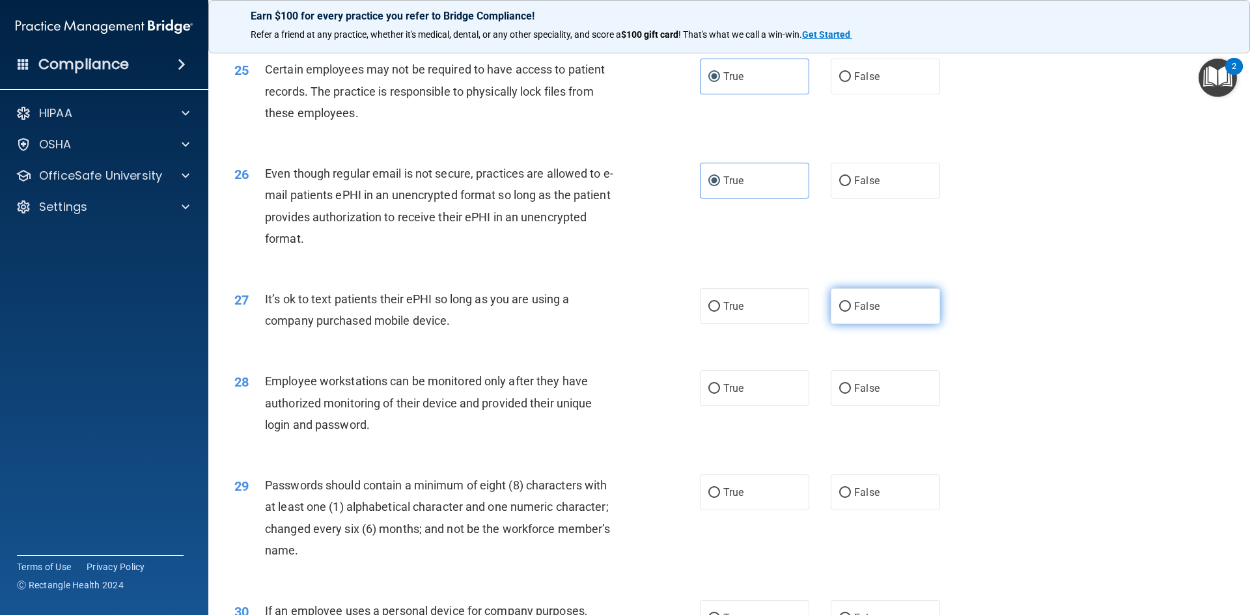
click at [854, 312] on span "False" at bounding box center [866, 306] width 25 height 12
click at [851, 312] on input "False" at bounding box center [845, 307] width 12 height 10
radio input "true"
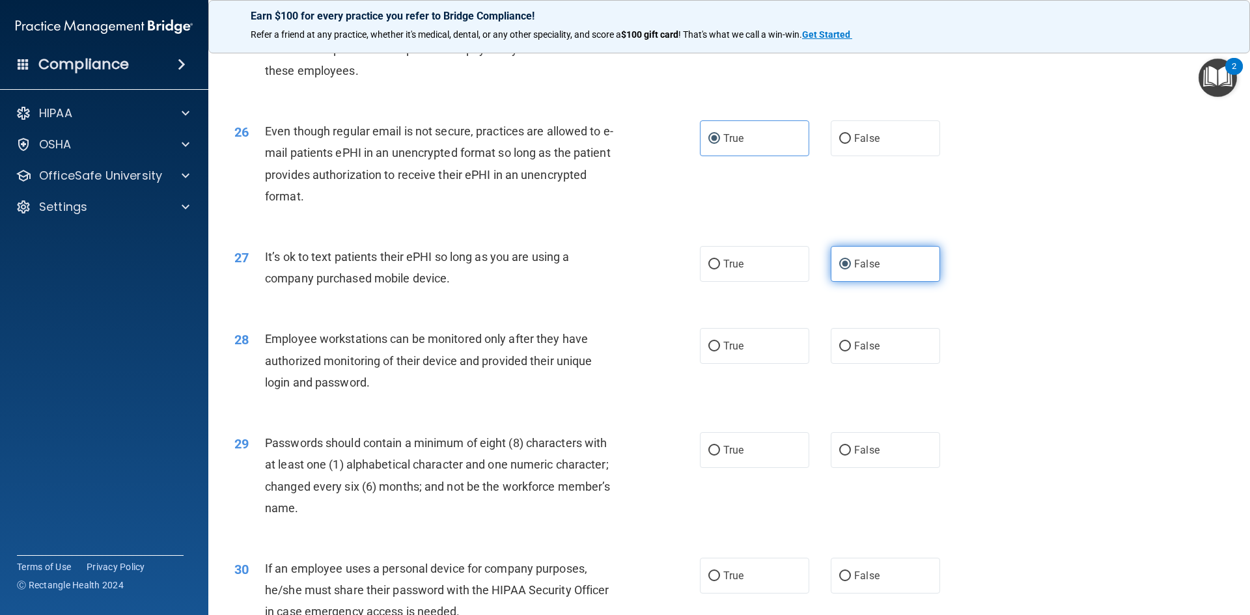
scroll to position [2539, 0]
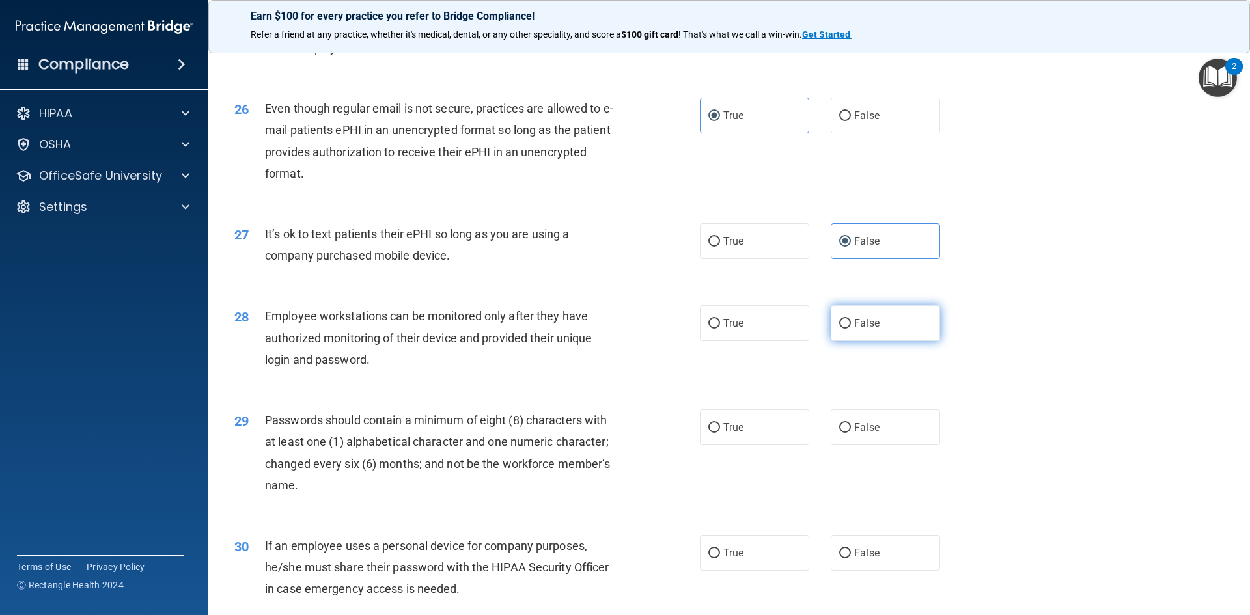
click at [854, 329] on span "False" at bounding box center [866, 323] width 25 height 12
click at [851, 329] on input "False" at bounding box center [845, 324] width 12 height 10
radio input "true"
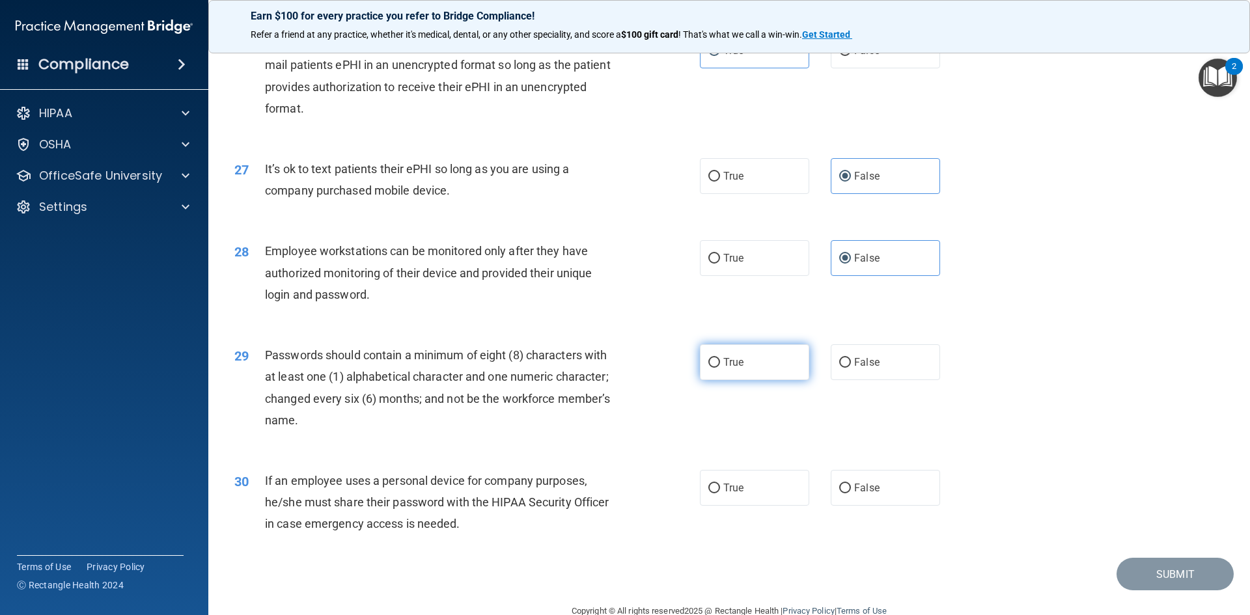
click at [741, 380] on label "True" at bounding box center [754, 362] width 109 height 36
click at [720, 368] on input "True" at bounding box center [714, 363] width 12 height 10
radio input "true"
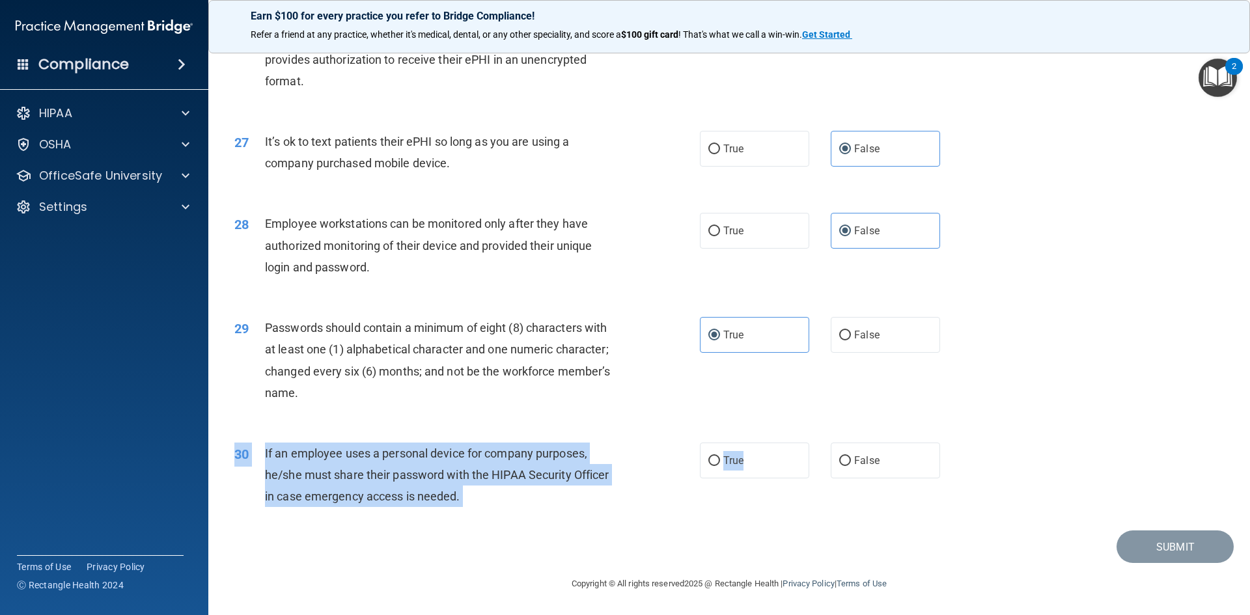
drag, startPoint x: 749, startPoint y: 471, endPoint x: 852, endPoint y: 493, distance: 104.4
click at [852, 493] on div "30 If an employee uses a personal device for company purposes, he/she must shar…" at bounding box center [729, 478] width 1009 height 104
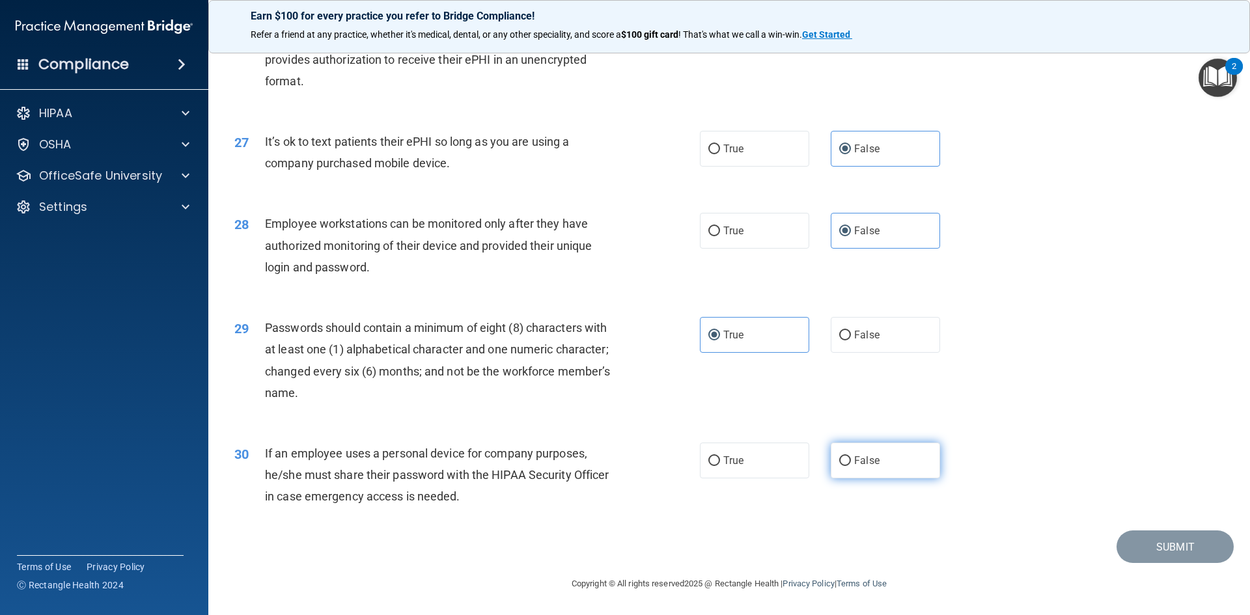
click at [867, 470] on label "False" at bounding box center [885, 461] width 109 height 36
click at [851, 466] on input "False" at bounding box center [845, 461] width 12 height 10
radio input "true"
click at [1167, 544] on button "Submit" at bounding box center [1175, 547] width 117 height 33
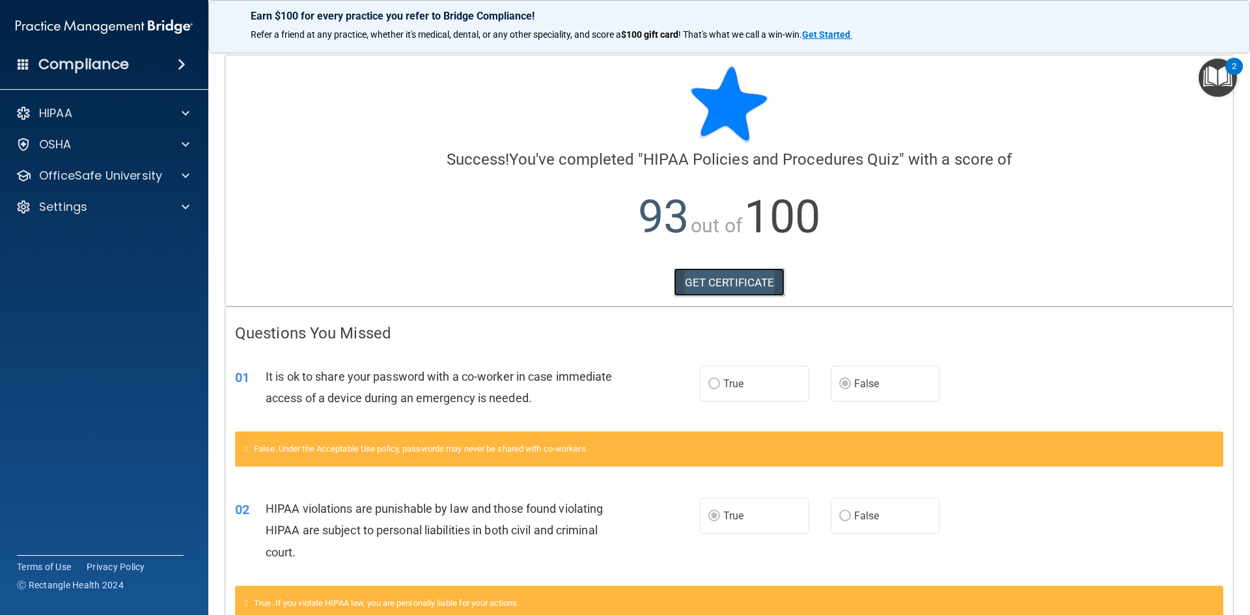
click at [747, 290] on link "GET CERTIFICATE" at bounding box center [729, 282] width 111 height 29
click at [178, 173] on div at bounding box center [183, 176] width 33 height 16
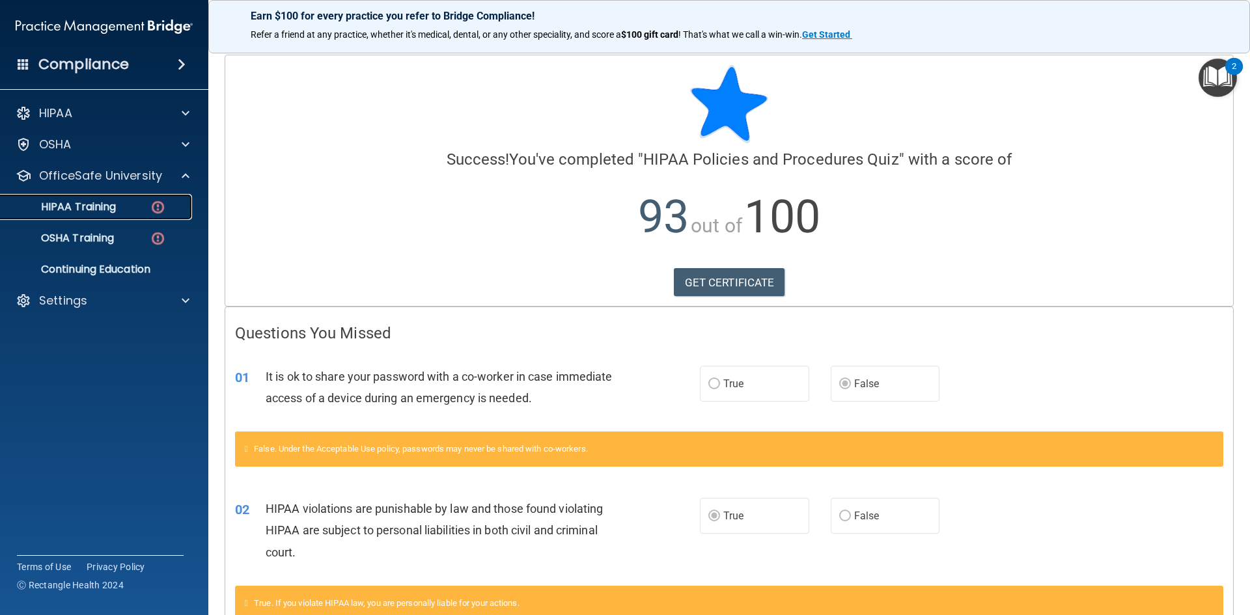
click at [158, 205] on img at bounding box center [158, 207] width 16 height 16
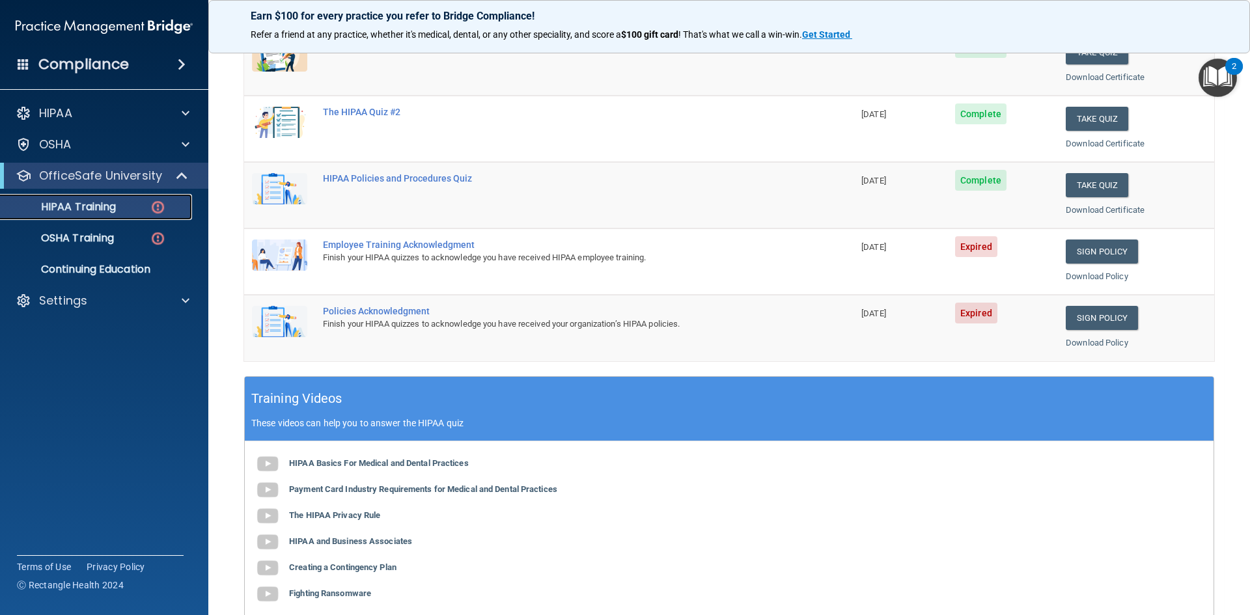
scroll to position [105, 0]
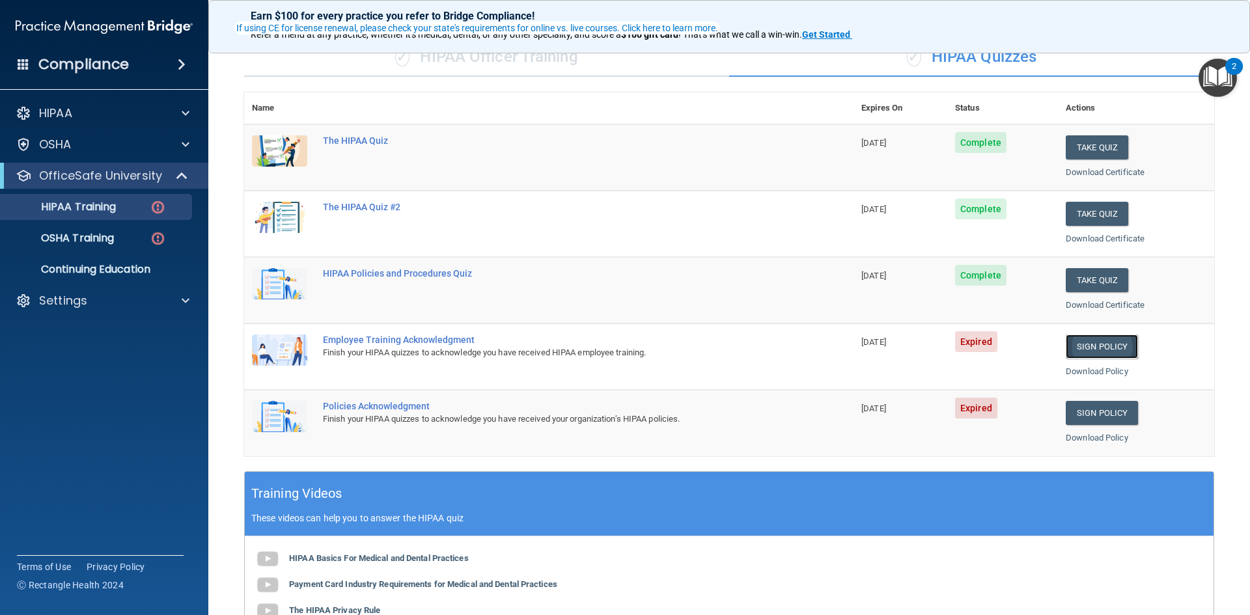
click at [1092, 340] on link "Sign Policy" at bounding box center [1102, 347] width 72 height 24
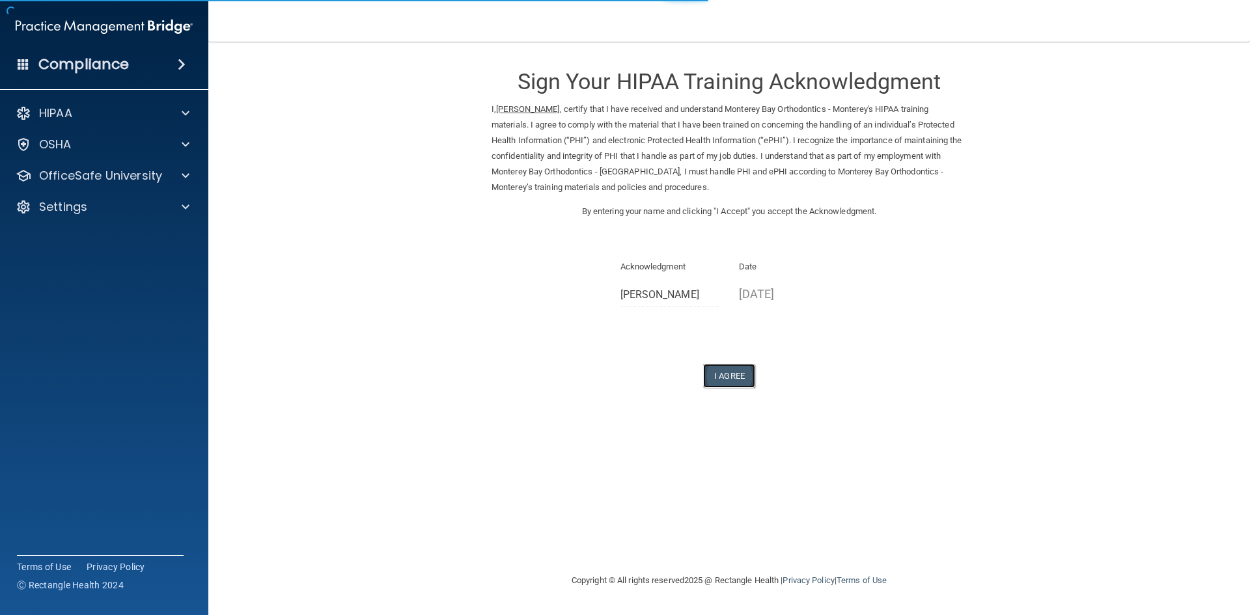
click at [730, 382] on button "I Agree" at bounding box center [729, 376] width 52 height 24
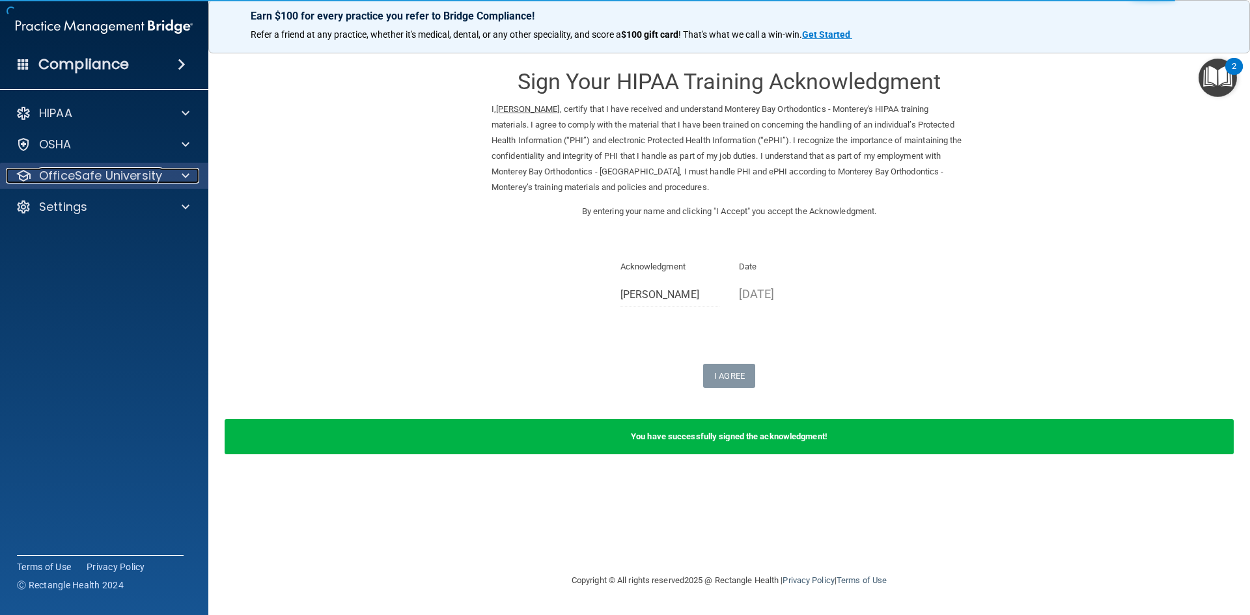
click at [189, 176] on div at bounding box center [183, 176] width 33 height 16
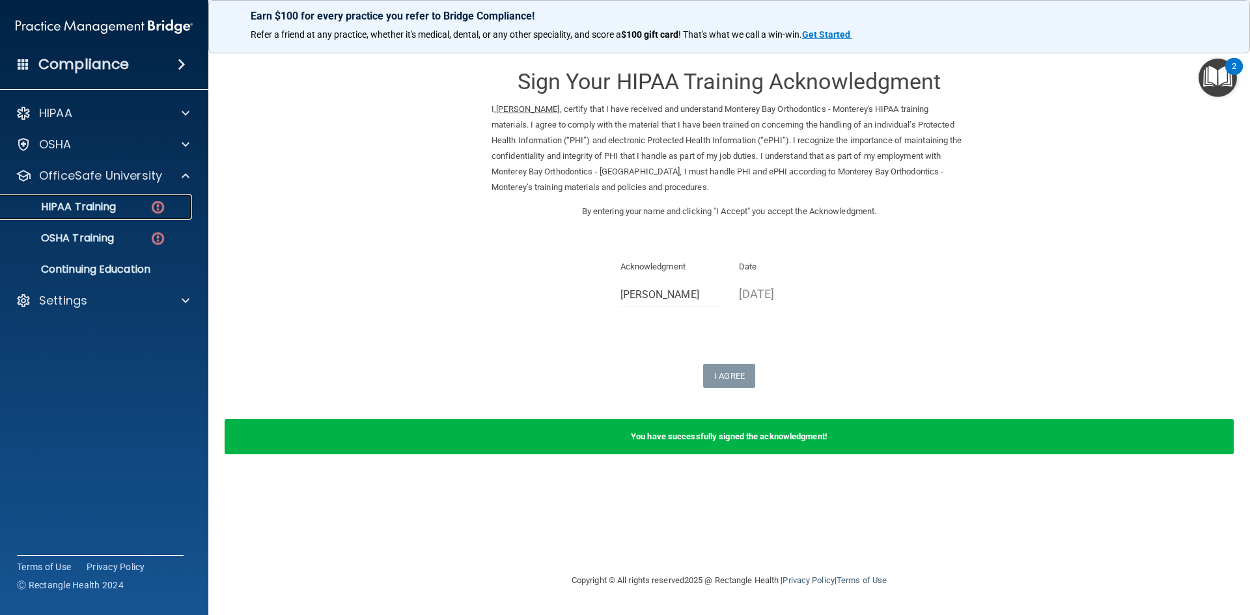
click at [165, 208] on img at bounding box center [158, 207] width 16 height 16
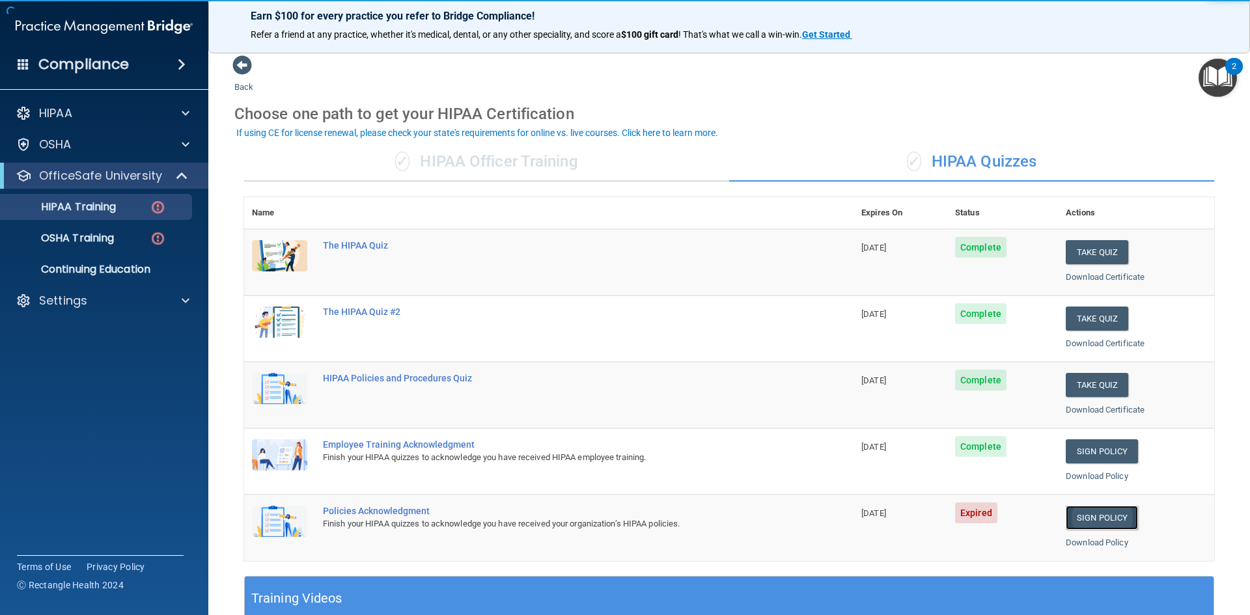
click at [1081, 512] on link "Sign Policy" at bounding box center [1102, 518] width 72 height 24
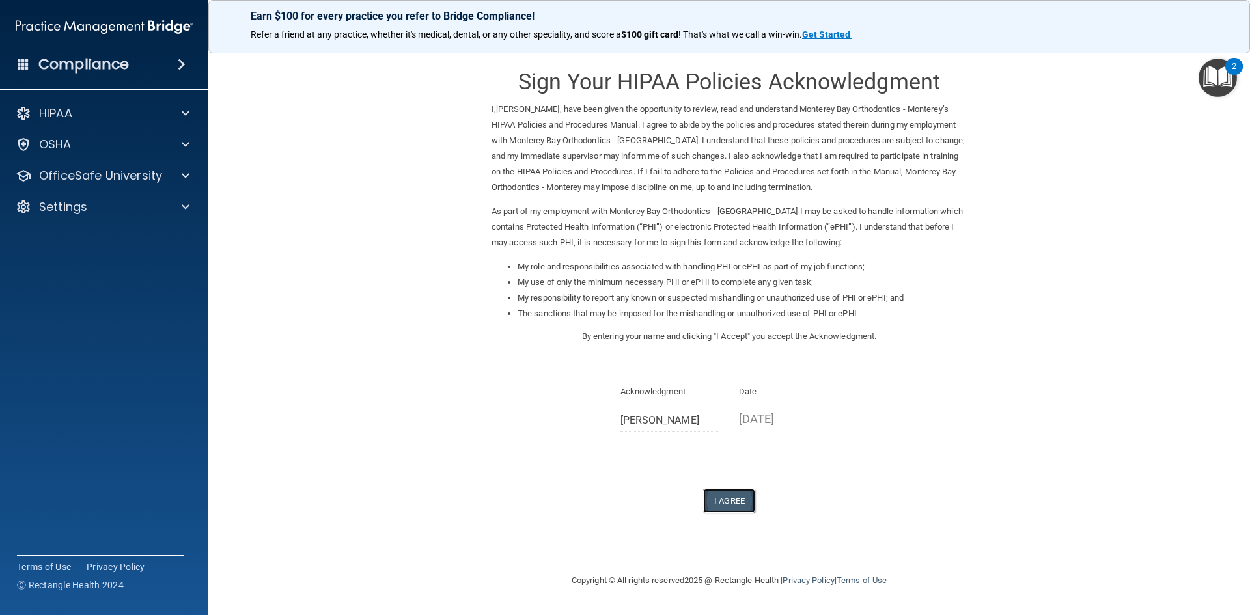
click at [736, 502] on button "I Agree" at bounding box center [729, 501] width 52 height 24
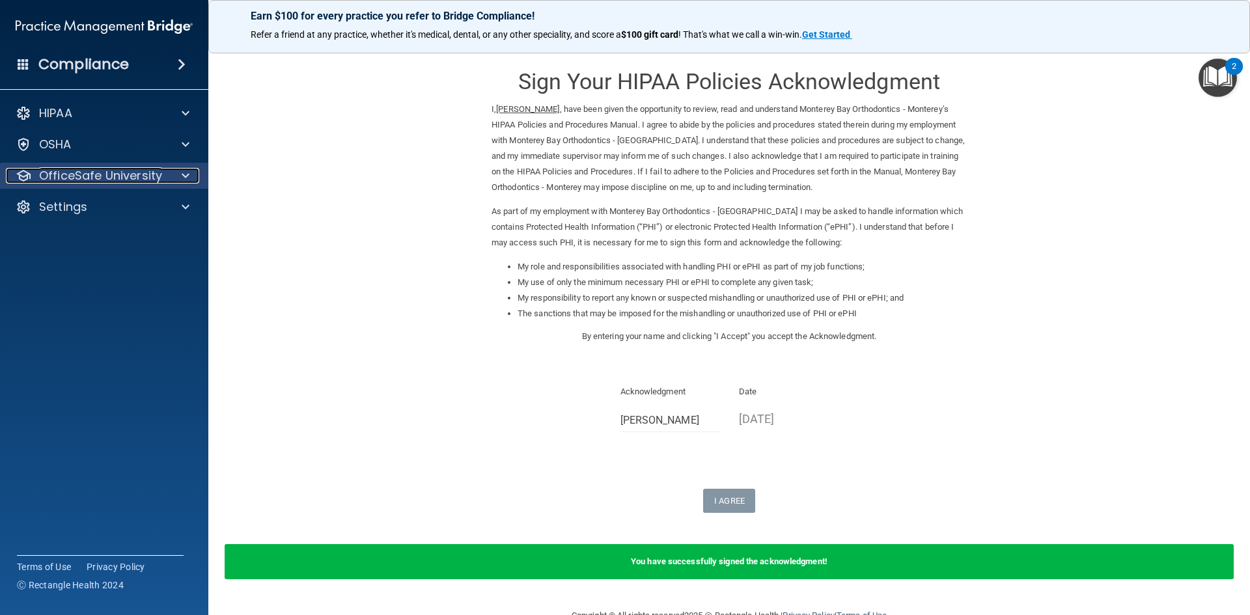
click at [180, 170] on div at bounding box center [183, 176] width 33 height 16
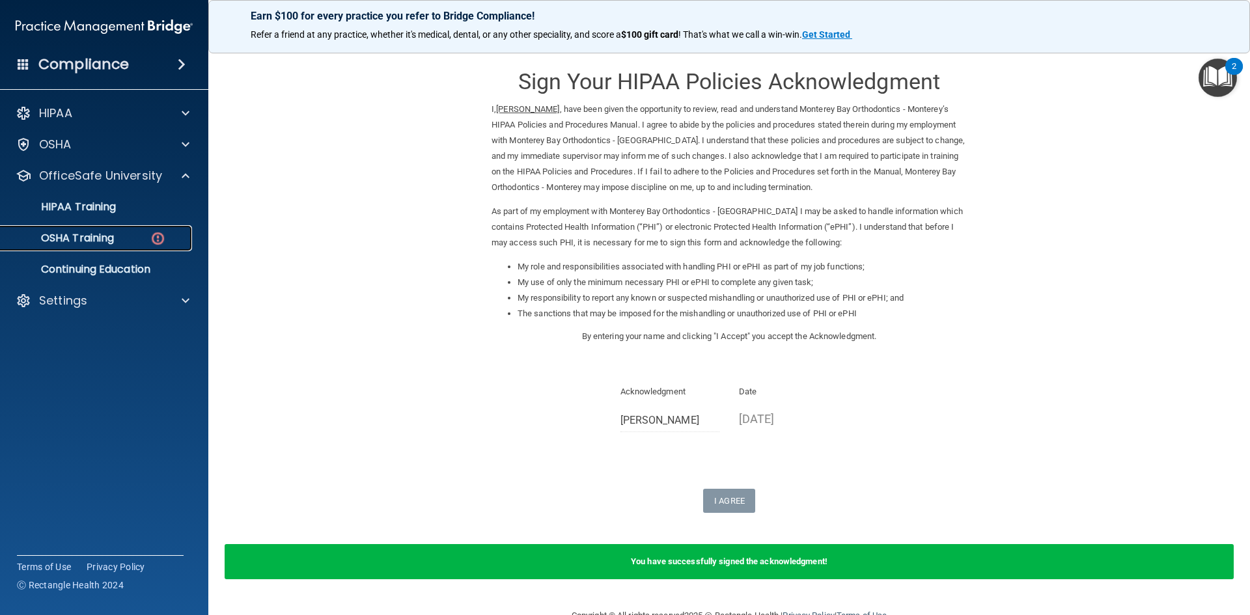
click at [148, 238] on div "OSHA Training" at bounding box center [97, 238] width 178 height 13
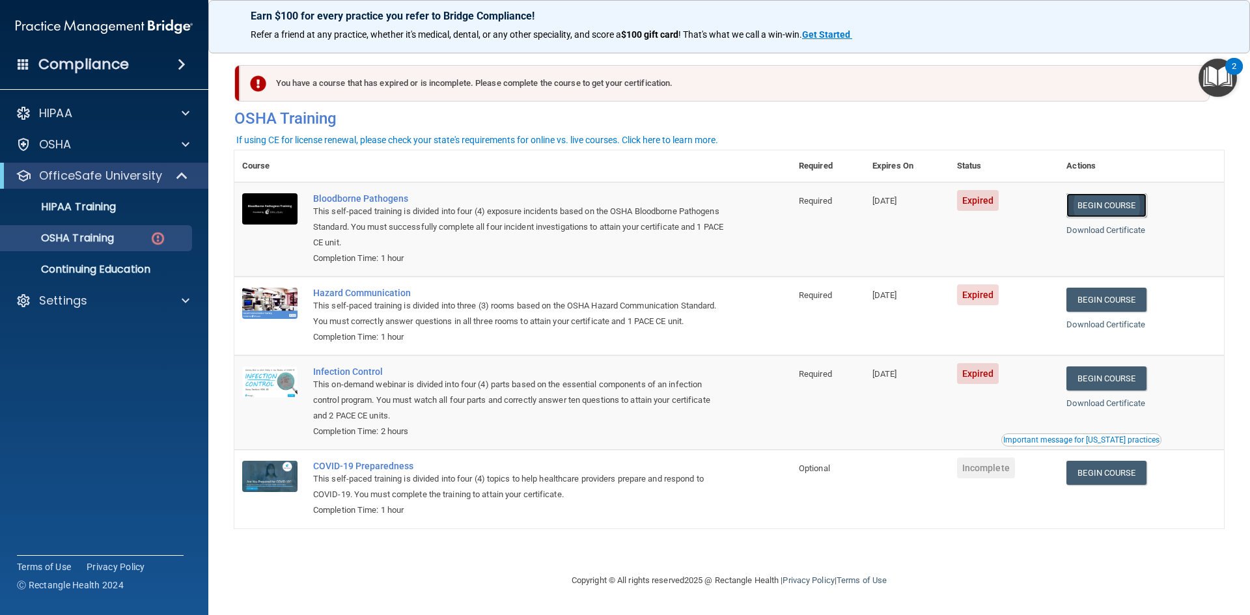
click at [1142, 203] on link "Begin Course" at bounding box center [1105, 205] width 79 height 24
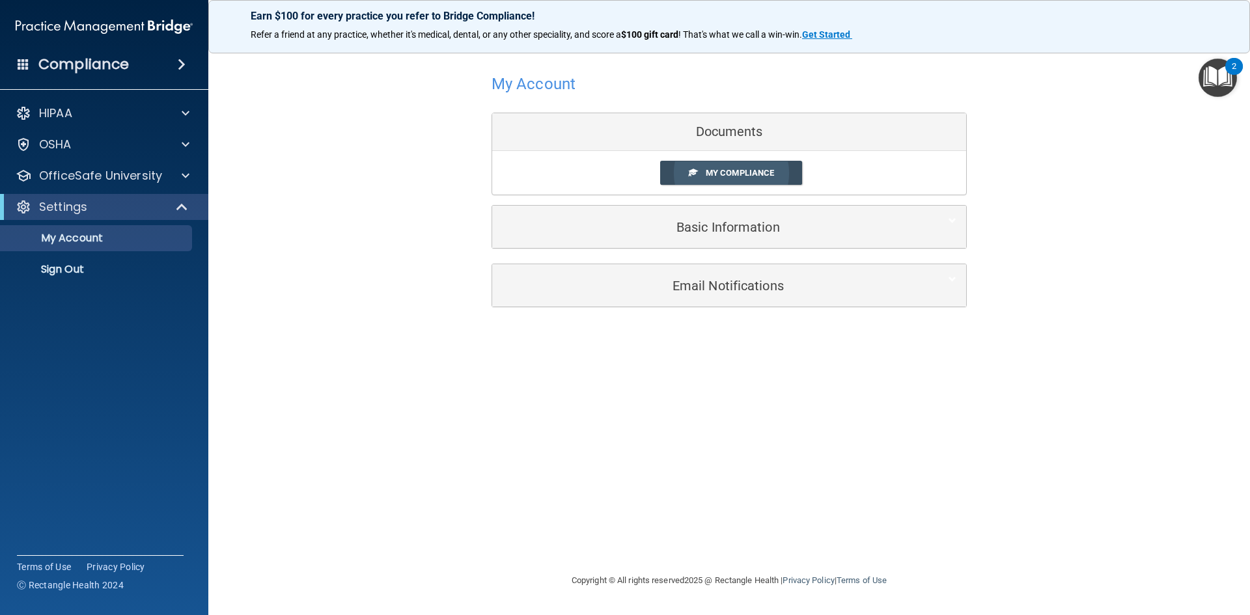
click at [698, 177] on link "My Compliance" at bounding box center [731, 173] width 143 height 24
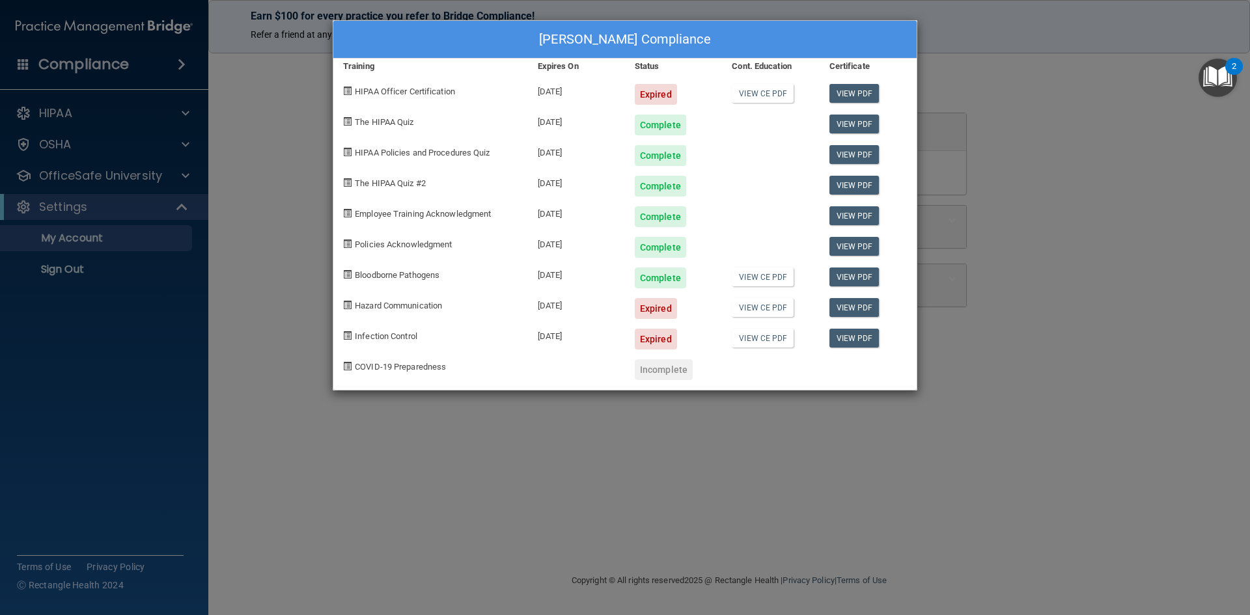
click at [663, 94] on div "Expired" at bounding box center [656, 94] width 42 height 21
click at [768, 97] on link "View CE PDF" at bounding box center [763, 93] width 62 height 19
click at [272, 258] on div "Garrett Criswell's Compliance Training Expires On Status Cont. Education Certif…" at bounding box center [625, 307] width 1250 height 615
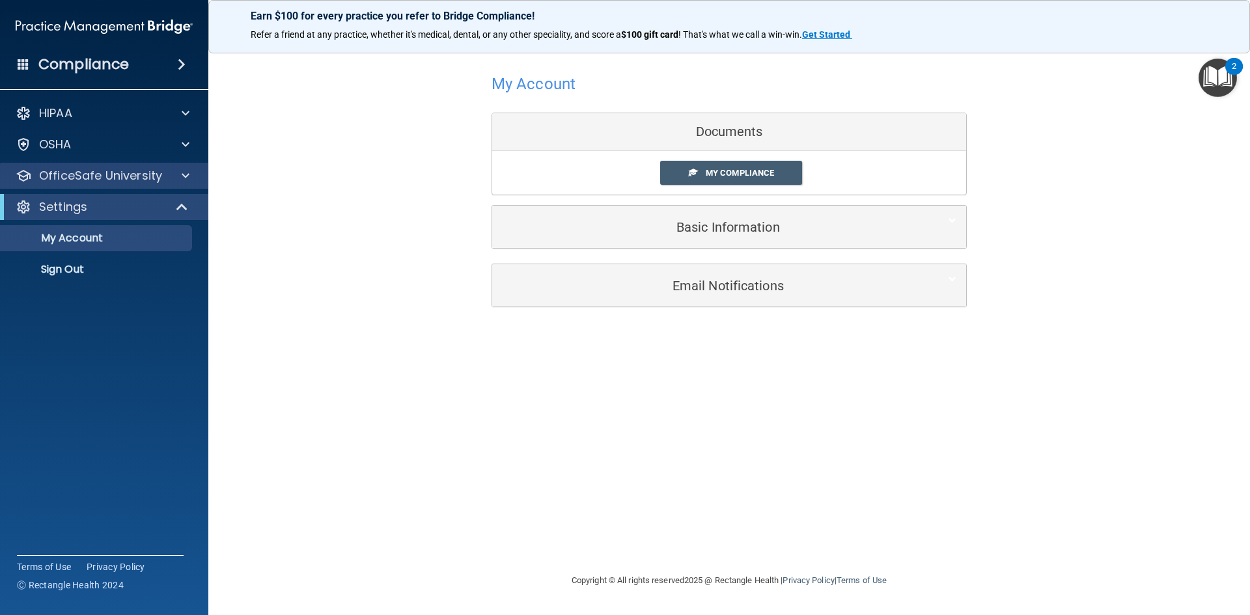
click at [180, 167] on div "OfficeSafe University" at bounding box center [104, 176] width 209 height 26
click at [180, 171] on div at bounding box center [183, 176] width 33 height 16
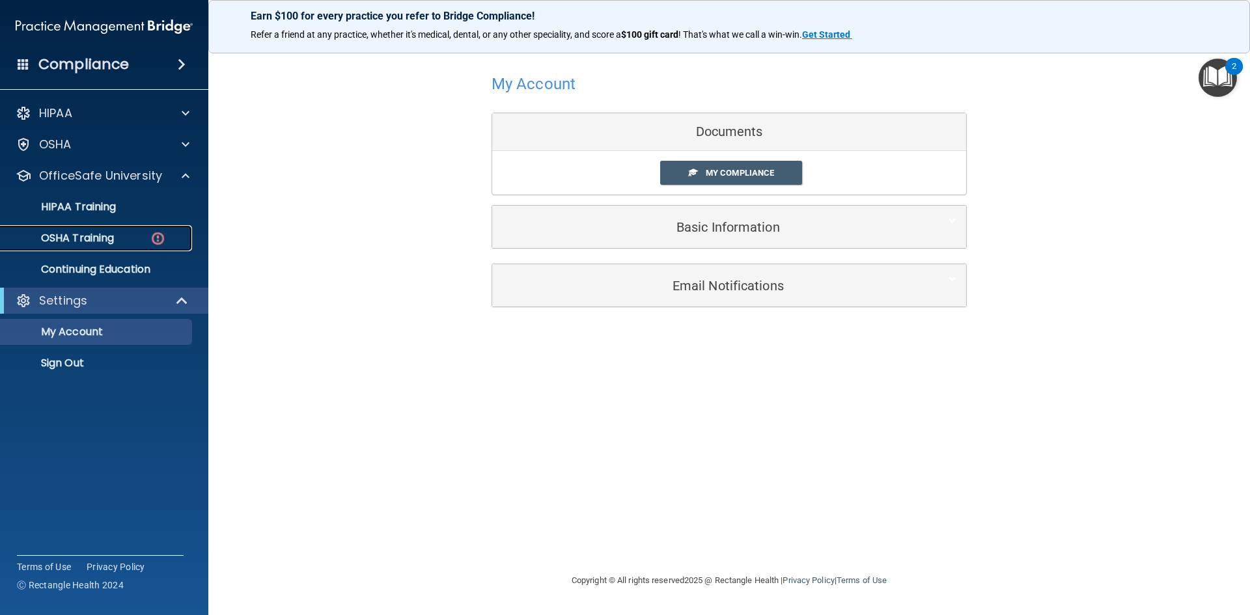
click at [156, 237] on img at bounding box center [158, 238] width 16 height 16
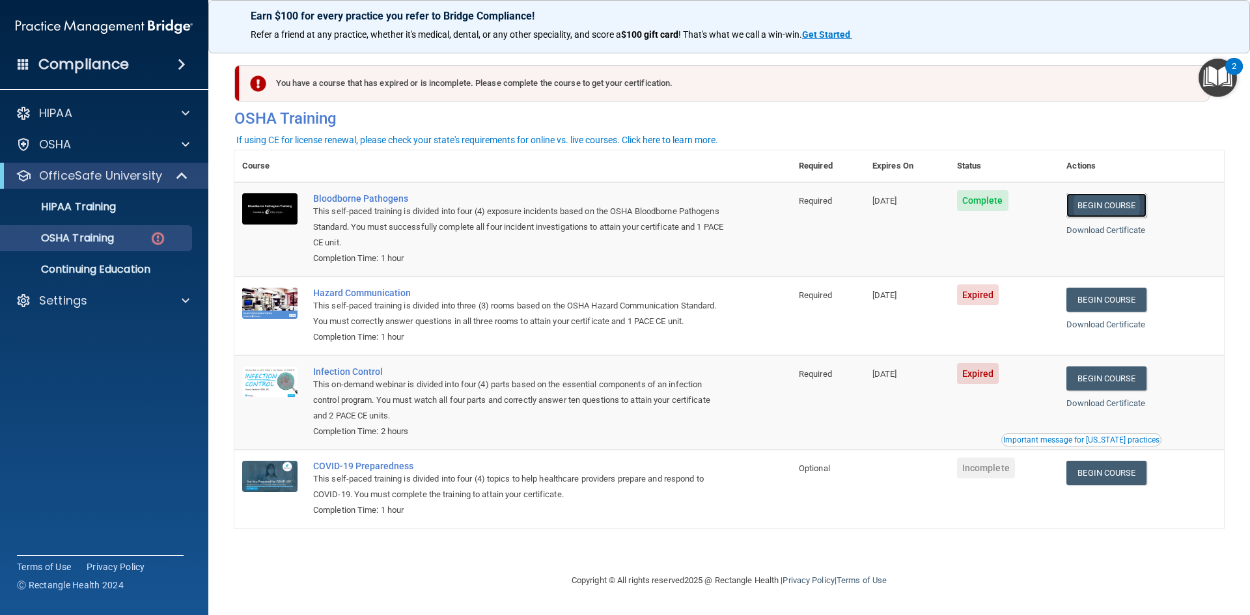
click at [1107, 205] on link "Begin Course" at bounding box center [1105, 205] width 79 height 24
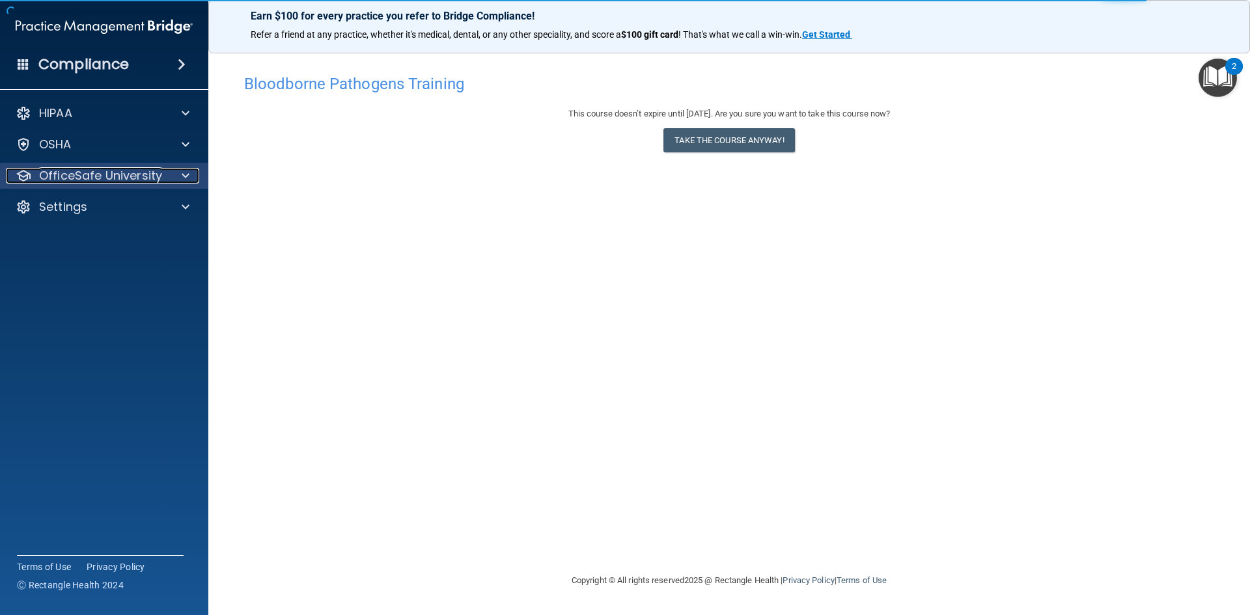
click at [185, 171] on span at bounding box center [186, 176] width 8 height 16
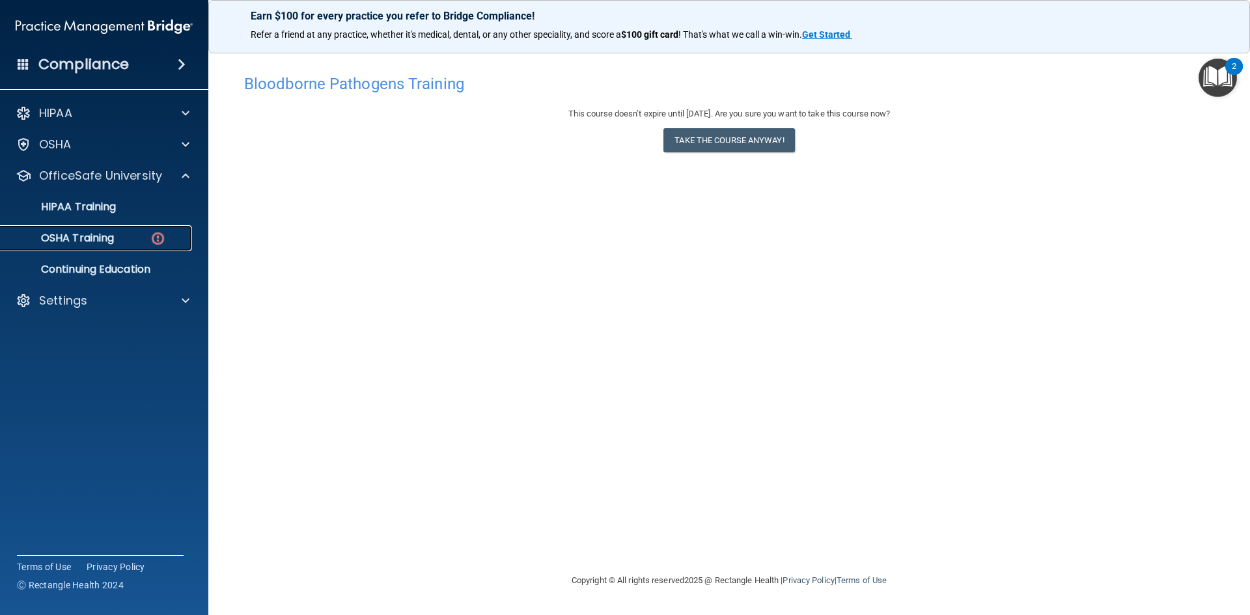
click at [153, 236] on img at bounding box center [158, 238] width 16 height 16
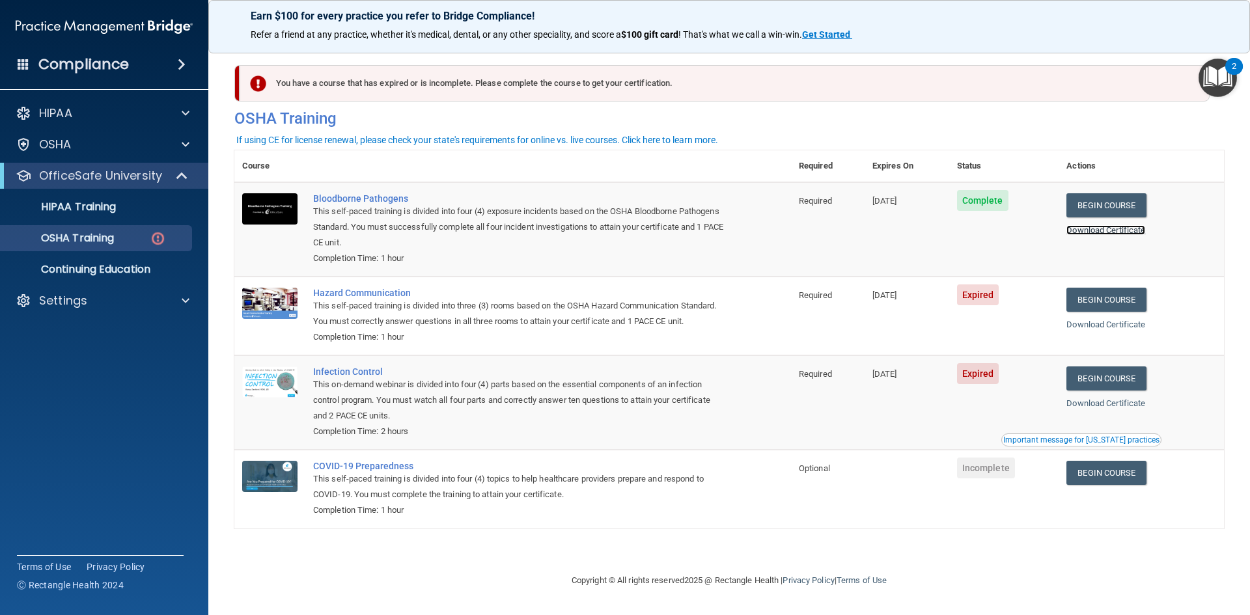
click at [1117, 231] on link "Download Certificate" at bounding box center [1105, 230] width 79 height 10
click at [1125, 307] on link "Begin Course" at bounding box center [1105, 300] width 79 height 24
click at [1129, 326] on link "Download Certificate" at bounding box center [1105, 325] width 79 height 10
click at [1089, 303] on link "Begin Course" at bounding box center [1105, 300] width 79 height 24
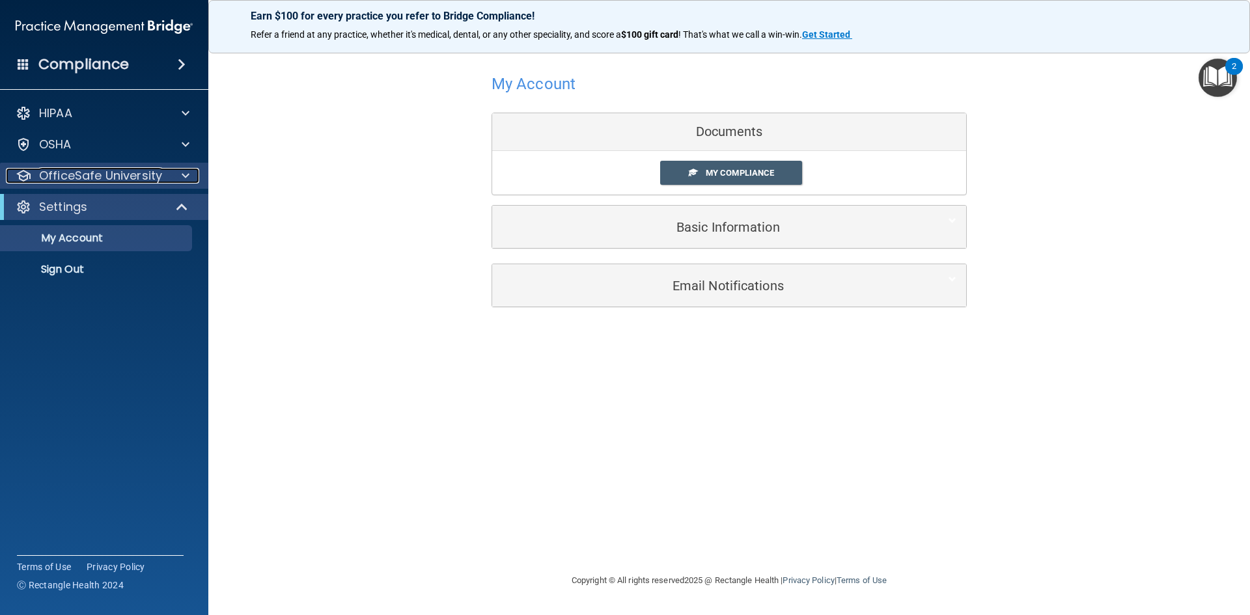
click at [177, 178] on div at bounding box center [183, 176] width 33 height 16
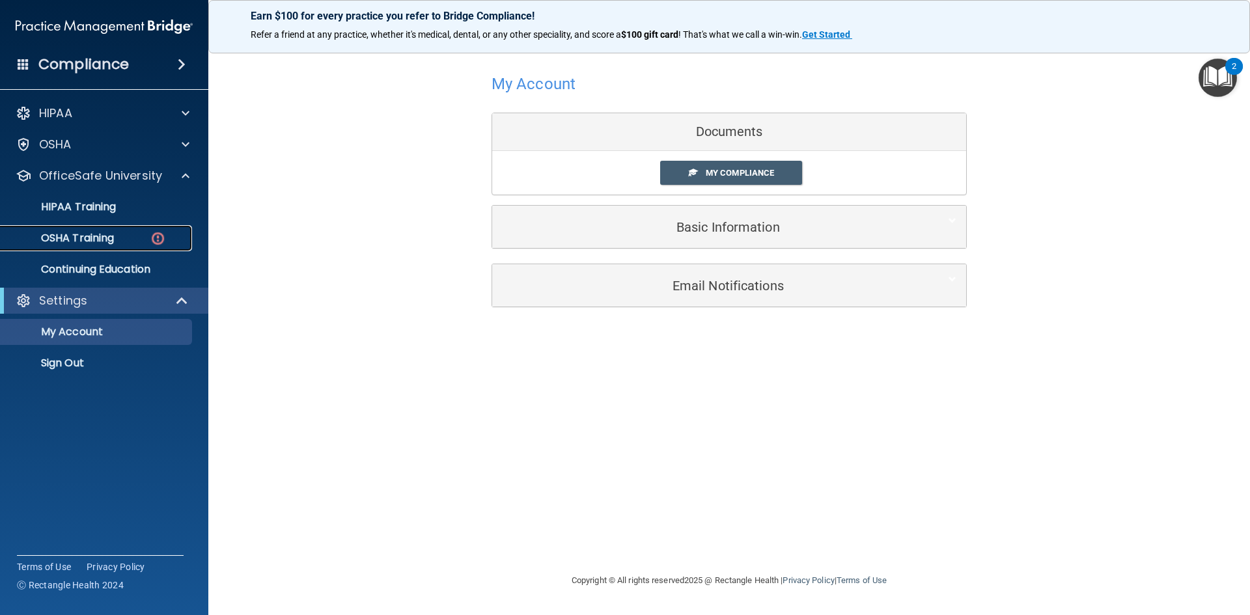
click at [158, 236] on img at bounding box center [158, 238] width 16 height 16
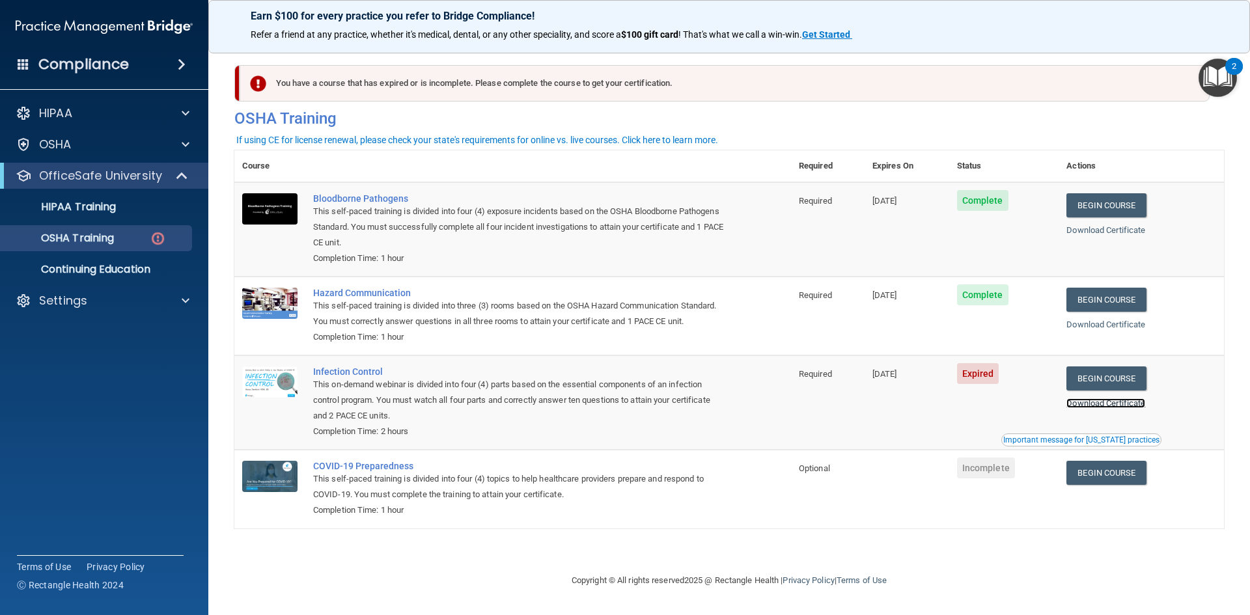
click at [1107, 405] on link "Download Certificate" at bounding box center [1105, 403] width 79 height 10
click at [1085, 380] on link "Begin Course" at bounding box center [1105, 379] width 79 height 24
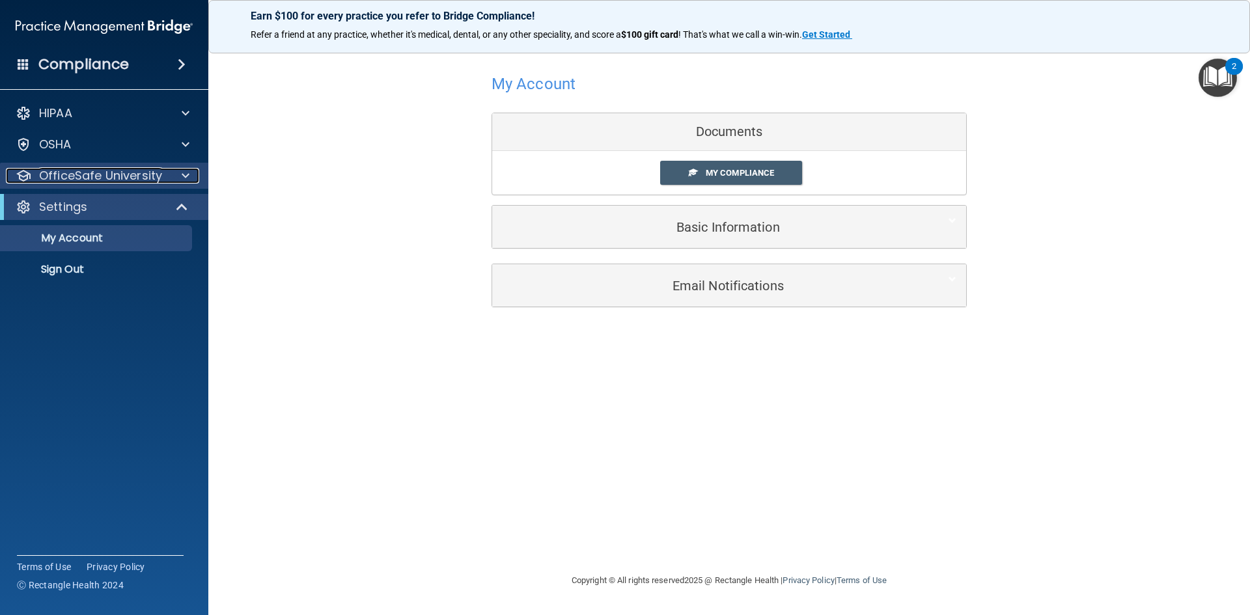
click at [174, 181] on div at bounding box center [183, 176] width 33 height 16
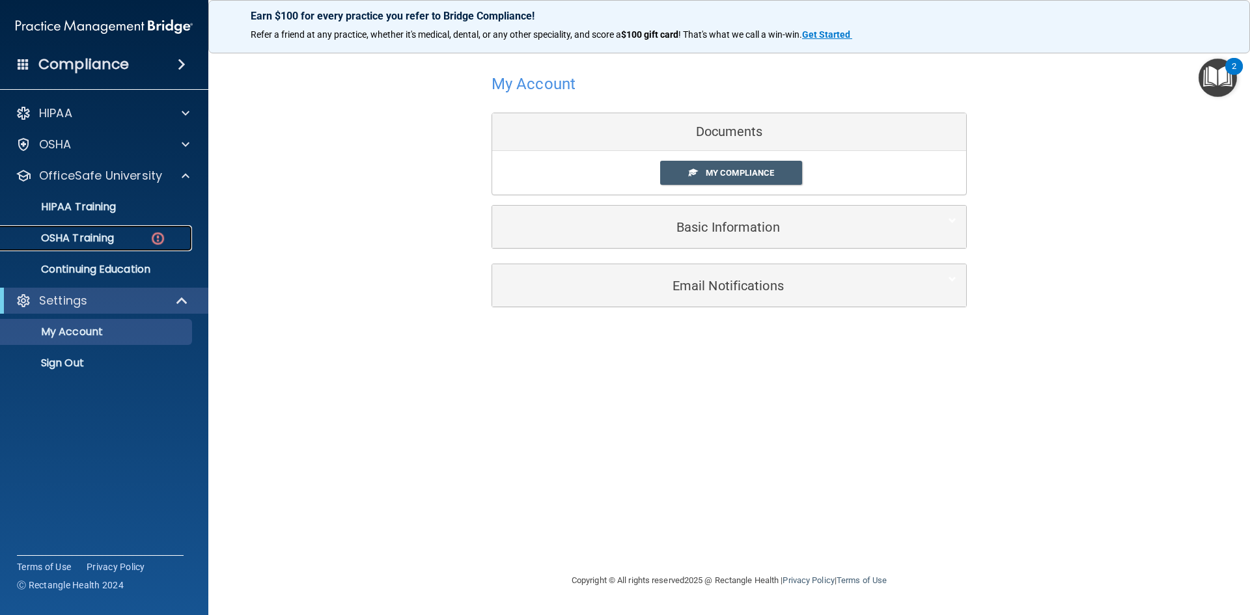
click at [161, 234] on img at bounding box center [158, 238] width 16 height 16
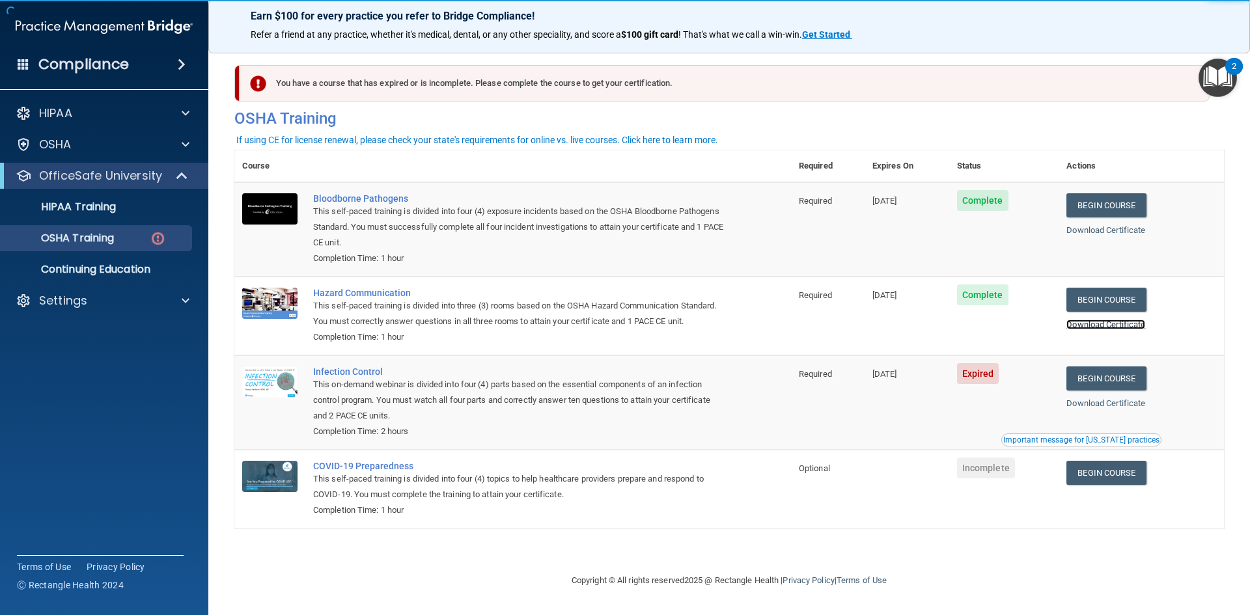
click at [1109, 329] on link "Download Certificate" at bounding box center [1105, 325] width 79 height 10
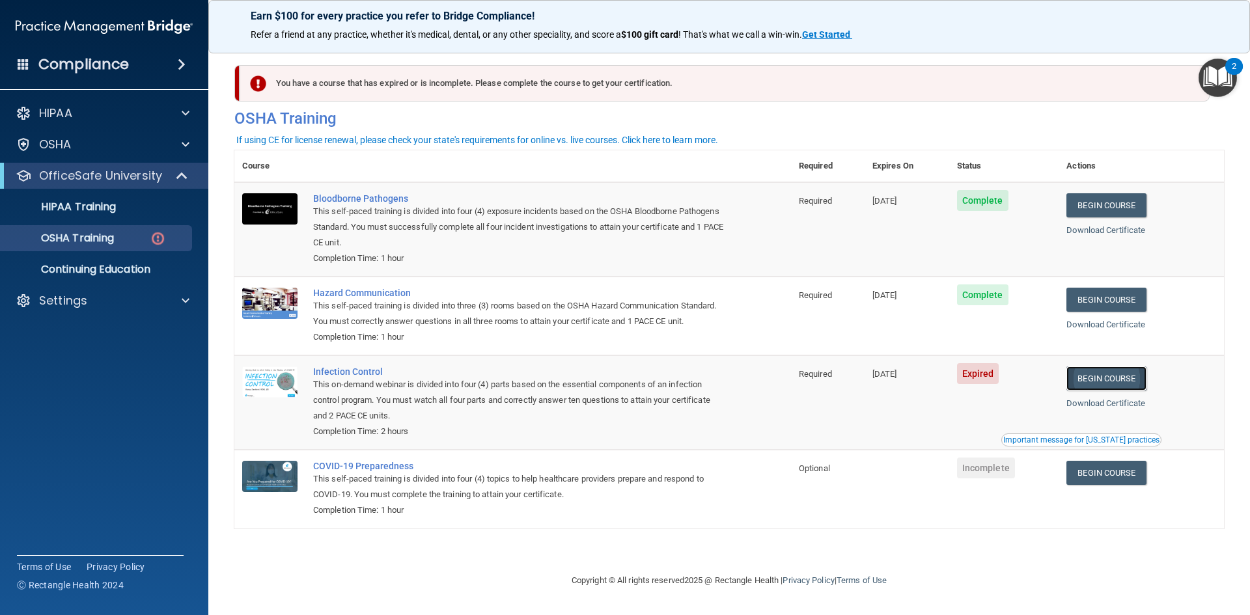
click at [1099, 384] on link "Begin Course" at bounding box center [1105, 379] width 79 height 24
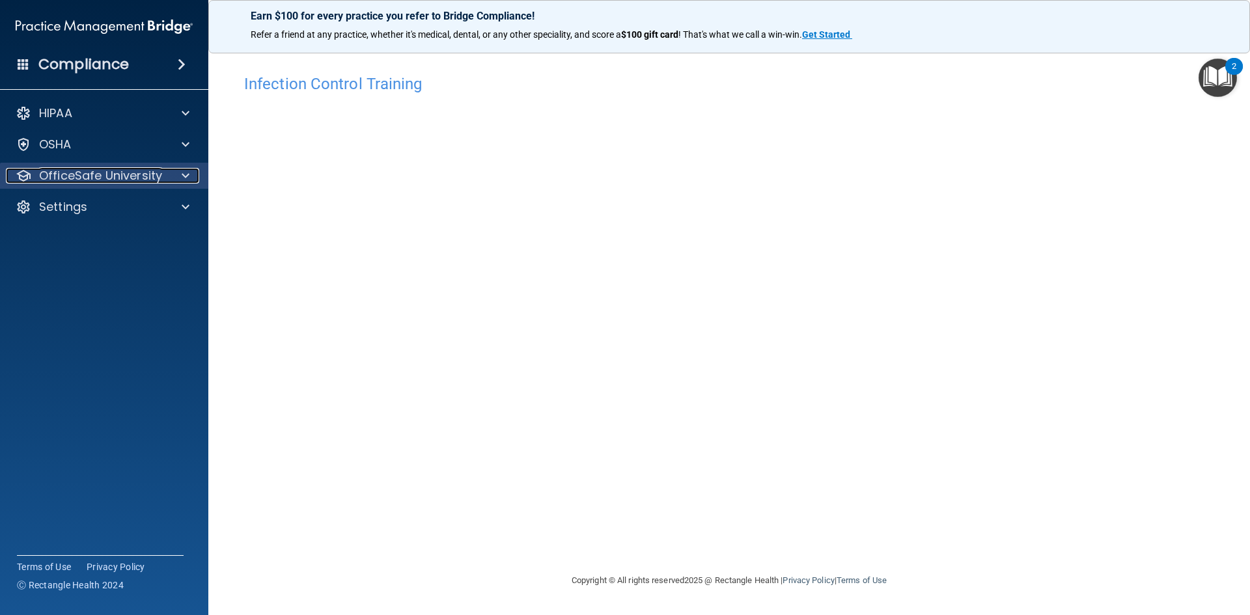
click at [190, 173] on div at bounding box center [183, 176] width 33 height 16
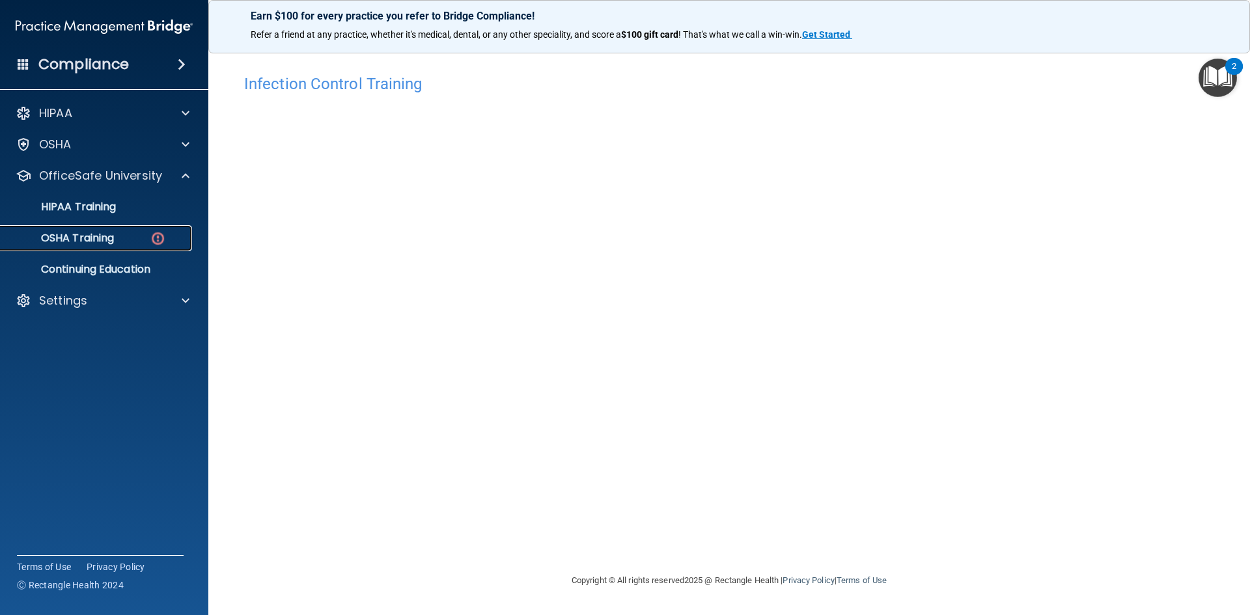
click at [164, 234] on img at bounding box center [158, 238] width 16 height 16
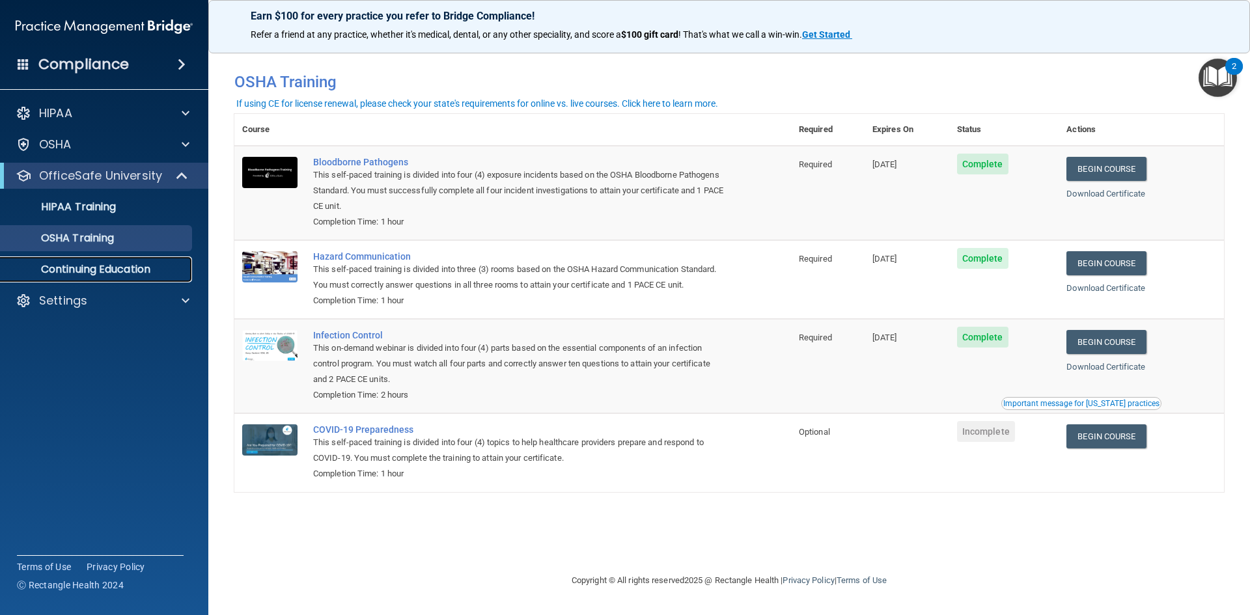
click at [151, 272] on p "Continuing Education" at bounding box center [97, 269] width 178 height 13
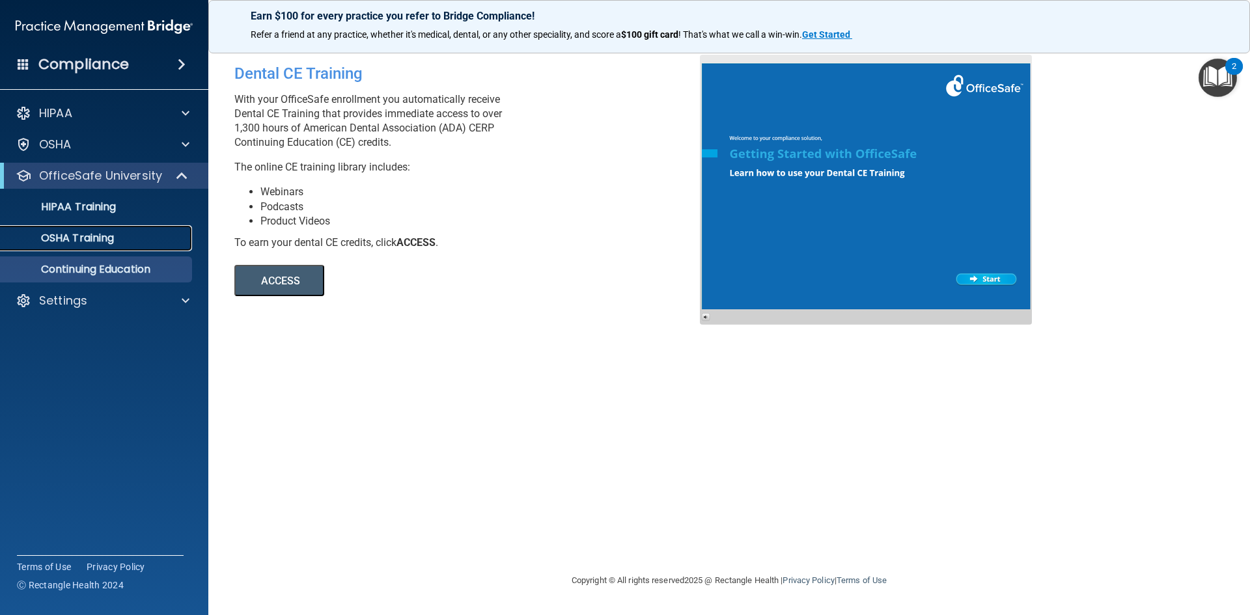
click at [132, 242] on div "OSHA Training" at bounding box center [97, 238] width 178 height 13
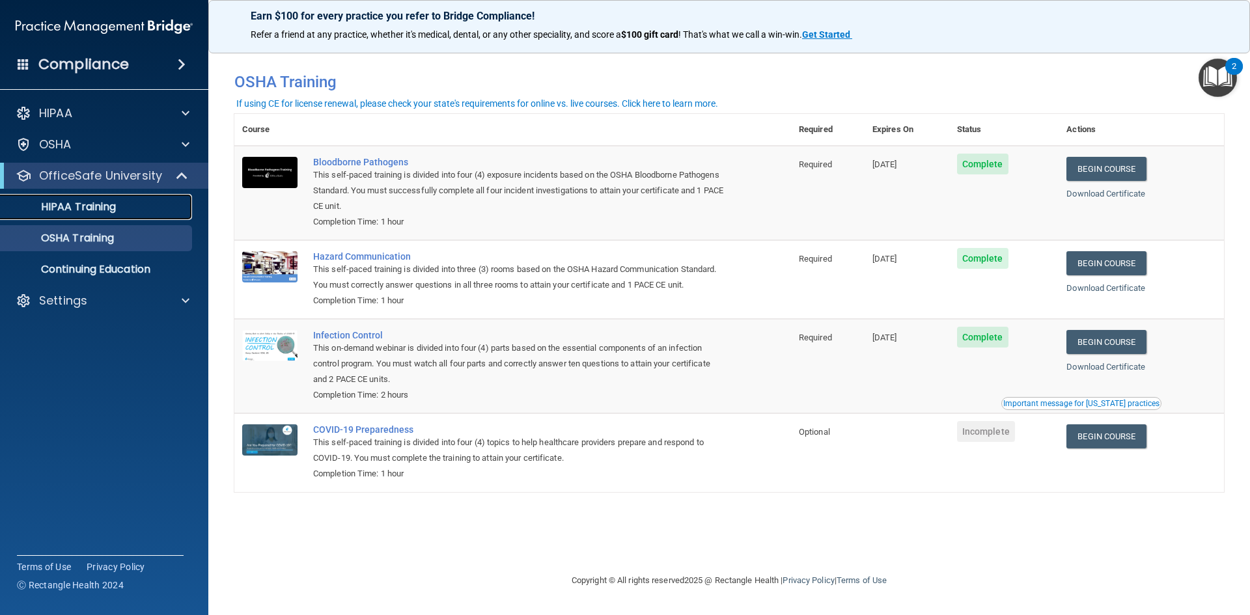
click at [94, 208] on p "HIPAA Training" at bounding box center [61, 207] width 107 height 13
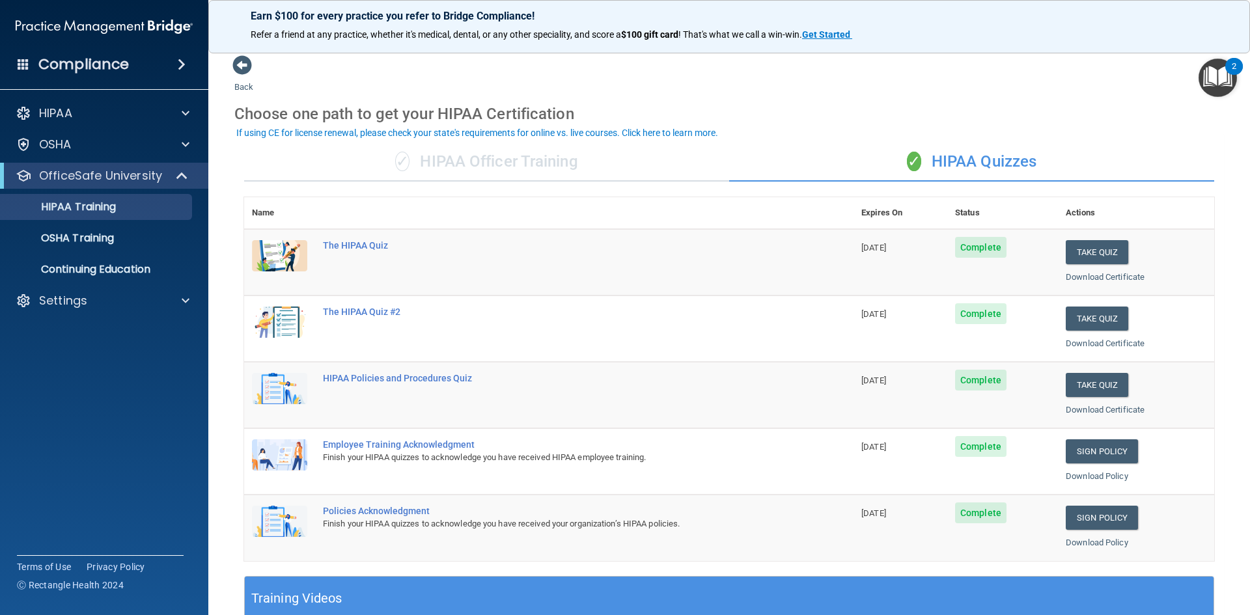
click at [439, 157] on div "✓ HIPAA Officer Training" at bounding box center [486, 162] width 485 height 39
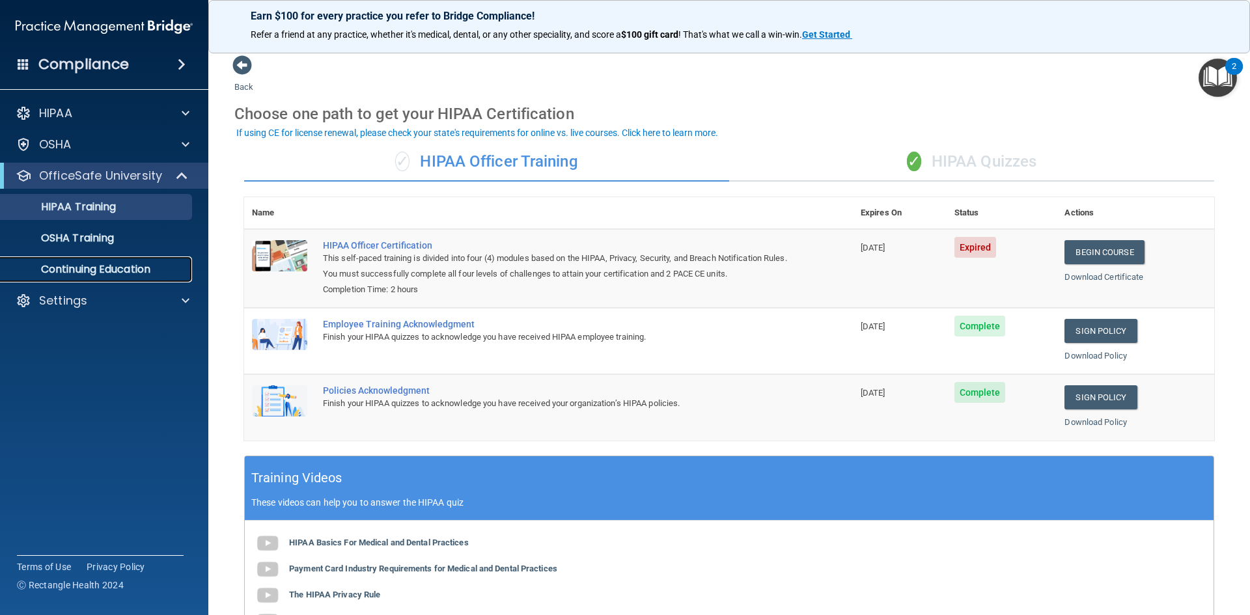
click at [113, 268] on p "Continuing Education" at bounding box center [97, 269] width 178 height 13
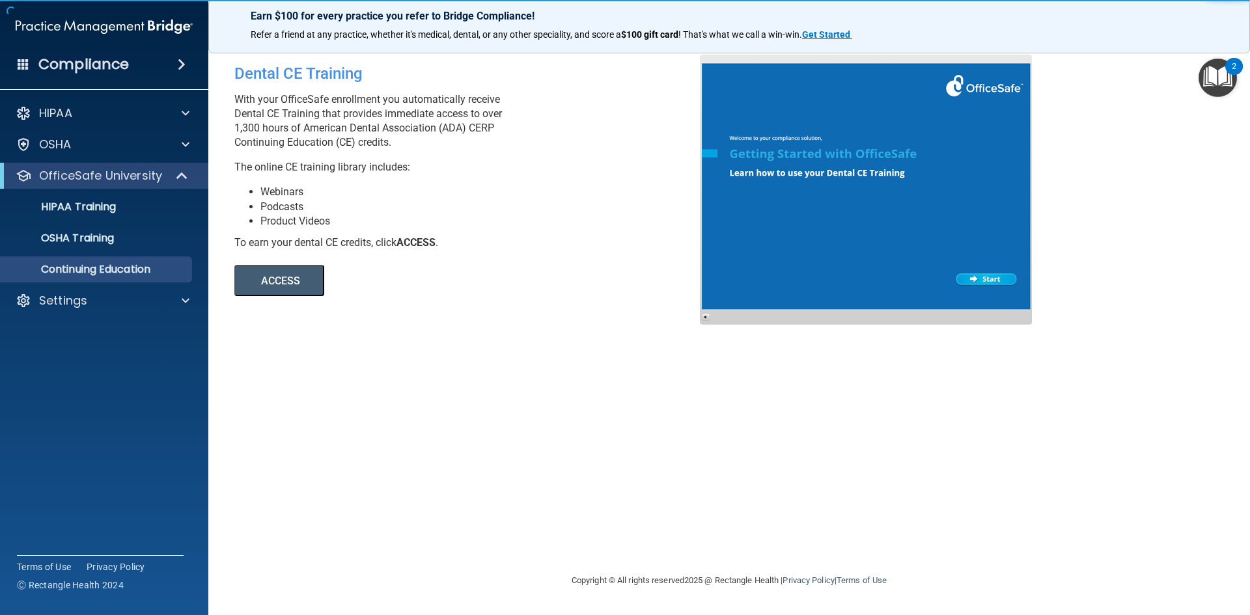
click at [31, 363] on accordion "HIPAA Documents and Policies Report an Incident Business Associates Emergency P…" at bounding box center [104, 271] width 209 height 352
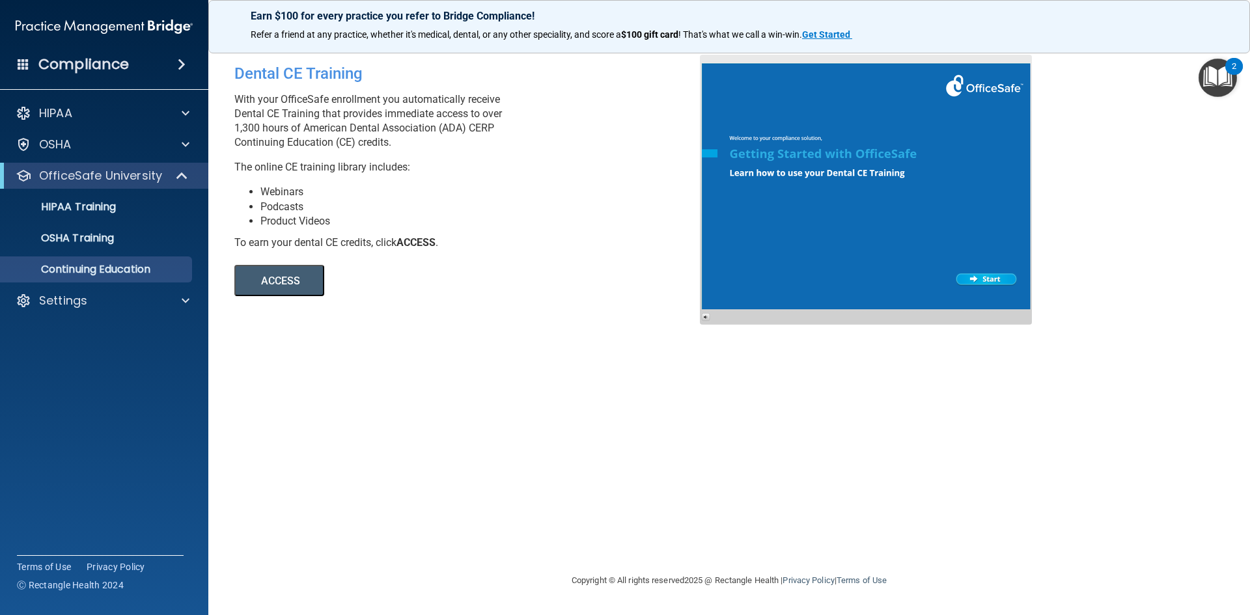
click at [299, 274] on button "ACCESS" at bounding box center [279, 280] width 90 height 31
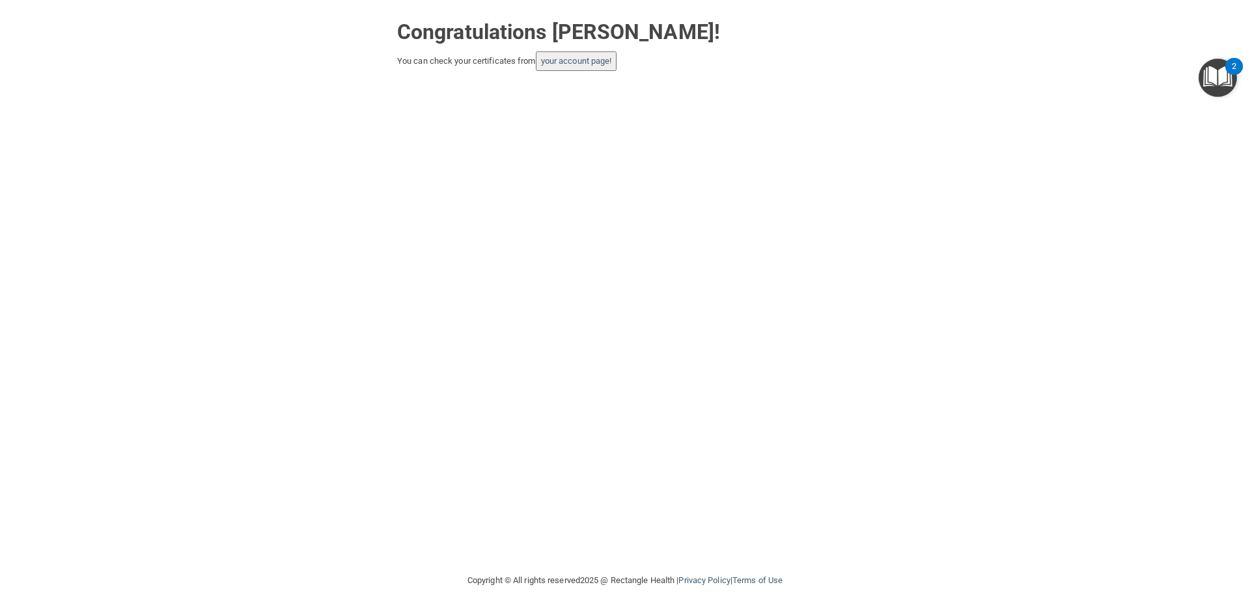
click at [601, 66] on button "your account page!" at bounding box center [576, 61] width 81 height 20
click at [587, 59] on link "your account page!" at bounding box center [576, 61] width 71 height 10
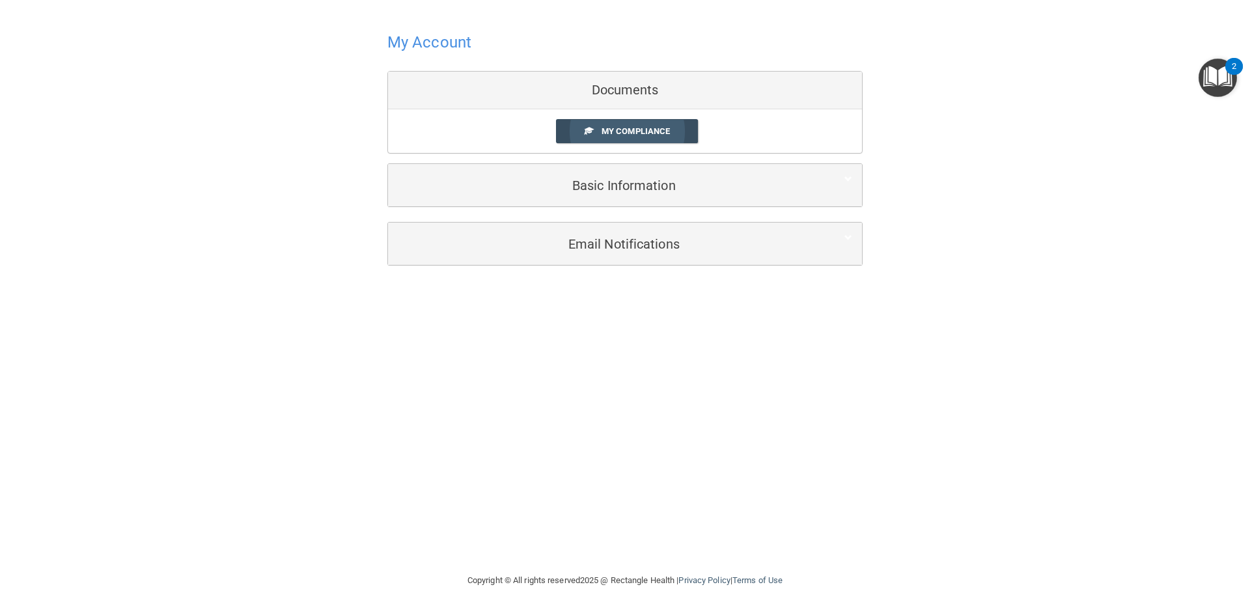
click at [602, 133] on span "My Compliance" at bounding box center [636, 131] width 68 height 10
